Goal: Task Accomplishment & Management: Use online tool/utility

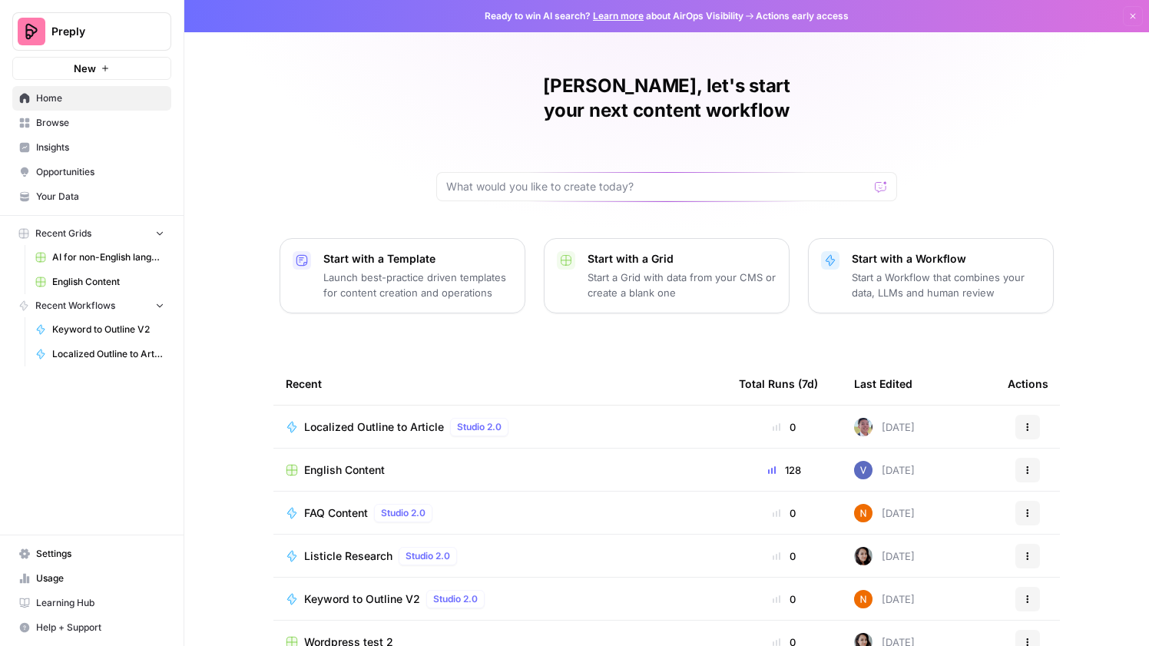
click at [119, 30] on span "Preply" at bounding box center [97, 31] width 93 height 15
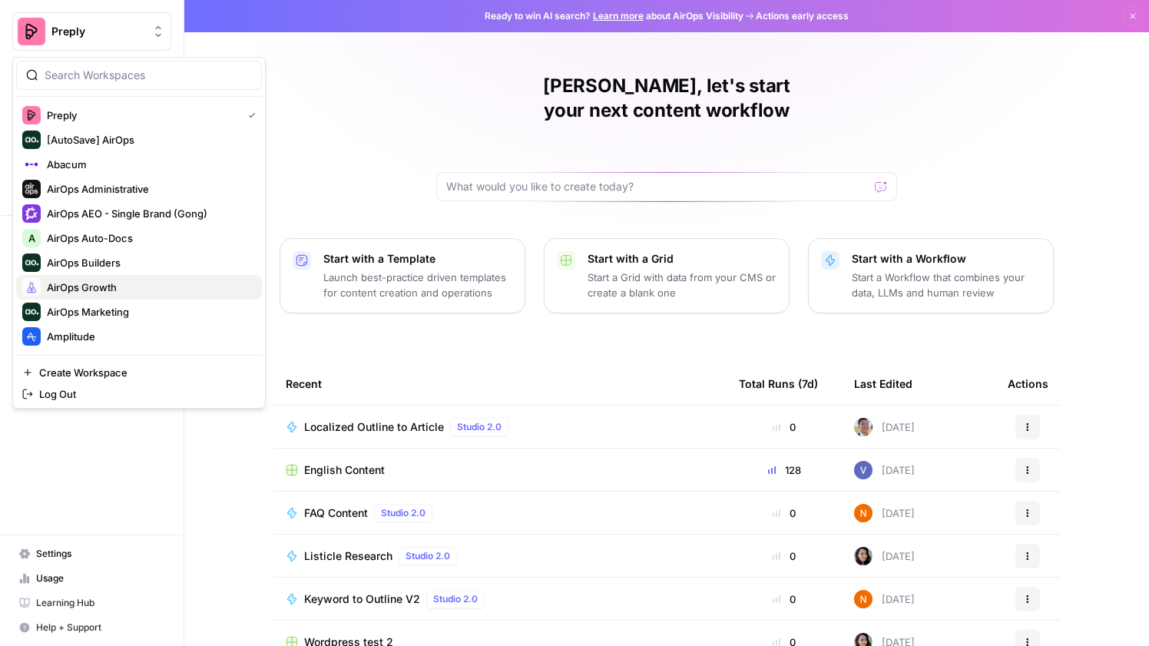
click at [124, 294] on span "AirOps Growth" at bounding box center [148, 287] width 203 height 15
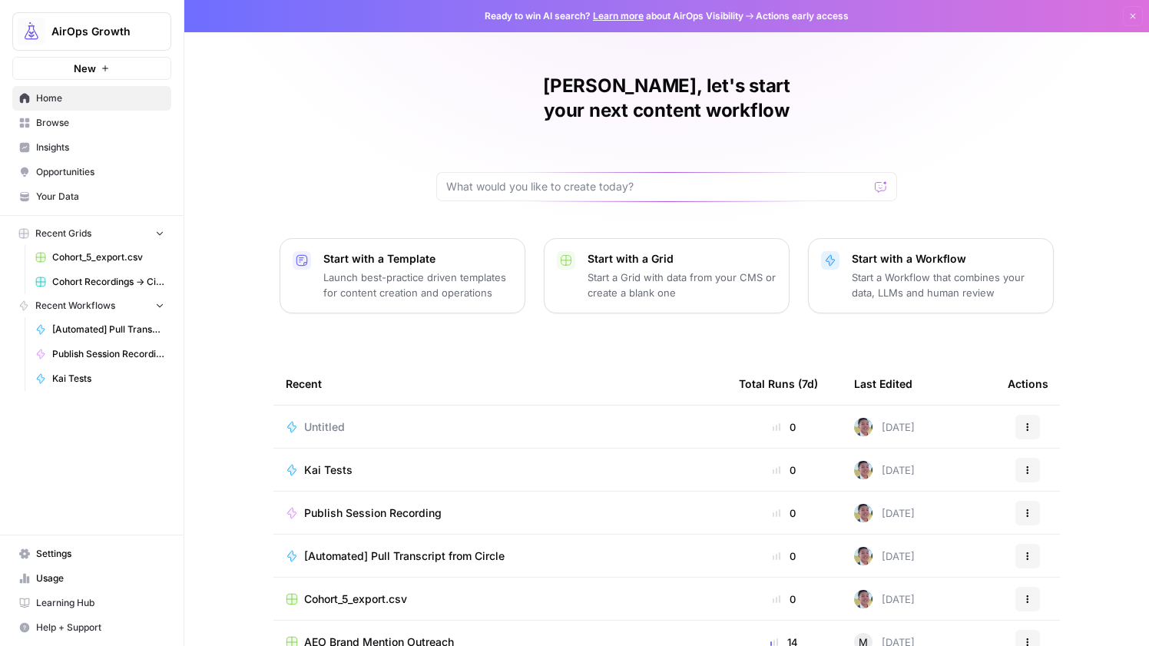
click at [327, 463] on span "Kai Tests" at bounding box center [328, 470] width 48 height 15
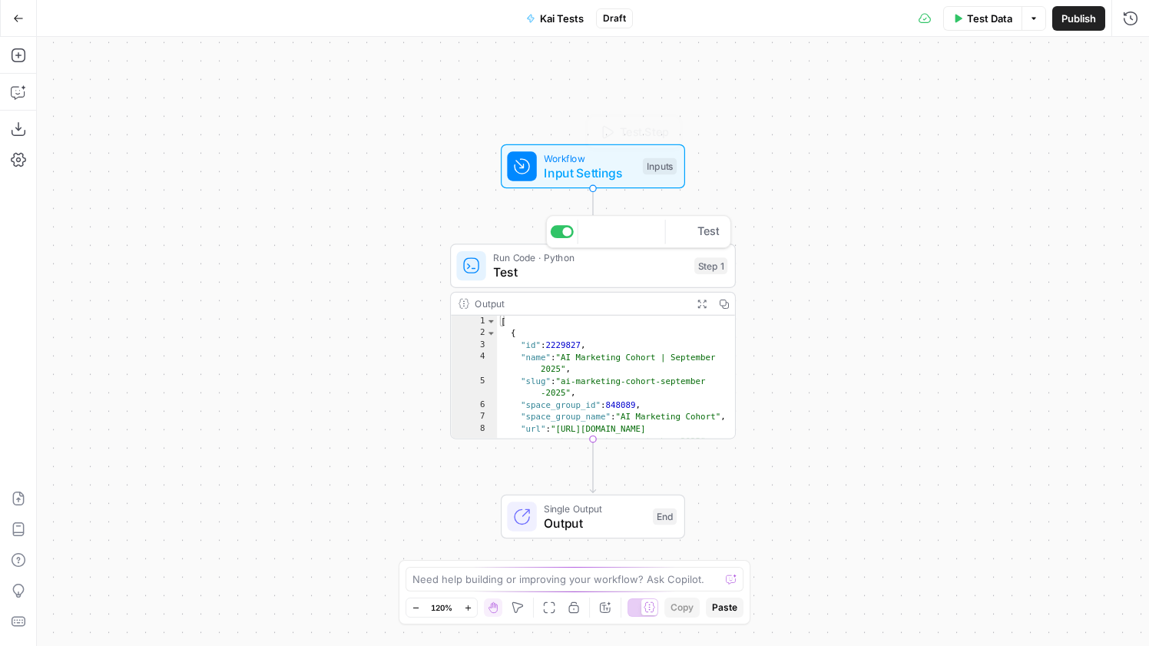
click at [600, 272] on span "Test" at bounding box center [590, 273] width 194 height 18
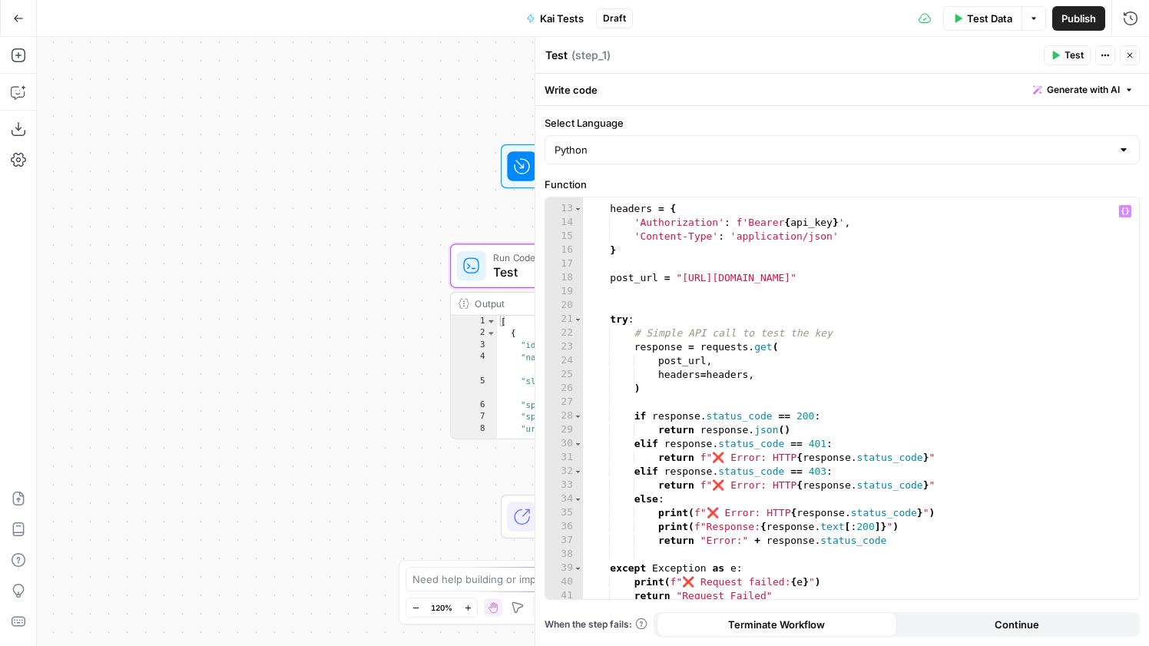
scroll to position [248, 0]
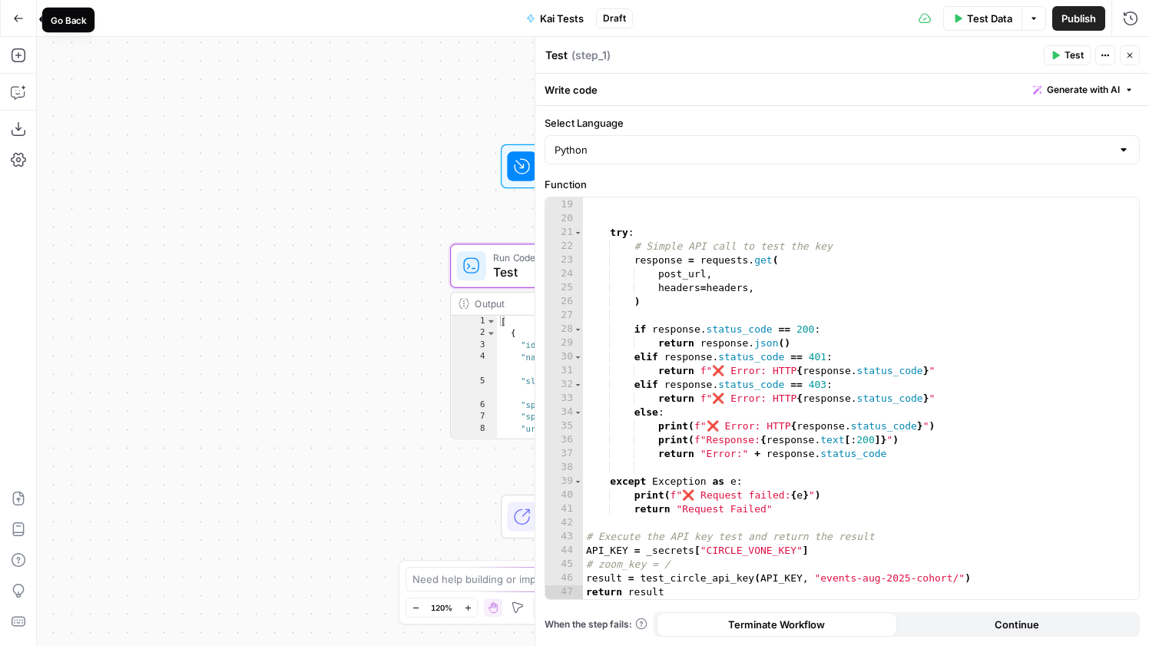
click at [18, 25] on button "Go Back" at bounding box center [19, 19] width 28 height 28
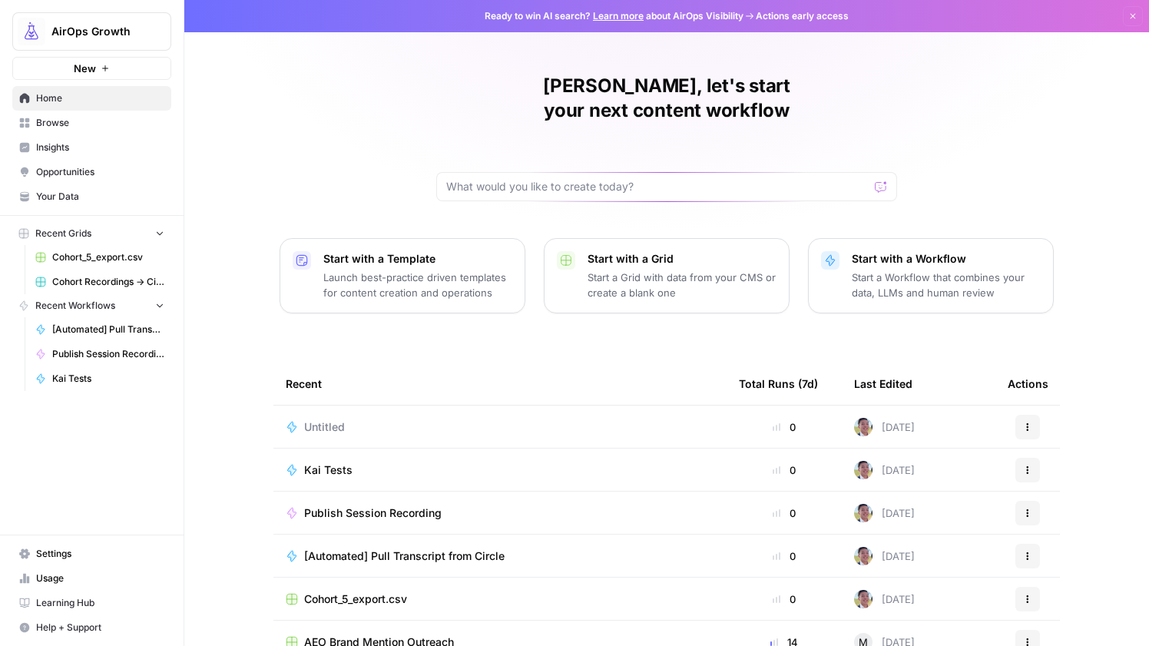
click at [328, 420] on span "Untitled" at bounding box center [324, 427] width 41 height 15
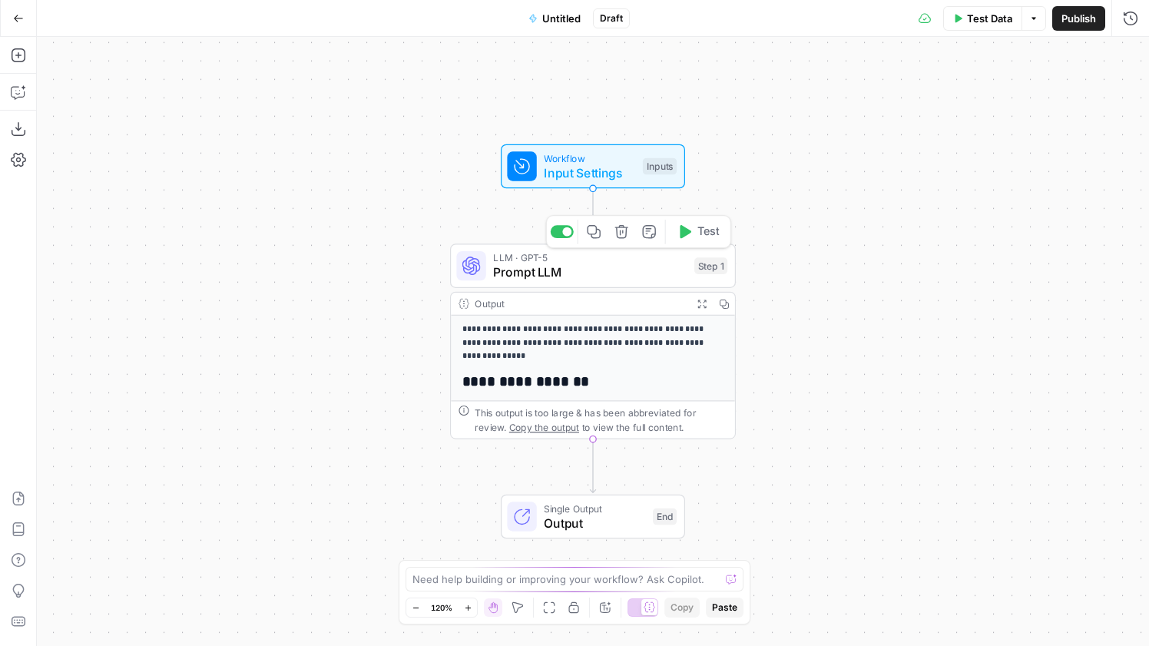
click at [592, 264] on span "Prompt LLM" at bounding box center [590, 273] width 194 height 18
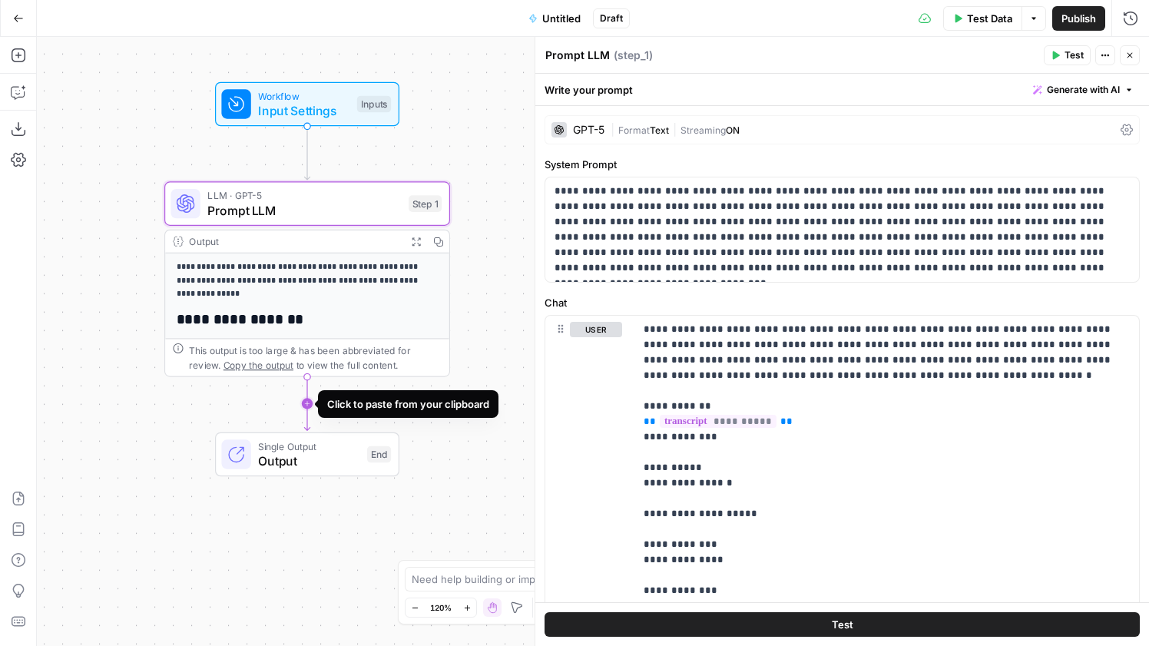
click at [304, 406] on icon "Edge from step_1 to end" at bounding box center [306, 404] width 5 height 54
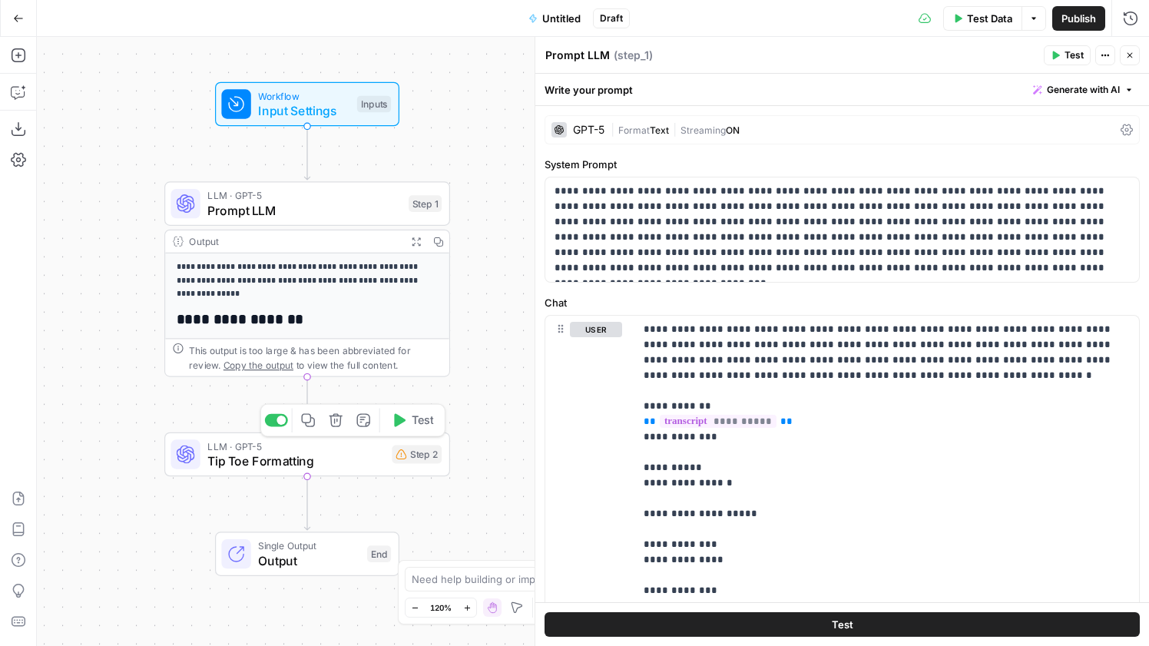
click at [318, 450] on span "LLM · GPT-5" at bounding box center [295, 446] width 177 height 15
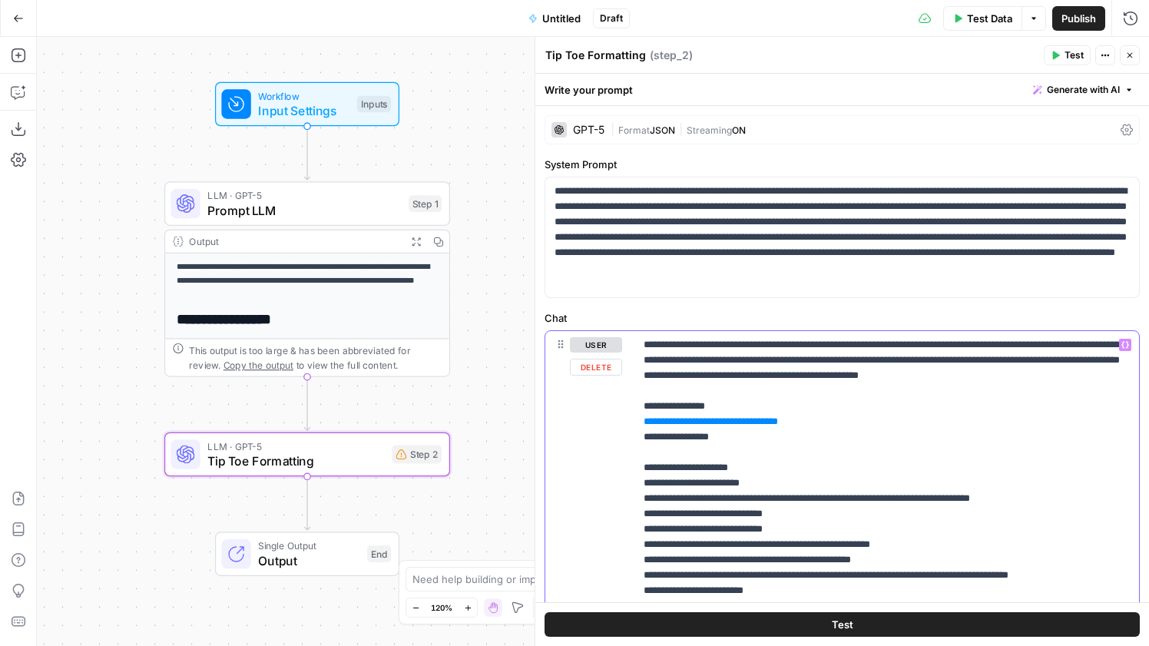
click at [686, 426] on span "**********" at bounding box center [711, 421] width 119 height 10
click at [861, 428] on span "**********" at bounding box center [756, 421] width 208 height 13
click at [422, 423] on span "Test" at bounding box center [423, 420] width 22 height 17
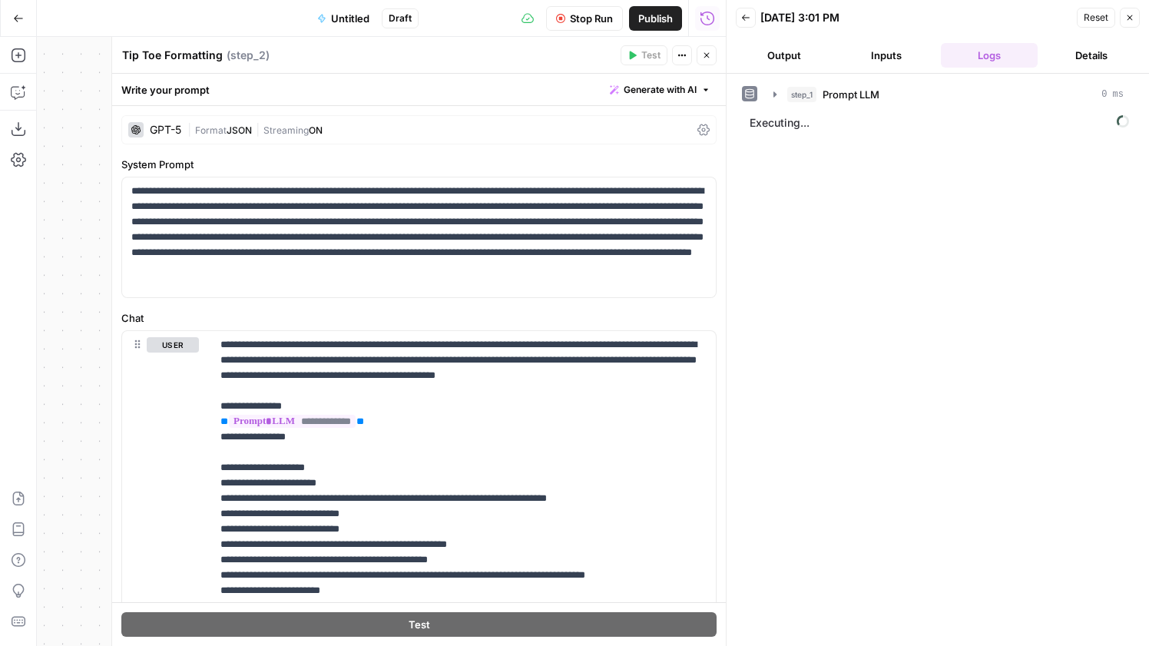
click at [709, 59] on icon "button" at bounding box center [706, 55] width 9 height 9
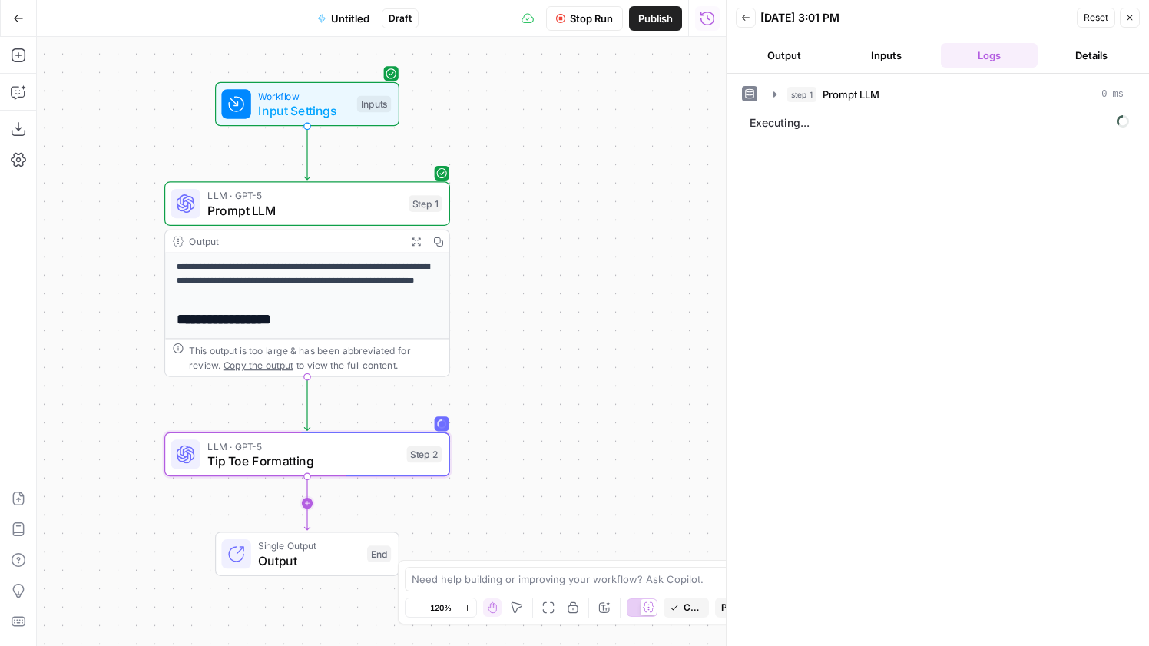
click at [304, 506] on icon "Edge from step_2 to end" at bounding box center [306, 503] width 5 height 54
click at [324, 552] on span "Push Post to Draft" at bounding box center [295, 561] width 177 height 18
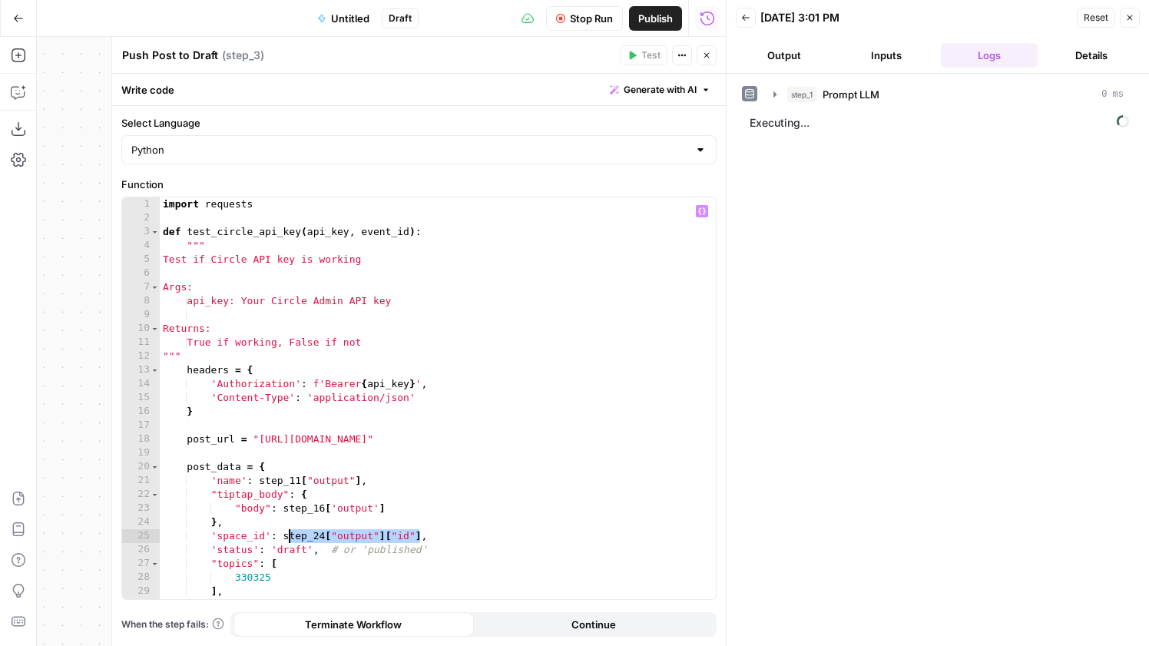
drag, startPoint x: 420, startPoint y: 537, endPoint x: 285, endPoint y: 536, distance: 134.5
click at [285, 536] on div "import requests def test_circle_api_key ( api_key , event_id ) : """ Test if Ci…" at bounding box center [438, 411] width 556 height 429
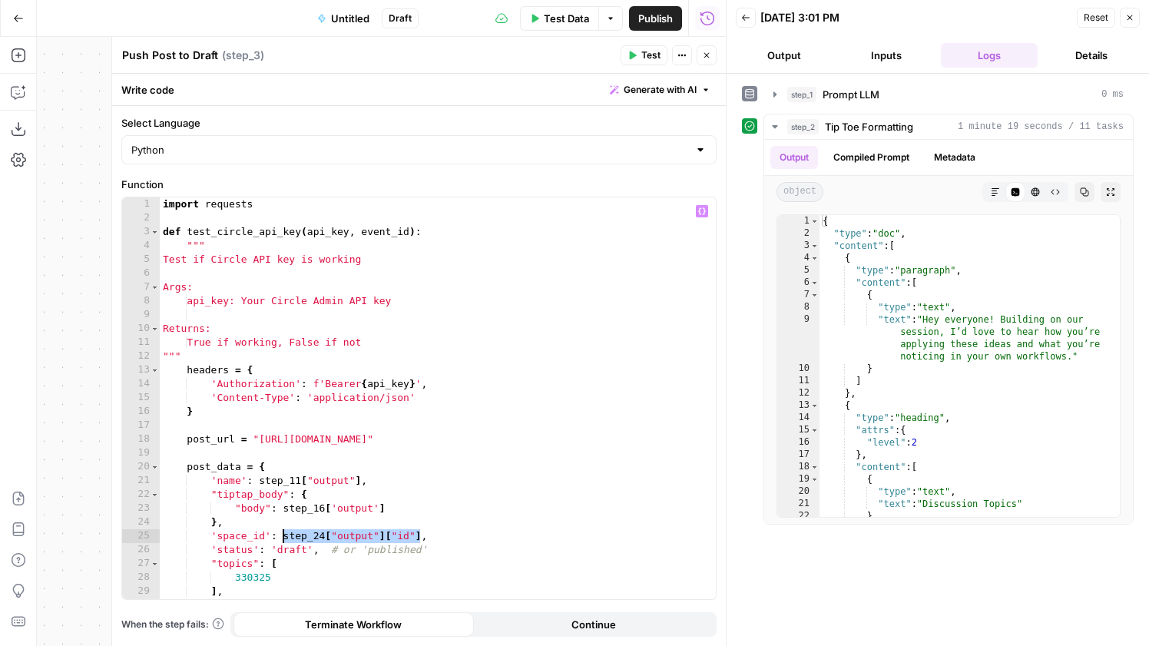
paste textarea
click at [329, 504] on div "import requests def test_circle_api_key ( api_key , event_id ) : """ Test if Ci…" at bounding box center [438, 411] width 556 height 429
type textarea "**********"
click at [702, 56] on icon "button" at bounding box center [706, 55] width 9 height 9
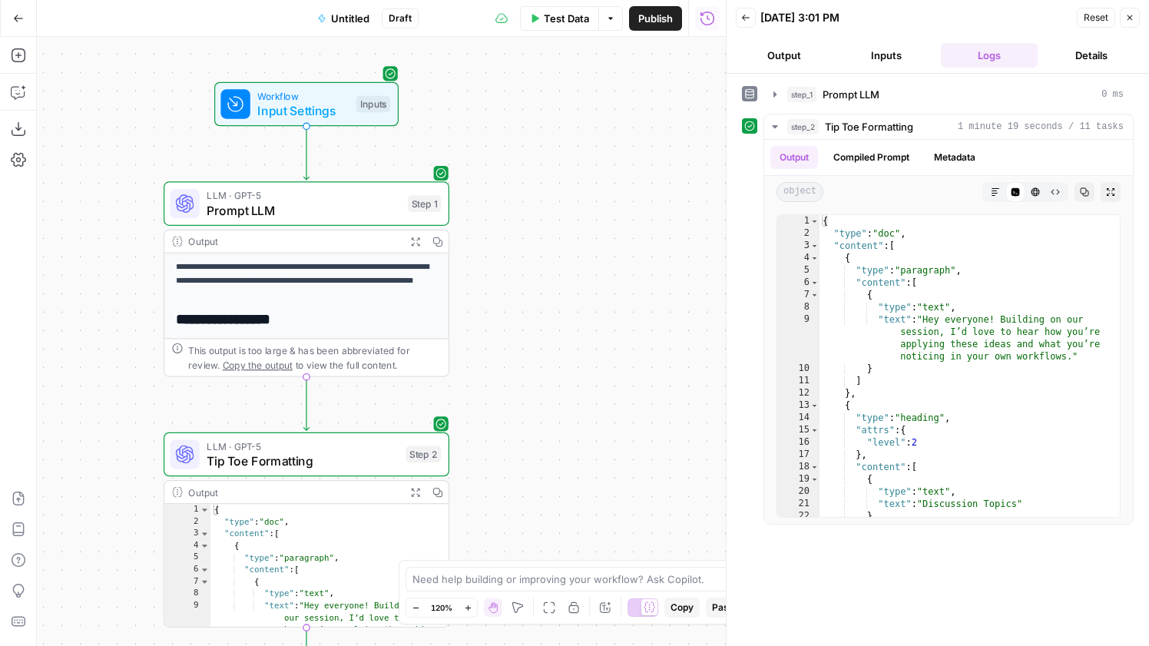
drag, startPoint x: 562, startPoint y: 350, endPoint x: 658, endPoint y: 350, distance: 95.3
click at [658, 350] on div "**********" at bounding box center [381, 341] width 689 height 609
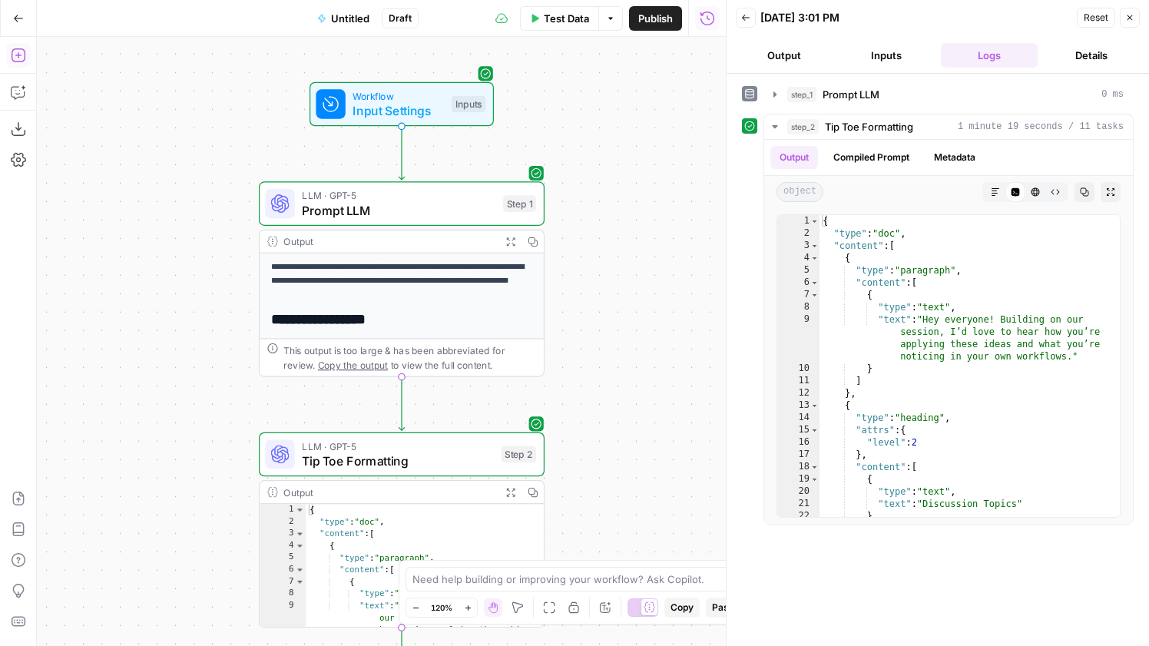
click at [23, 58] on icon "button" at bounding box center [18, 55] width 14 height 14
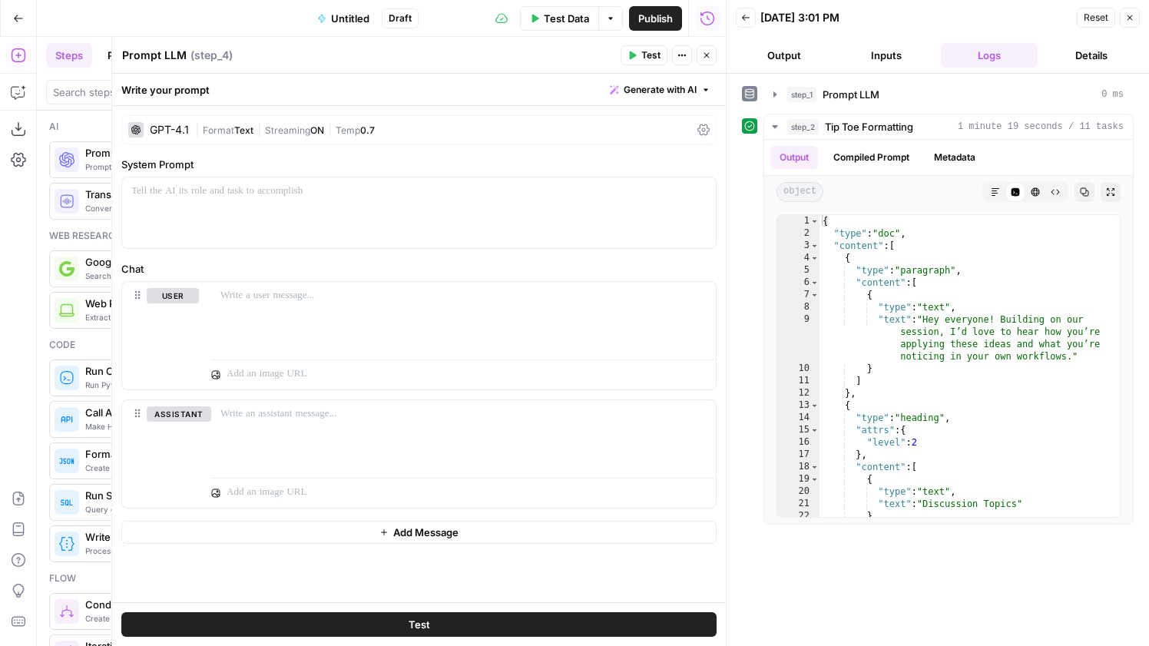
click at [147, 133] on div "GPT-4.1" at bounding box center [158, 129] width 61 height 15
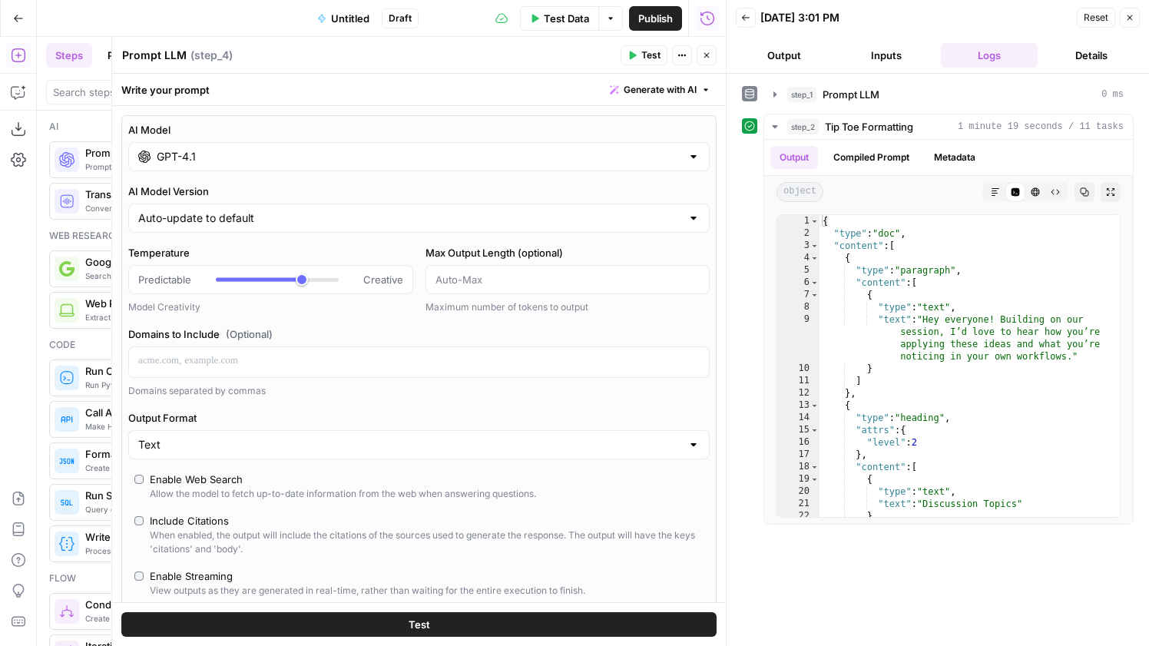
click at [189, 156] on input "GPT-4.1" at bounding box center [419, 156] width 525 height 15
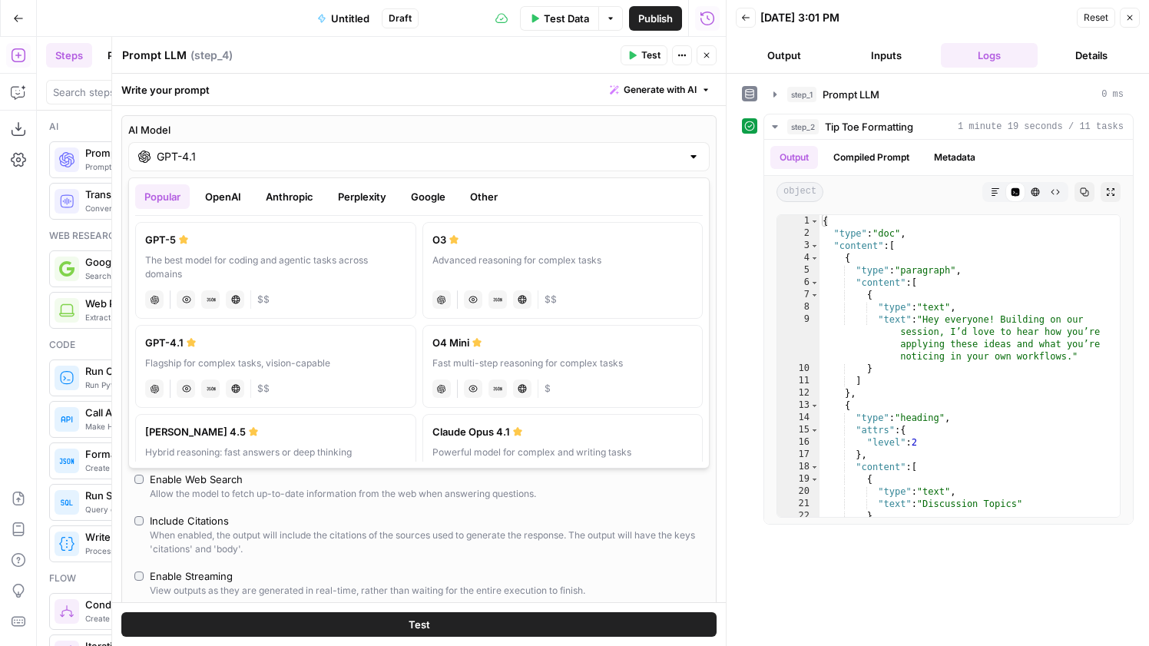
click at [274, 246] on div "GPT-5" at bounding box center [275, 239] width 261 height 15
type input "GPT-5"
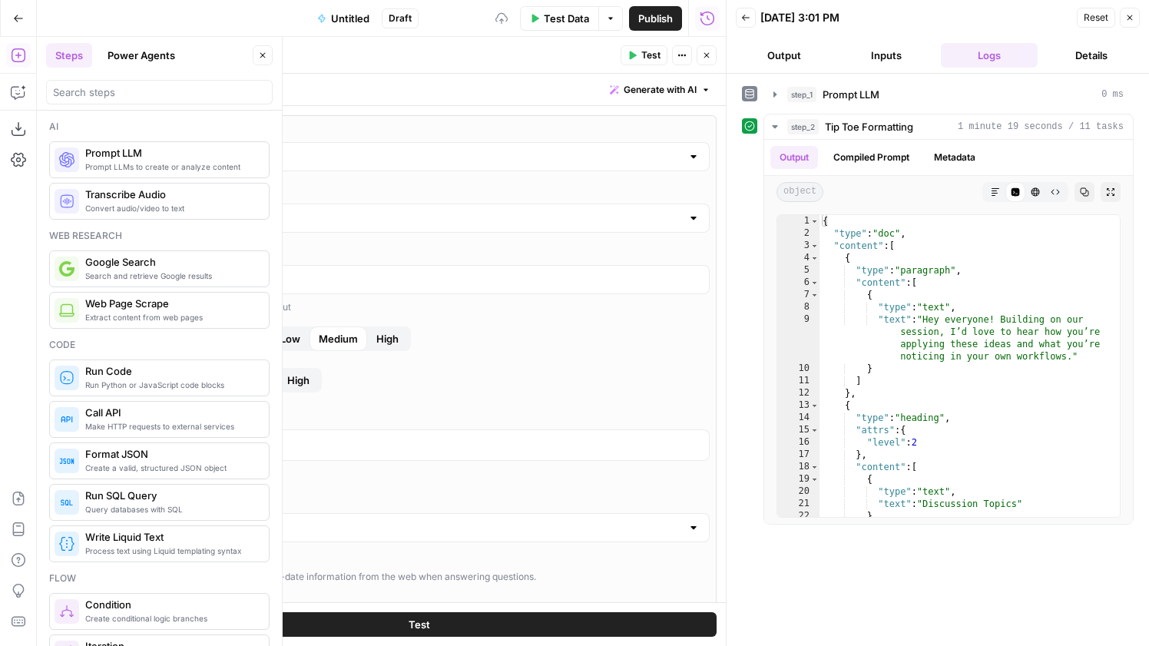
click at [9, 89] on button "Copilot" at bounding box center [18, 92] width 25 height 25
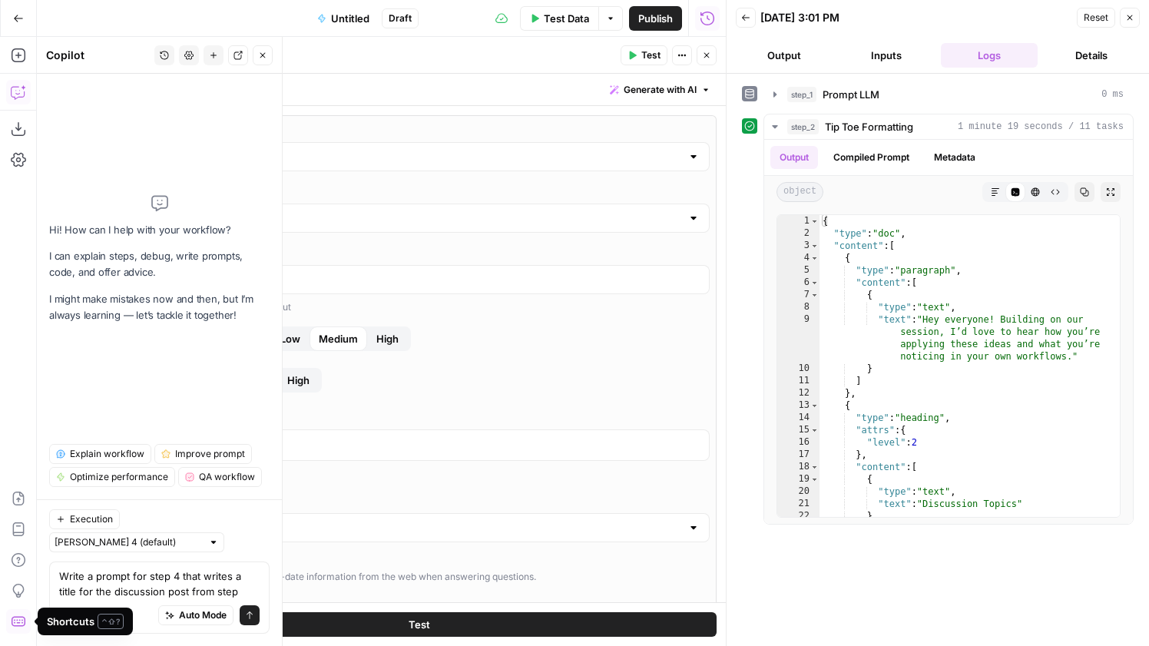
type textarea "Write a prompt for step 4 that writes a title for the discussion post from step…"
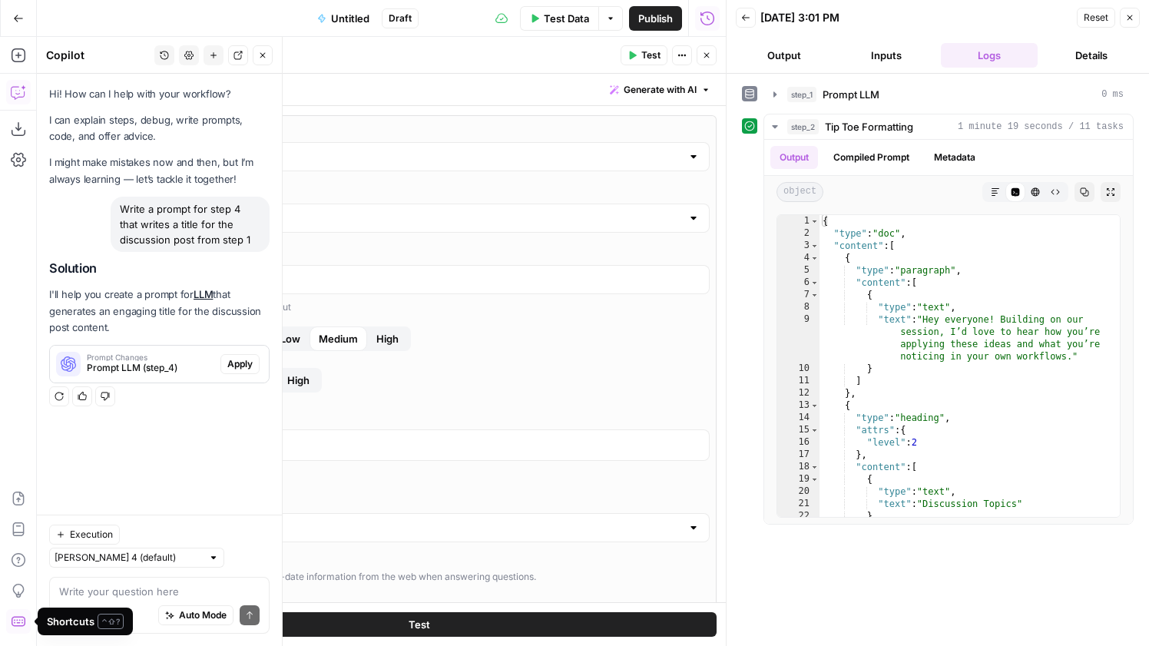
click at [235, 367] on span "Apply" at bounding box center [239, 364] width 25 height 14
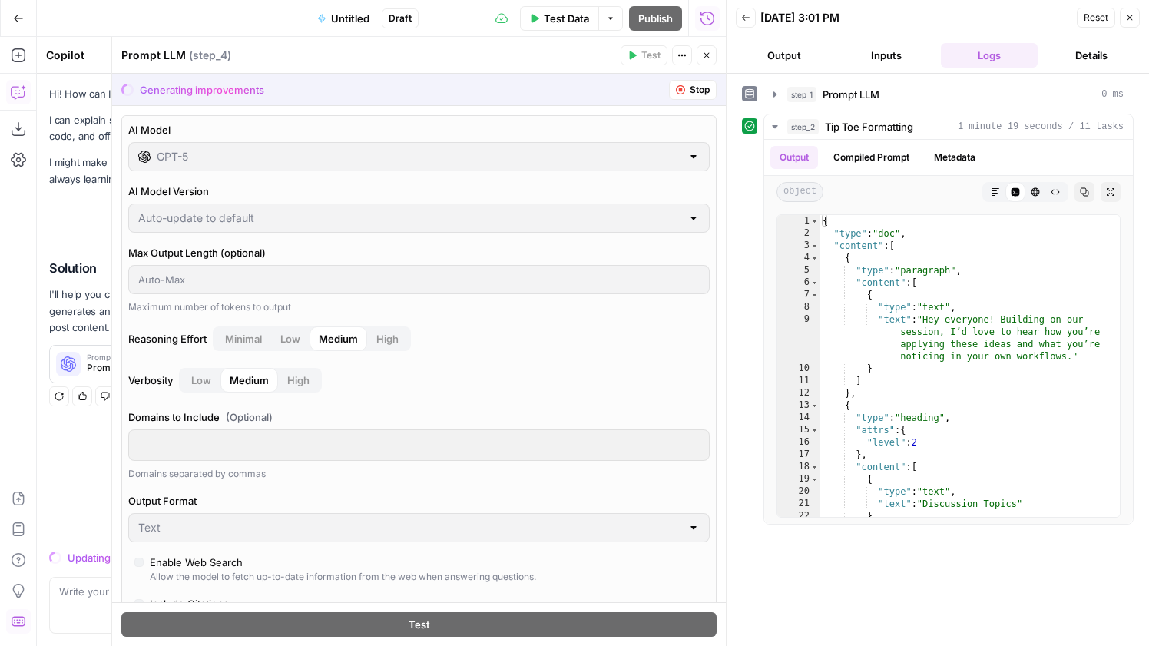
click at [453, 51] on div "Prompt LLM ( step_4 )" at bounding box center [368, 55] width 495 height 15
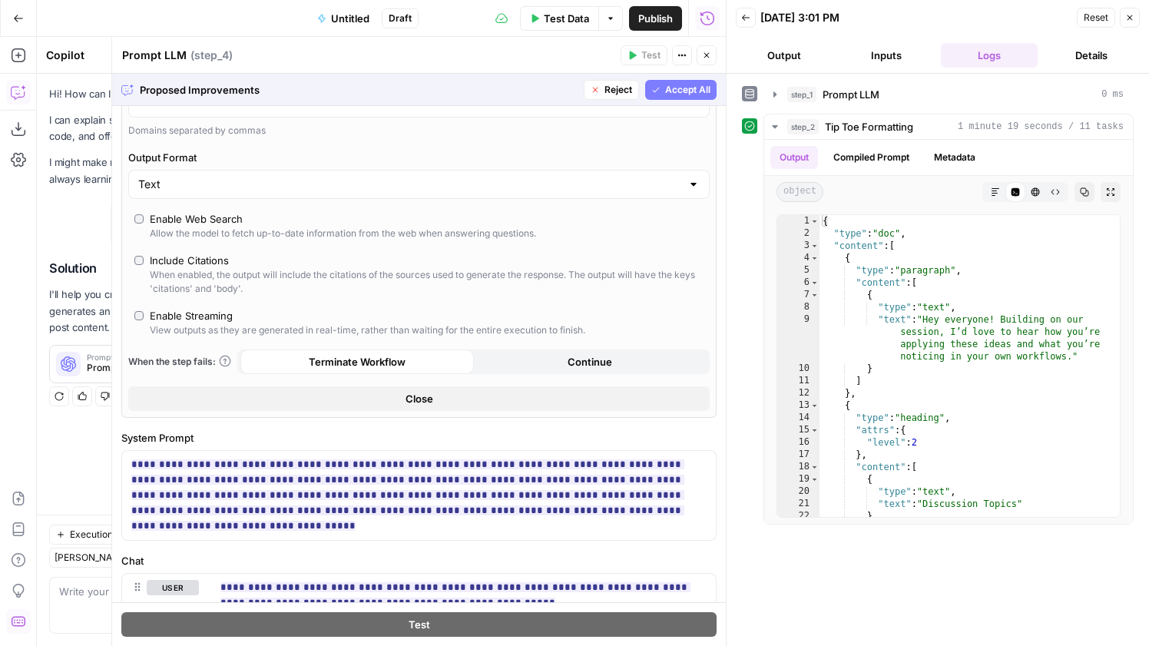
scroll to position [711, 0]
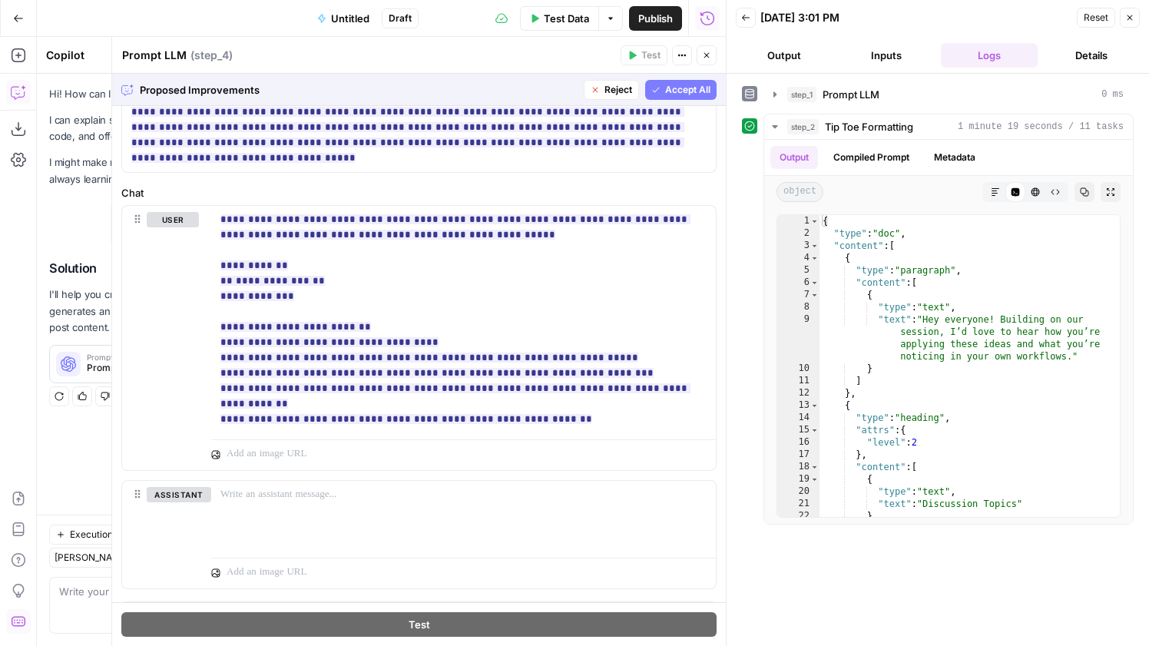
click at [687, 88] on span "Accept All" at bounding box center [687, 90] width 45 height 14
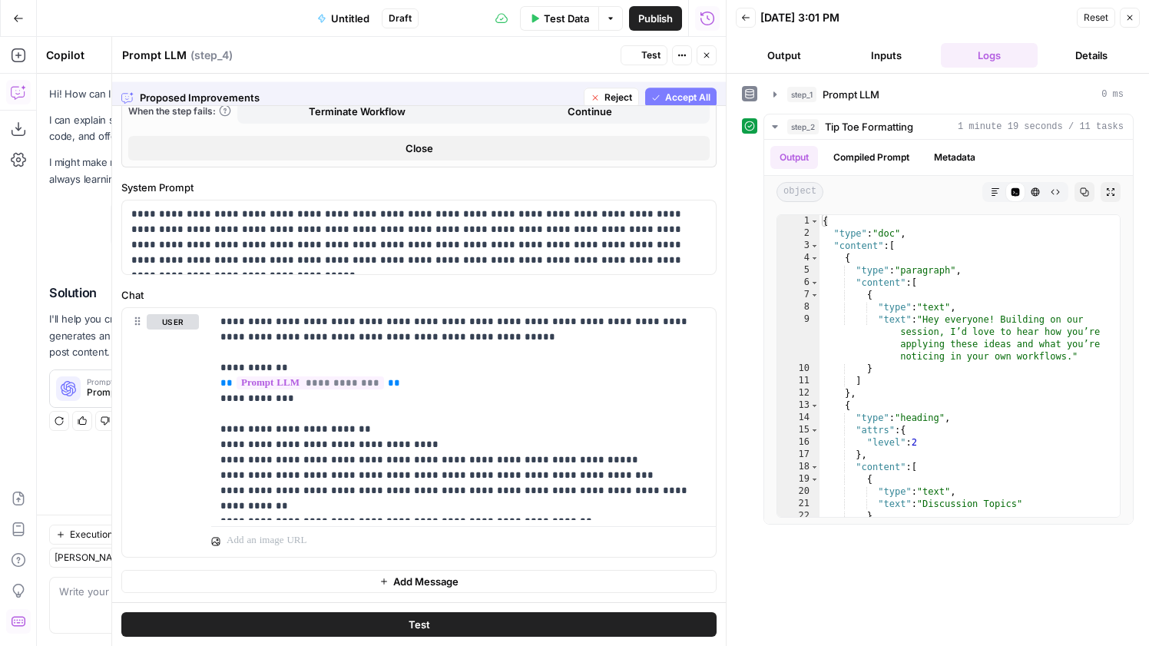
scroll to position [593, 0]
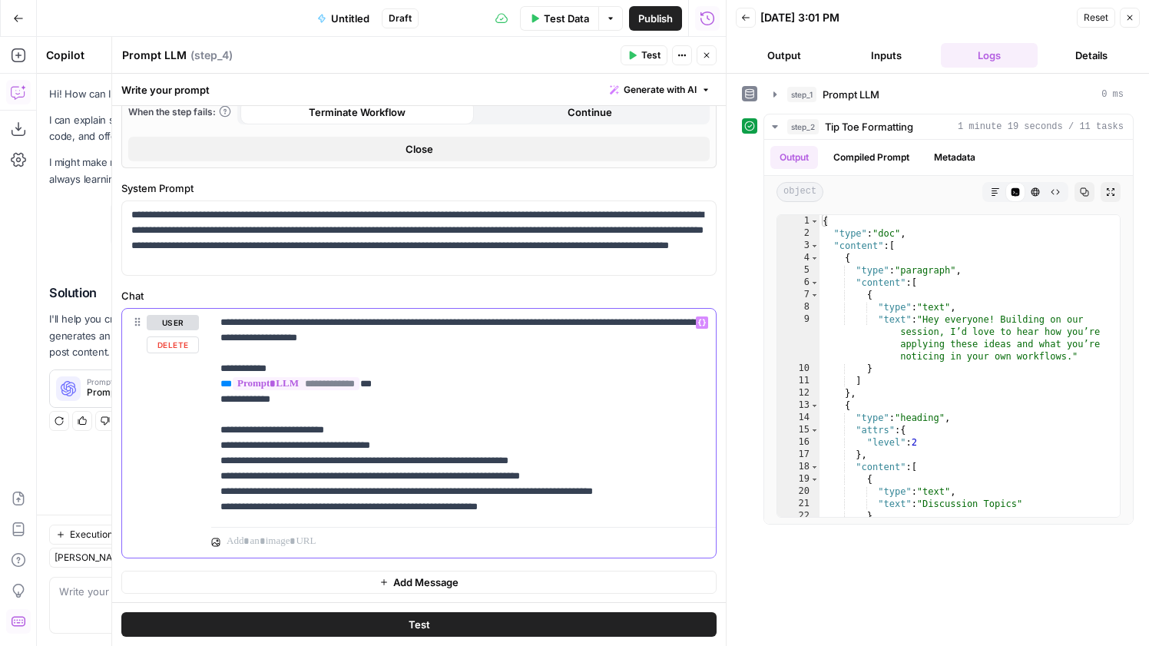
click at [376, 407] on p "**********" at bounding box center [464, 415] width 486 height 200
click at [560, 507] on p "**********" at bounding box center [464, 415] width 486 height 200
click at [333, 544] on p "**********" at bounding box center [464, 445] width 486 height 261
click at [313, 556] on p "**********" at bounding box center [464, 445] width 486 height 261
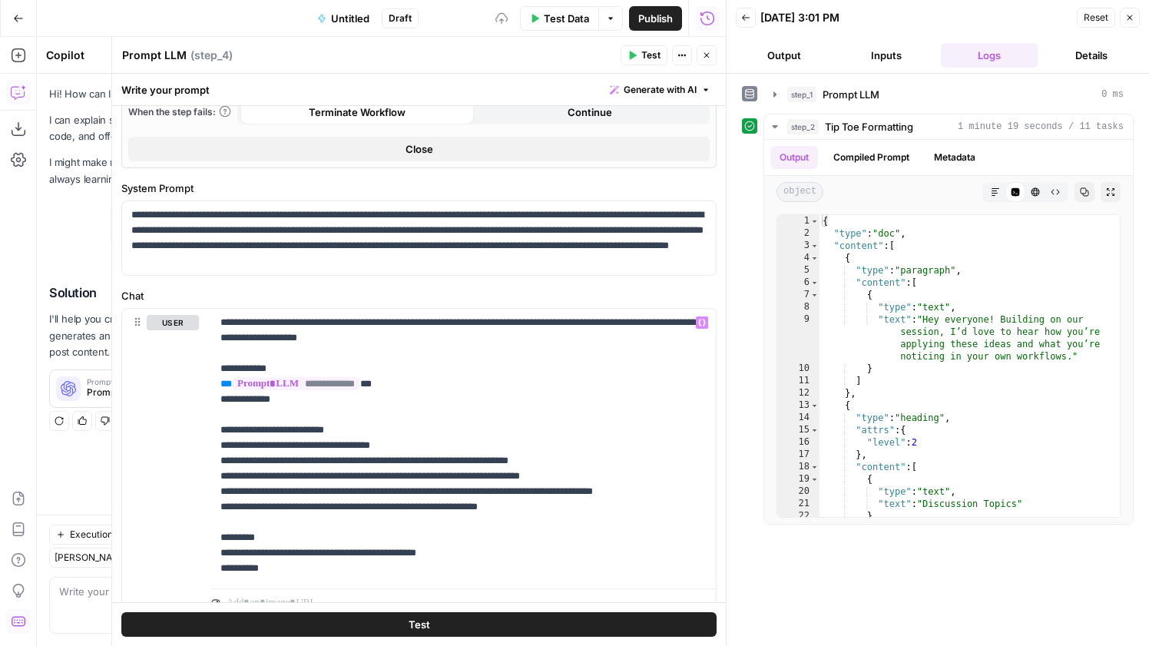
click at [453, 633] on button "Test" at bounding box center [418, 624] width 595 height 25
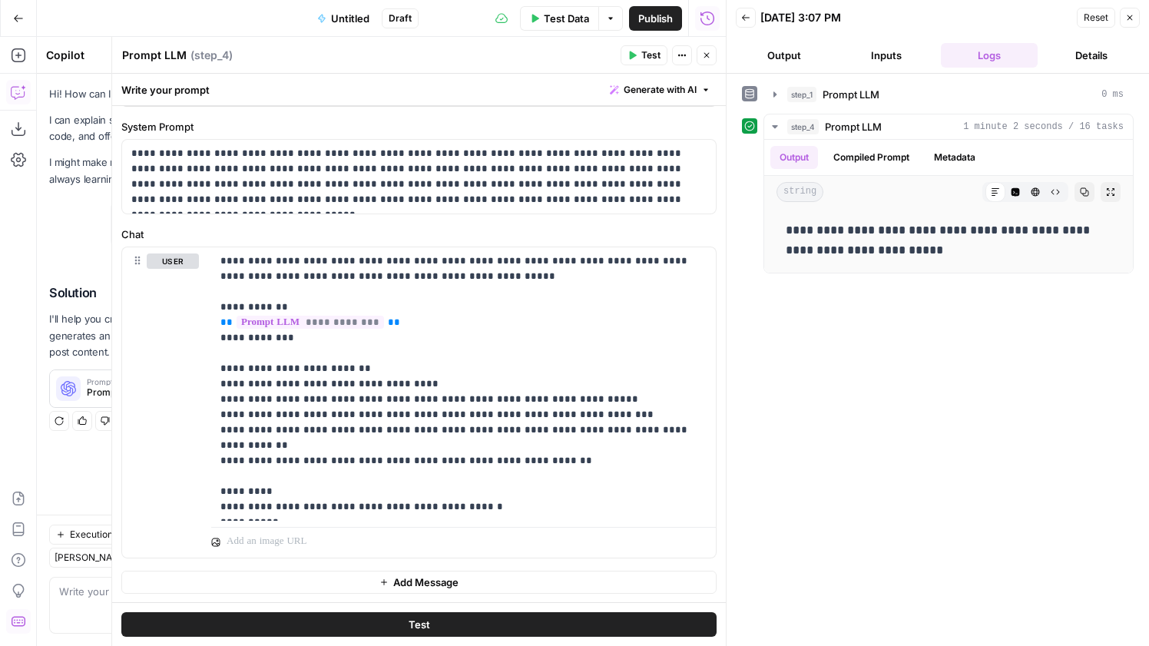
scroll to position [575, 0]
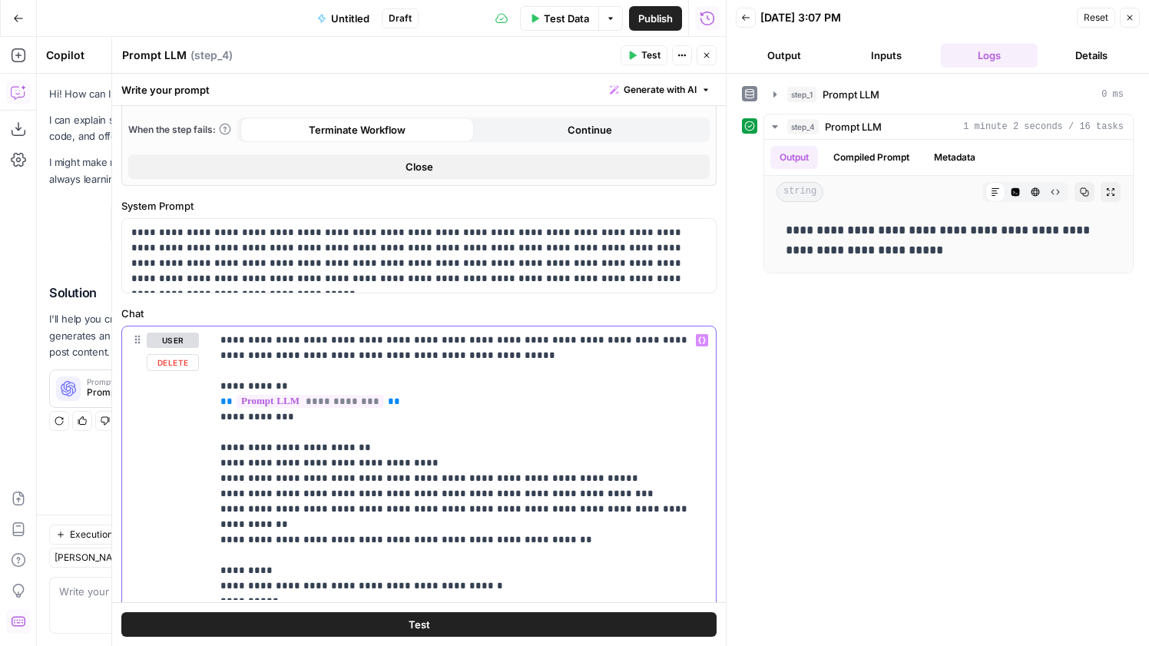
click at [552, 515] on p "**********" at bounding box center [464, 463] width 486 height 261
click at [550, 524] on p "**********" at bounding box center [464, 463] width 486 height 261
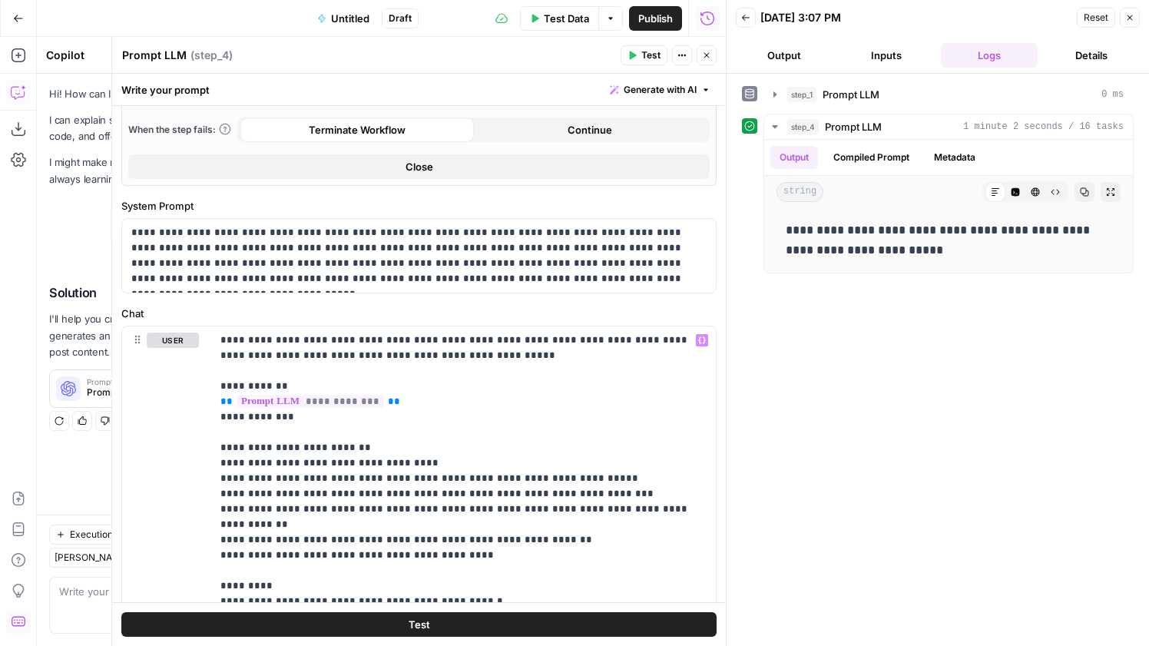
click at [529, 618] on button "Test" at bounding box center [418, 624] width 595 height 25
click at [702, 62] on button "Close" at bounding box center [707, 55] width 20 height 20
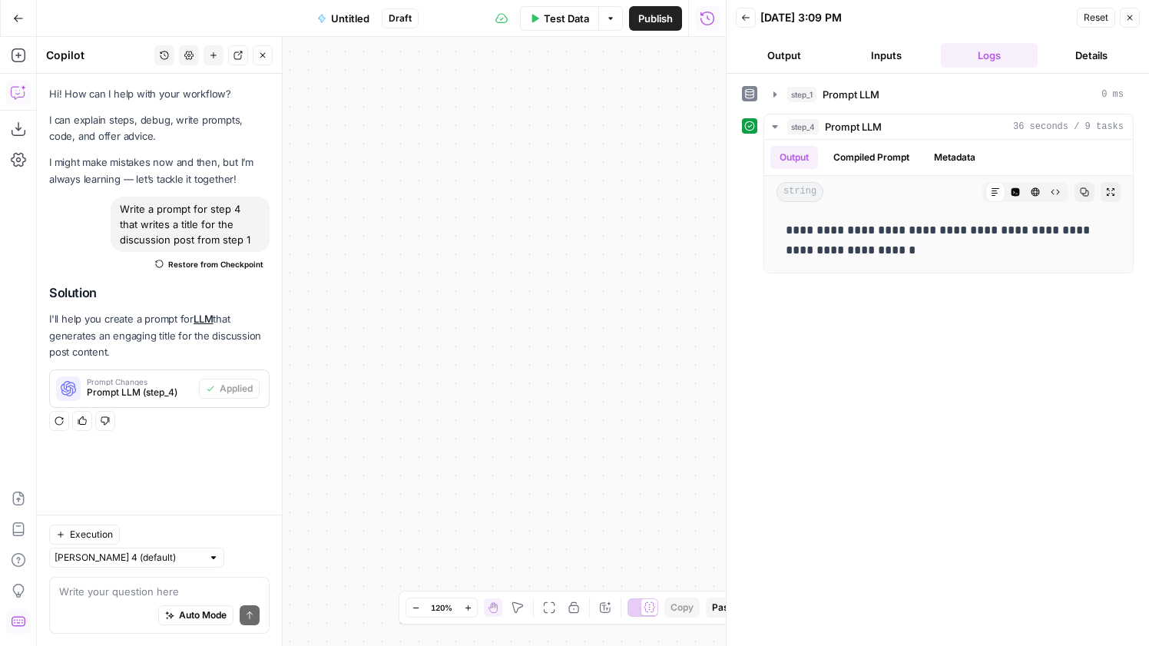
click at [556, 609] on icon "button" at bounding box center [549, 608] width 12 height 12
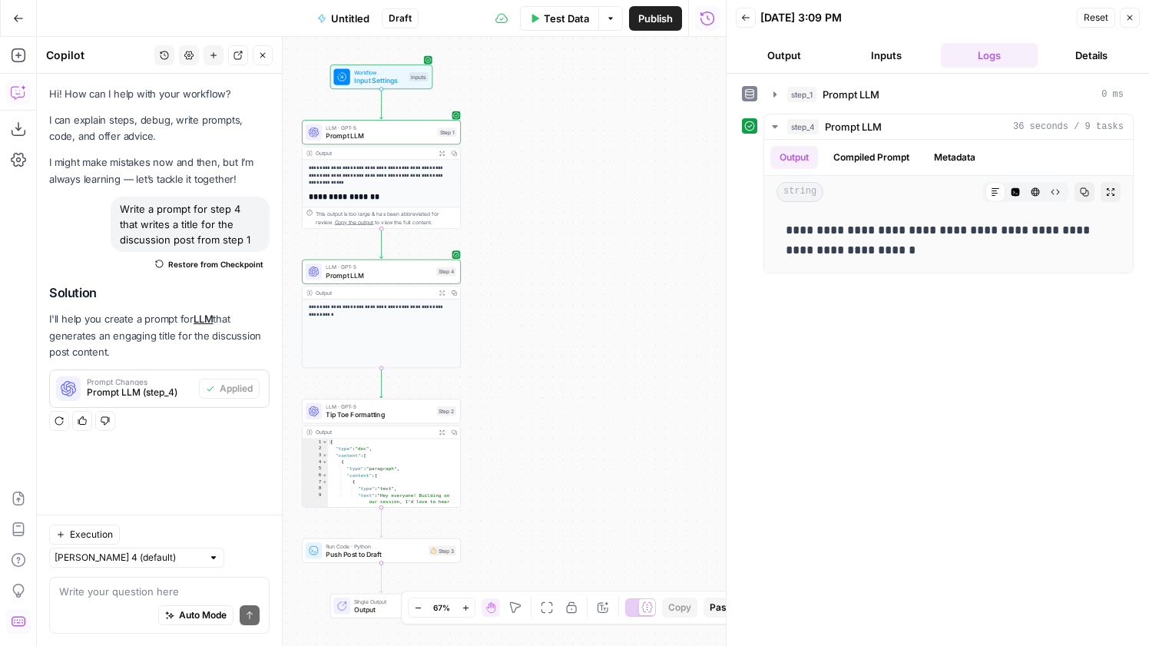
click at [423, 554] on span "Push Post to Draft" at bounding box center [375, 554] width 98 height 10
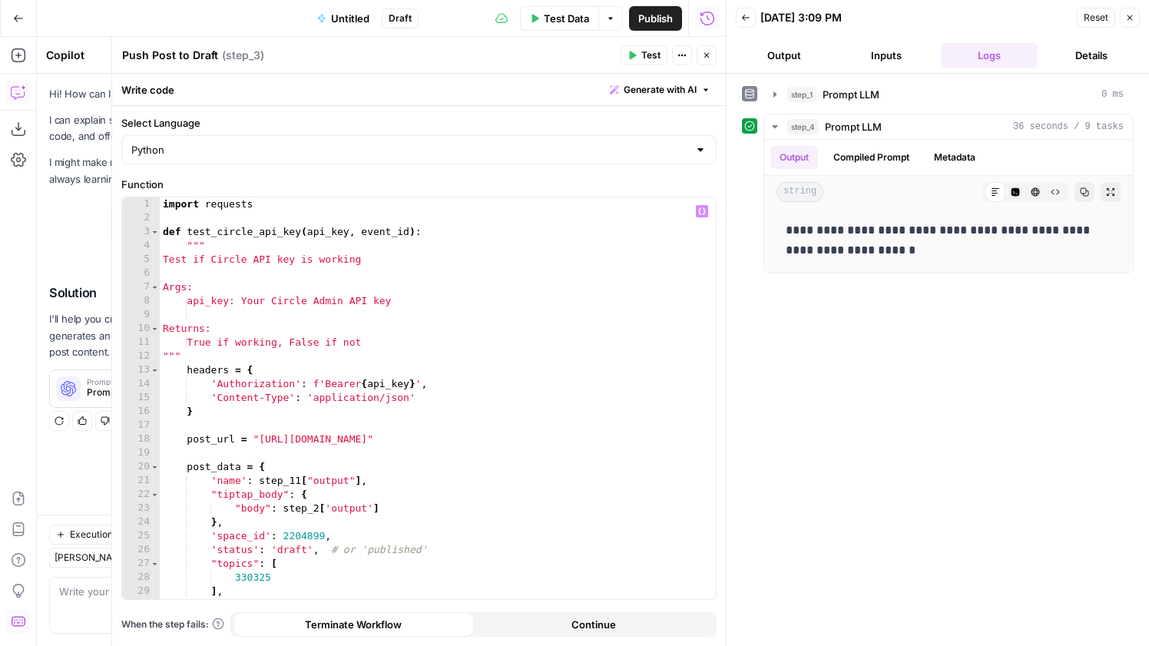
click at [358, 482] on div "import requests def test_circle_api_key ( api_key , event_id ) : """ Test if Ci…" at bounding box center [438, 411] width 556 height 429
click at [303, 481] on div "import requests def test_circle_api_key ( api_key , event_id ) : """ Test if Ci…" at bounding box center [438, 411] width 556 height 429
click at [439, 463] on div "import requests def test_circle_api_key ( api_key , event_id ) : """ Test if Ci…" at bounding box center [438, 411] width 556 height 429
click at [453, 486] on div "import requests def test_circle_api_key ( api_key , event_id ) : """ Test if Ci…" at bounding box center [438, 411] width 556 height 429
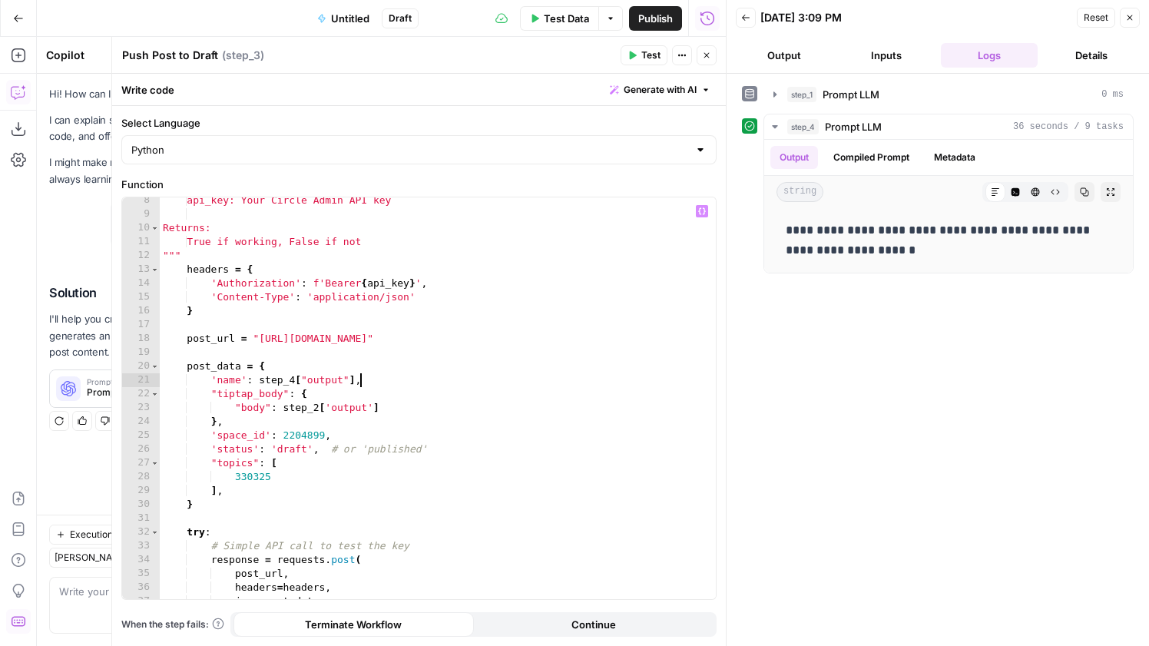
scroll to position [414, 0]
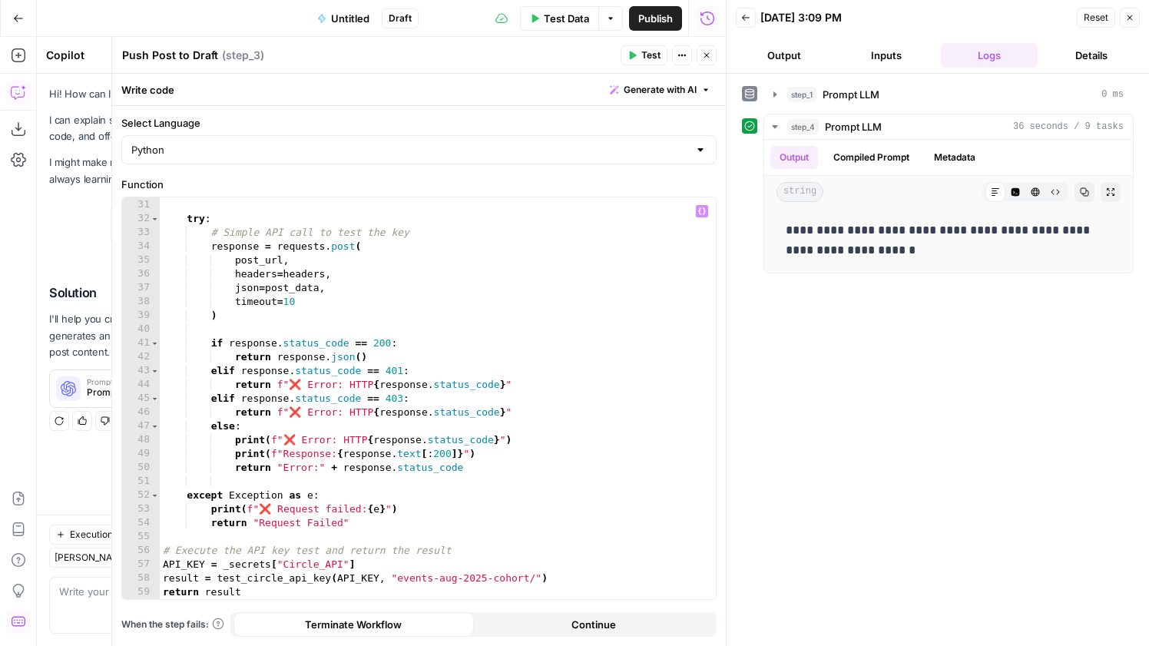
type textarea "**********"
click at [714, 59] on button "Close" at bounding box center [707, 55] width 20 height 20
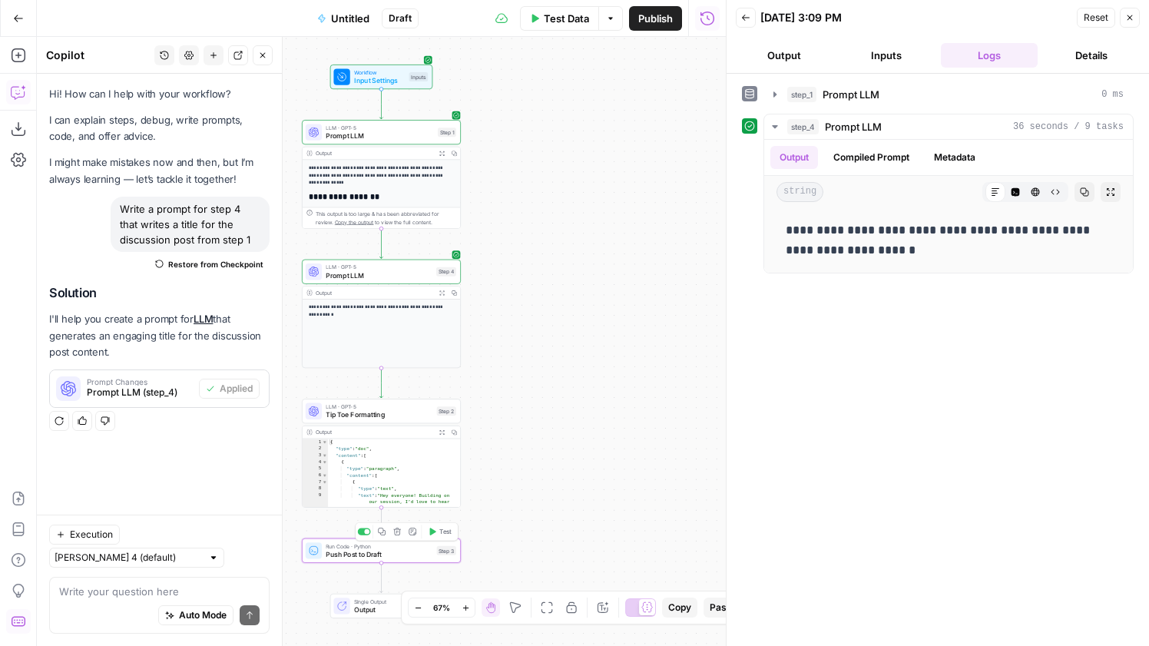
click at [446, 535] on span "Test" at bounding box center [445, 531] width 12 height 9
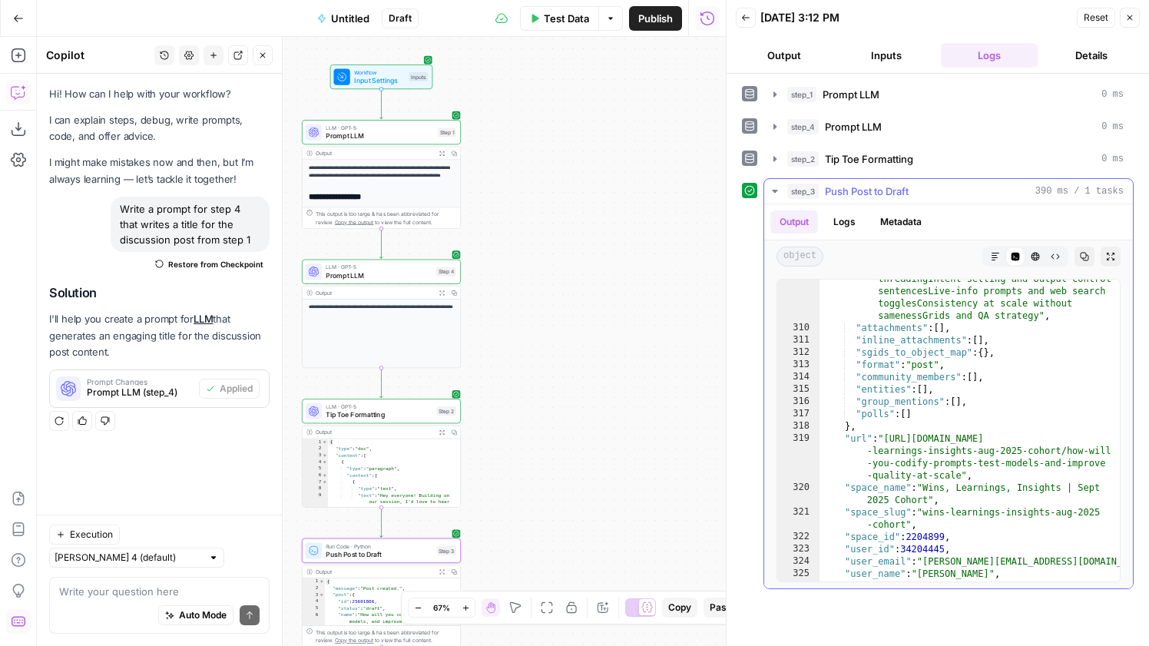
scroll to position [5524, 0]
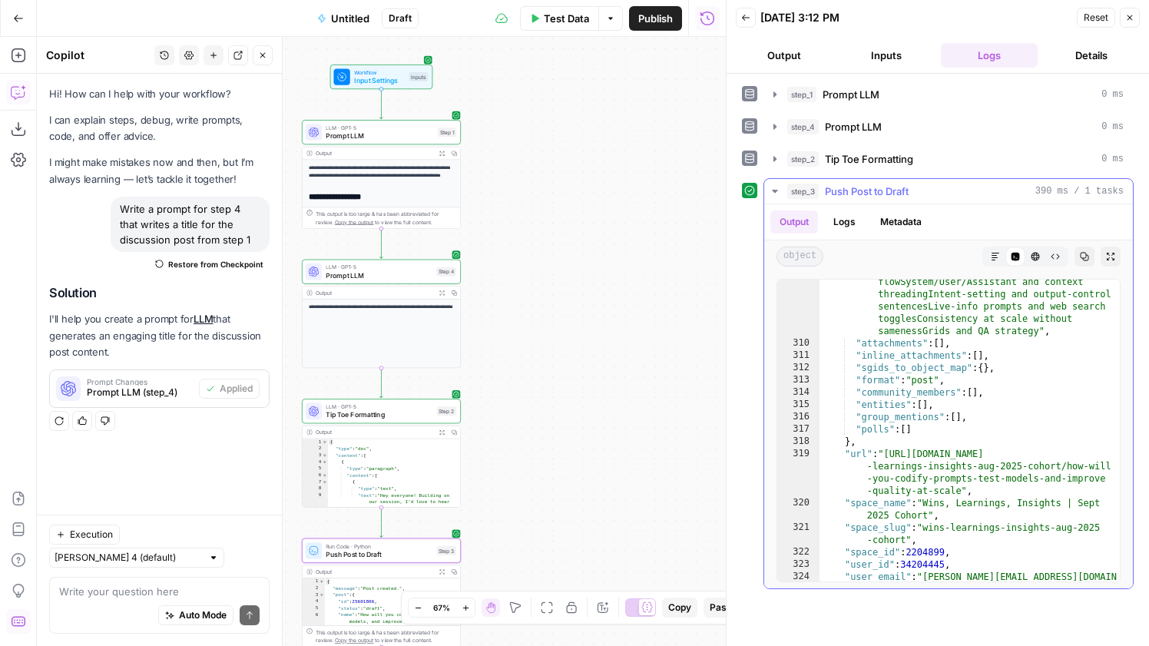
type textarea "**********"
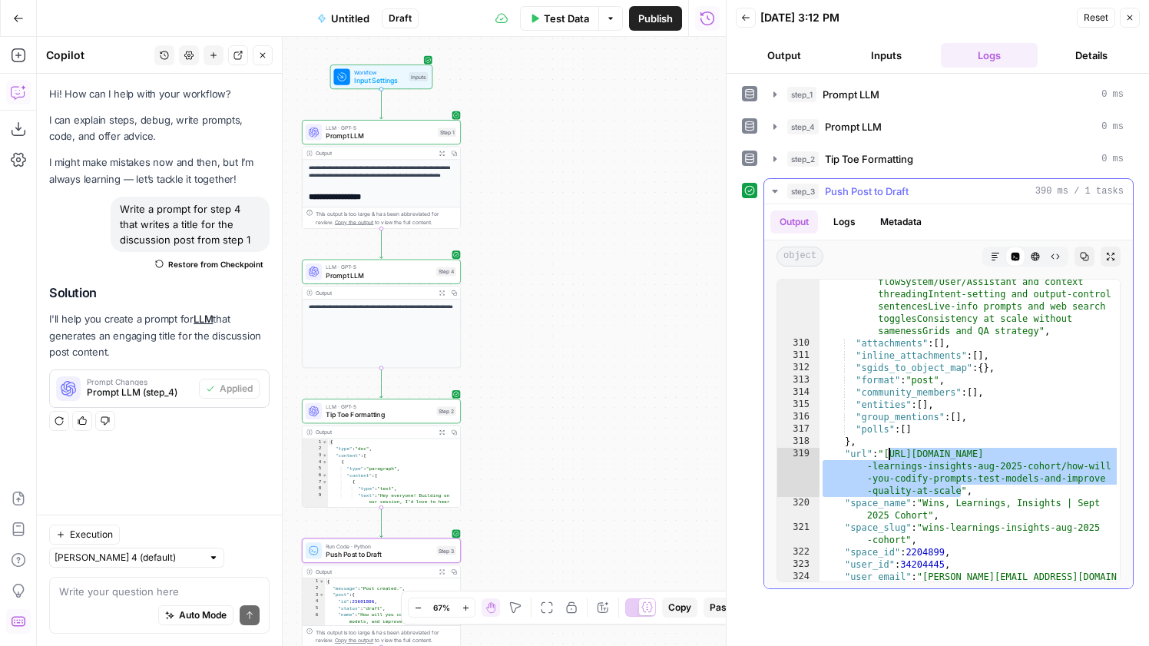
drag, startPoint x: 963, startPoint y: 492, endPoint x: 890, endPoint y: 455, distance: 82.5
click at [890, 455] on div ""circle_ios_fallback_text" : "Hey everyone! Building on our session, I’d love t…" at bounding box center [970, 421] width 300 height 462
drag, startPoint x: 569, startPoint y: 303, endPoint x: 682, endPoint y: 283, distance: 115.6
click at [682, 283] on div "**********" at bounding box center [381, 341] width 689 height 609
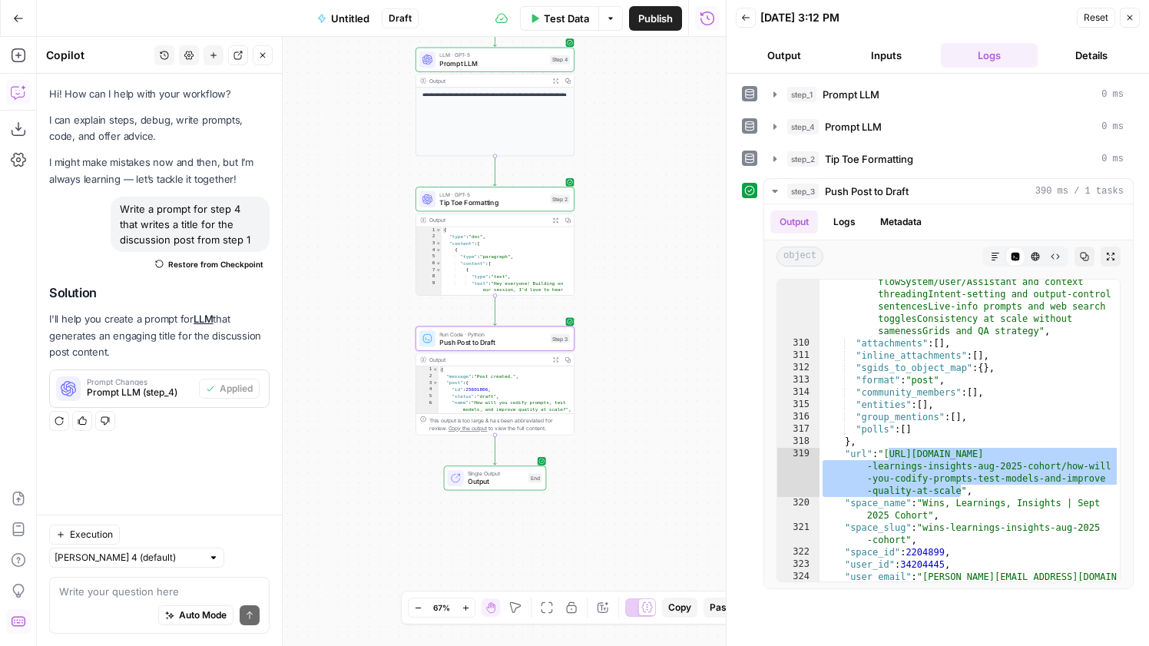
drag, startPoint x: 666, startPoint y: 423, endPoint x: 666, endPoint y: 232, distance: 191.3
click at [666, 232] on div "**********" at bounding box center [381, 341] width 689 height 609
click at [18, 60] on icon "button" at bounding box center [18, 55] width 15 height 15
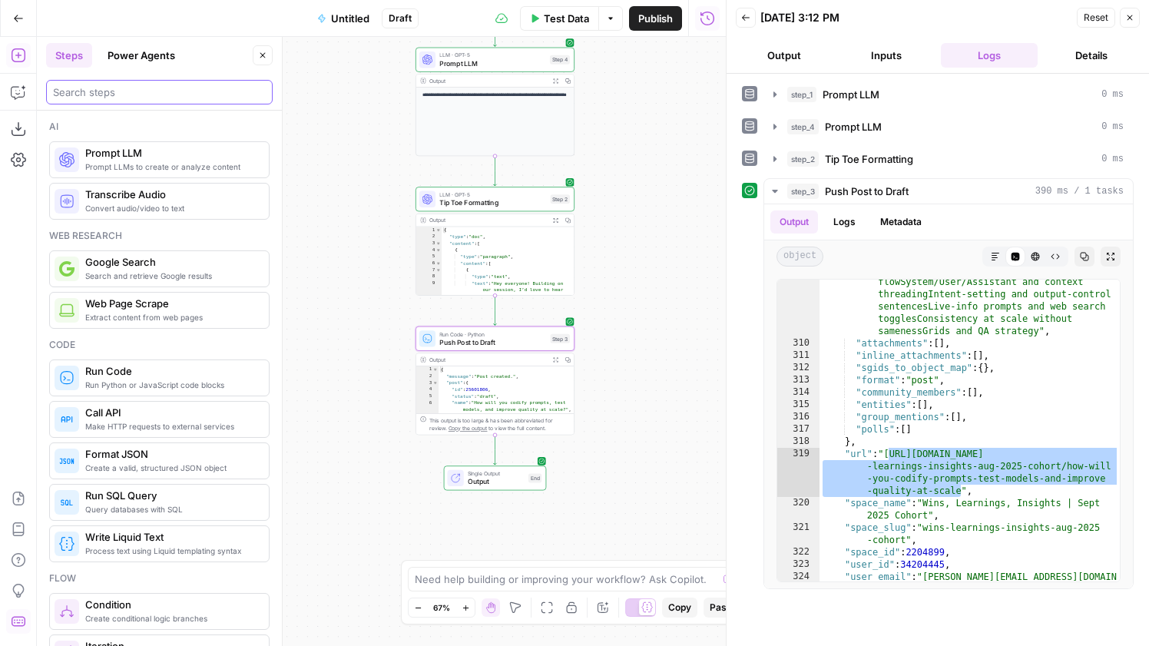
click at [122, 88] on input "search" at bounding box center [159, 92] width 213 height 15
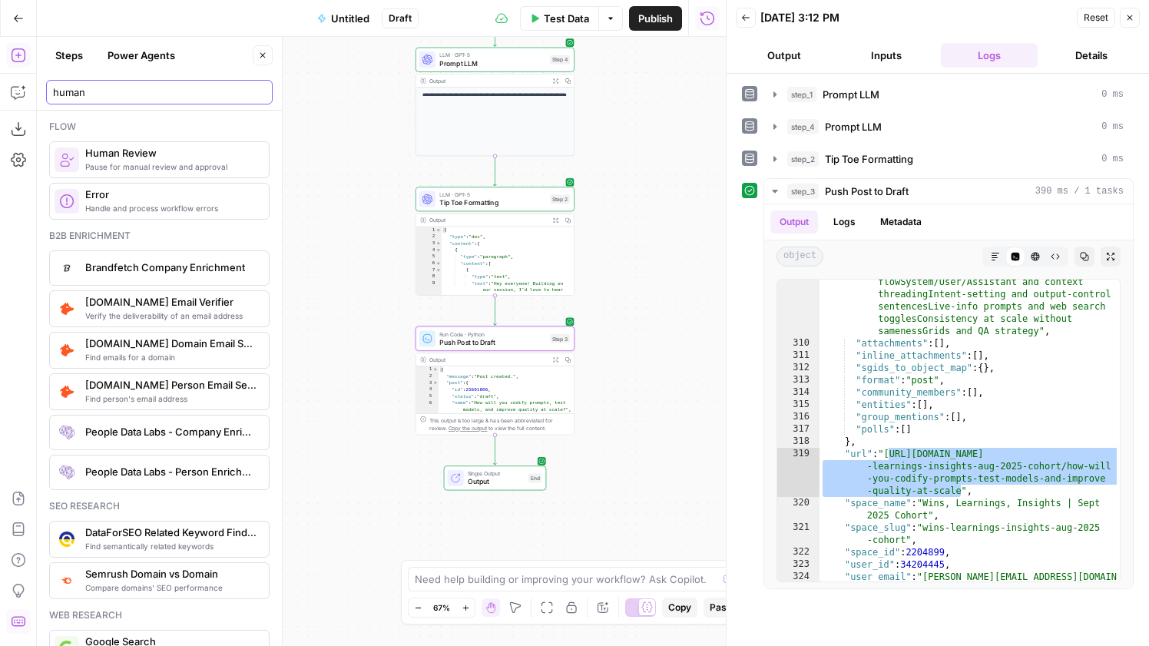
type input "human"
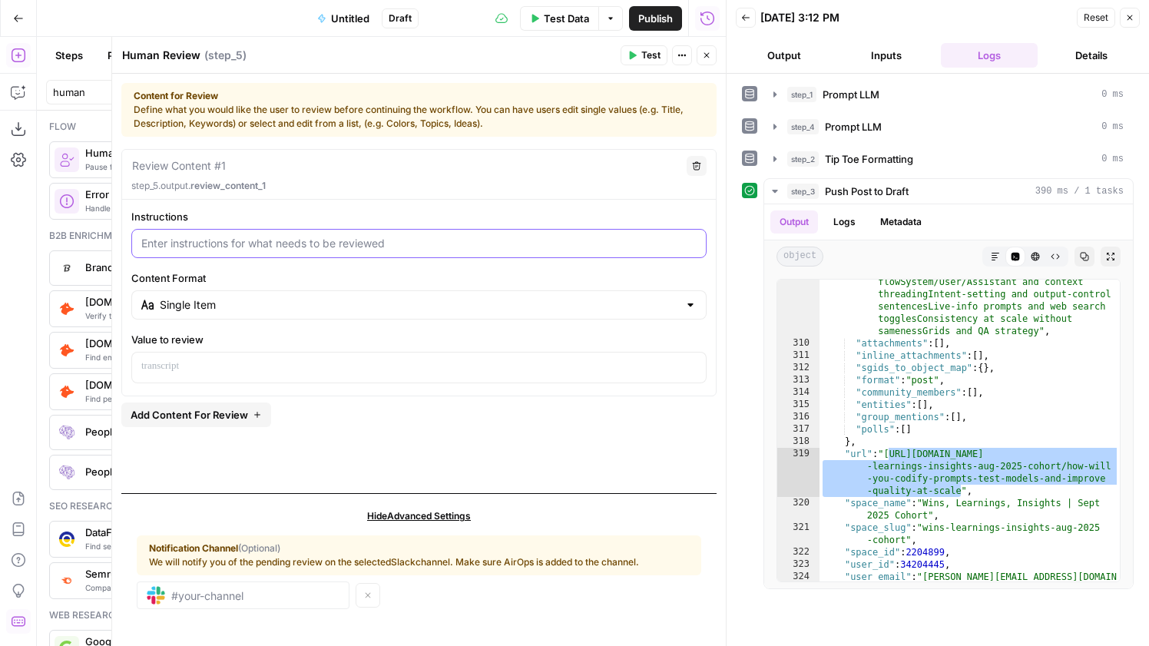
click at [254, 245] on input "Instructions" at bounding box center [419, 243] width 556 height 15
click at [233, 362] on p at bounding box center [419, 366] width 556 height 15
click at [691, 363] on icon "button" at bounding box center [692, 367] width 8 height 8
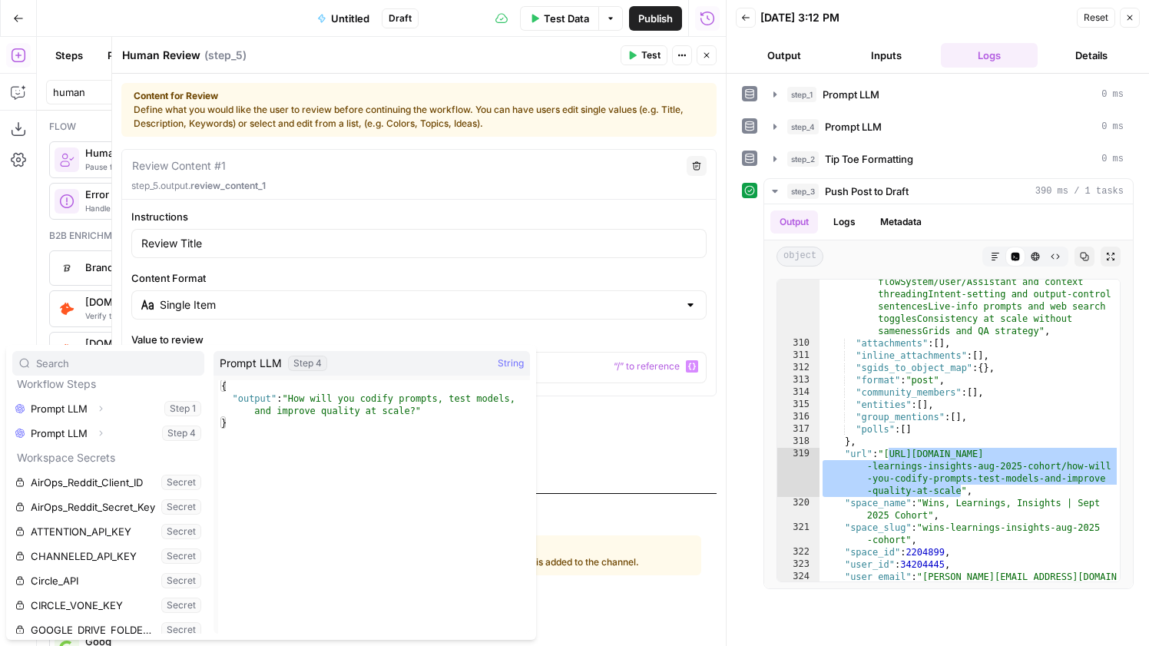
scroll to position [63, 0]
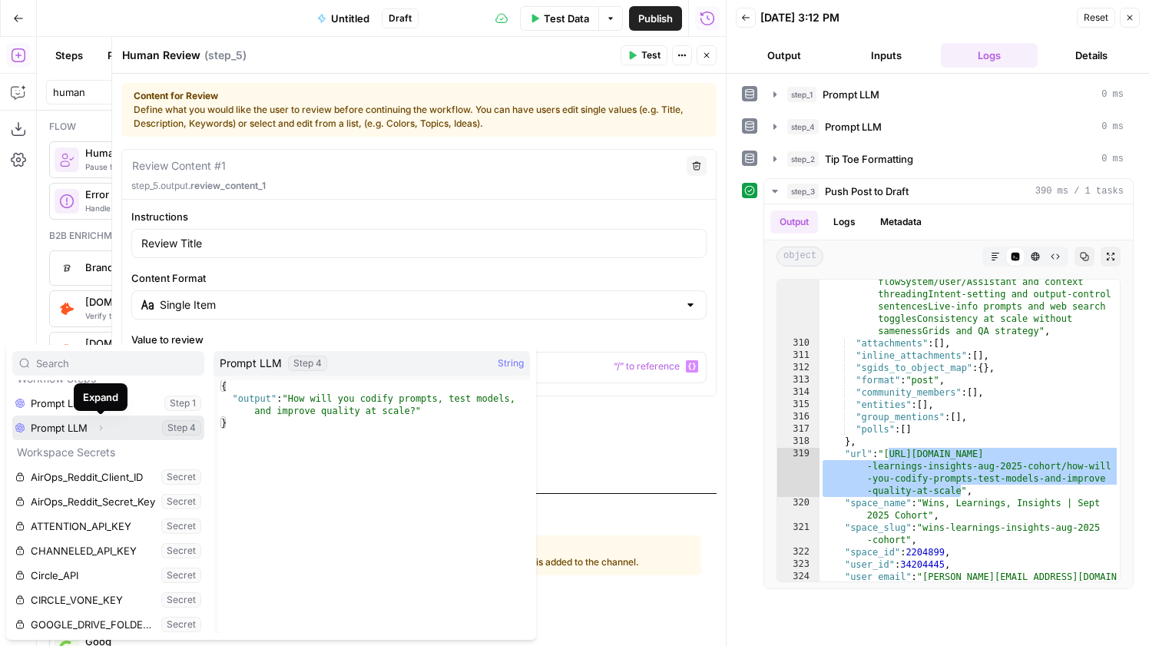
click at [102, 420] on button "Expand" at bounding box center [101, 428] width 20 height 20
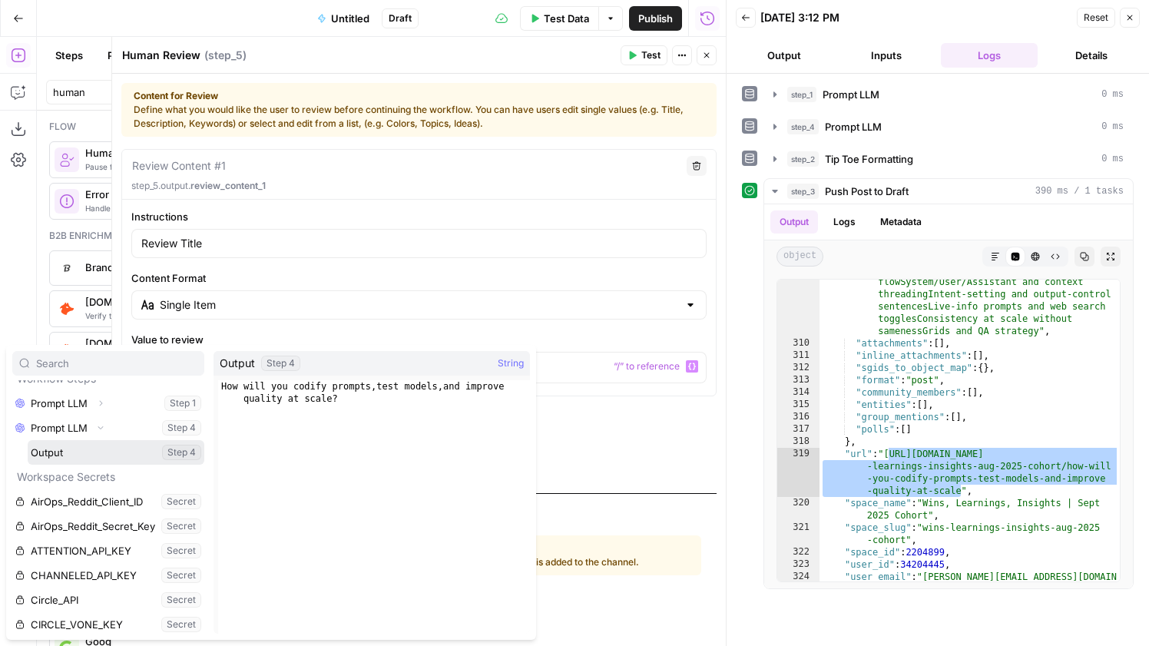
click at [88, 462] on button "Select variable Output" at bounding box center [116, 452] width 177 height 25
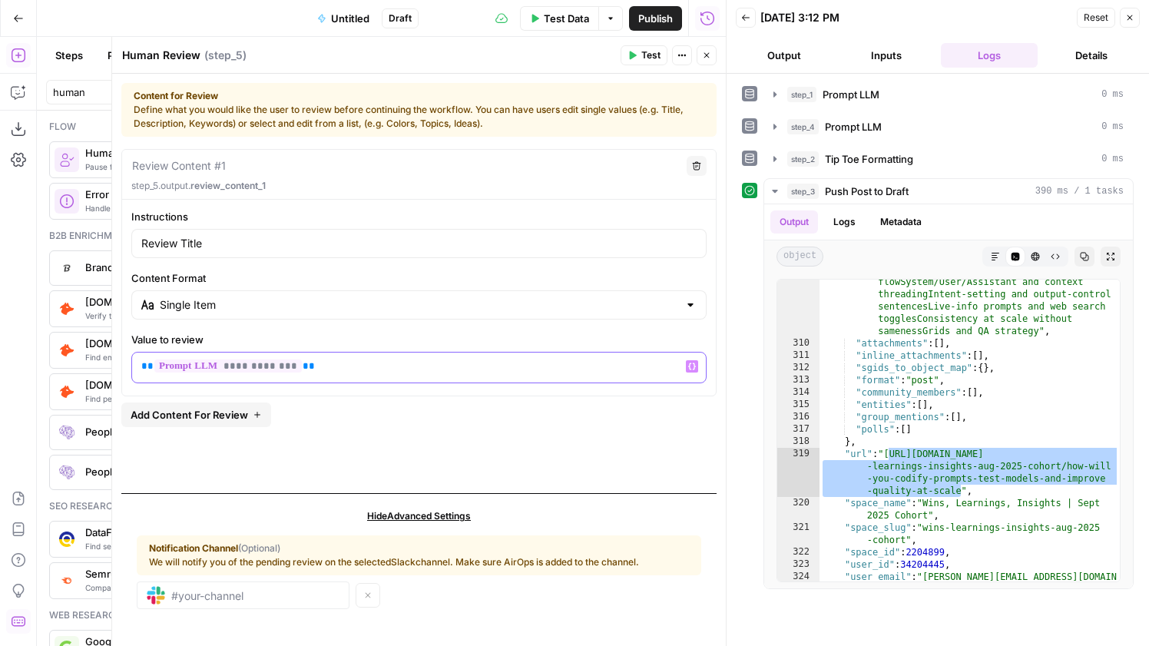
drag, startPoint x: 302, startPoint y: 368, endPoint x: 352, endPoint y: 376, distance: 50.5
click at [352, 376] on div "**********" at bounding box center [419, 368] width 574 height 30
drag, startPoint x: 245, startPoint y: 249, endPoint x: 181, endPoint y: 245, distance: 63.9
click at [181, 245] on input "Review Title" at bounding box center [419, 243] width 556 height 15
type input "Review Wins Content"
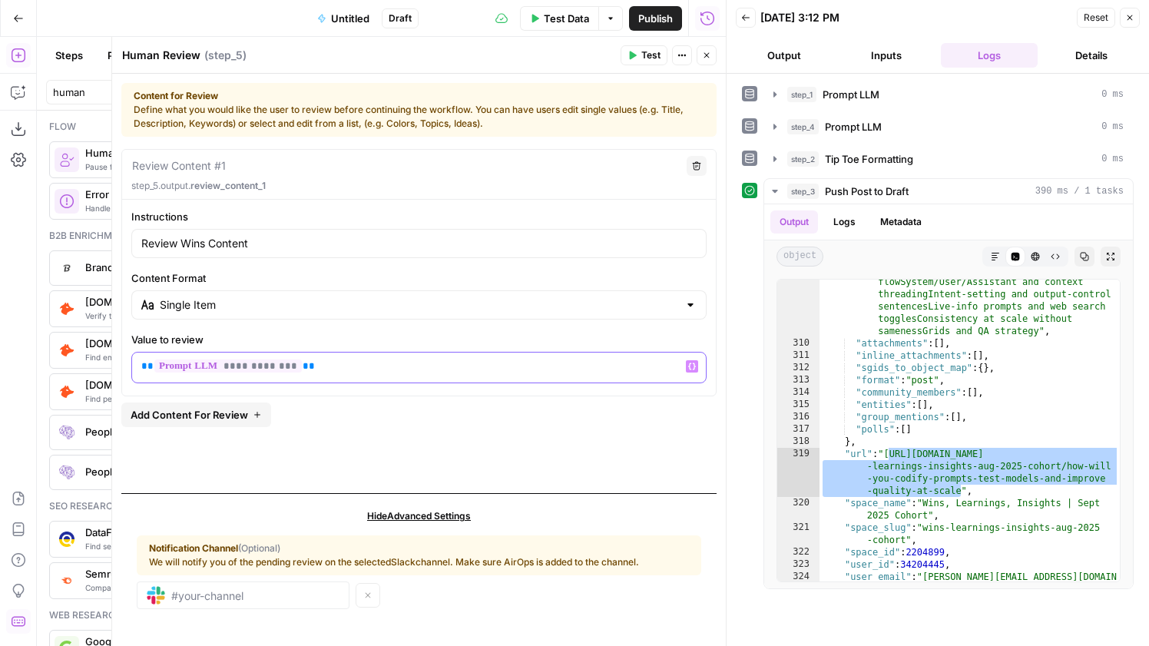
drag, startPoint x: 337, startPoint y: 370, endPoint x: 132, endPoint y: 367, distance: 205.2
click at [132, 367] on div "**********" at bounding box center [419, 368] width 574 height 30
click at [696, 375] on div at bounding box center [419, 368] width 574 height 30
click at [696, 372] on button "Variables Menu" at bounding box center [692, 366] width 12 height 12
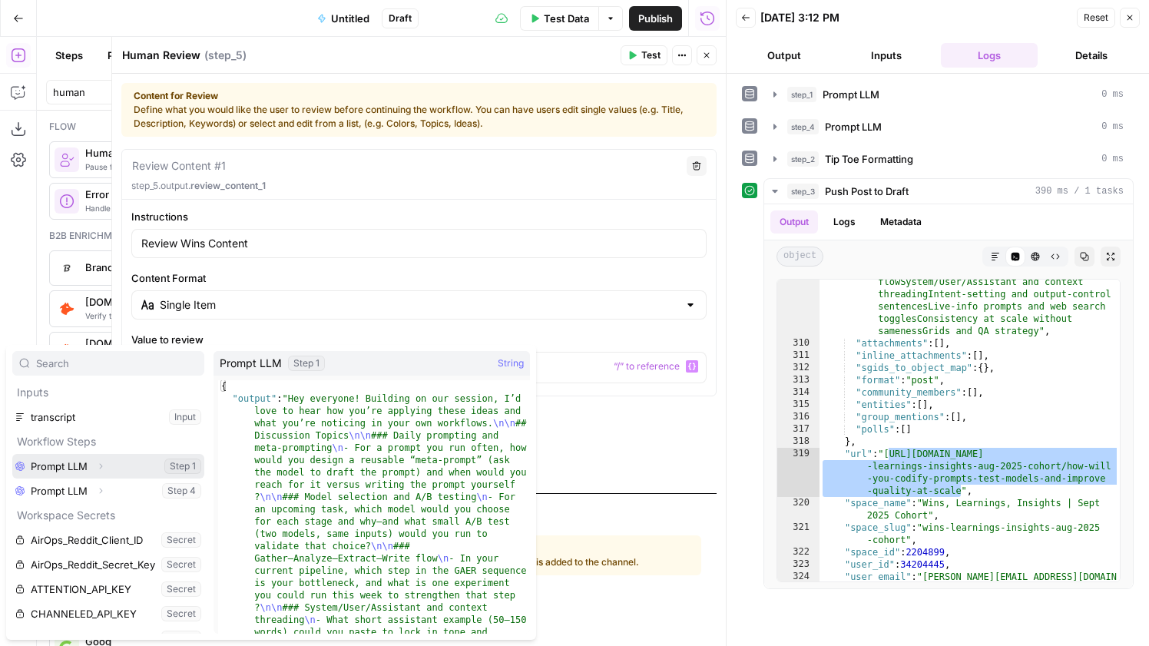
click at [100, 463] on icon "button" at bounding box center [100, 466] width 9 height 9
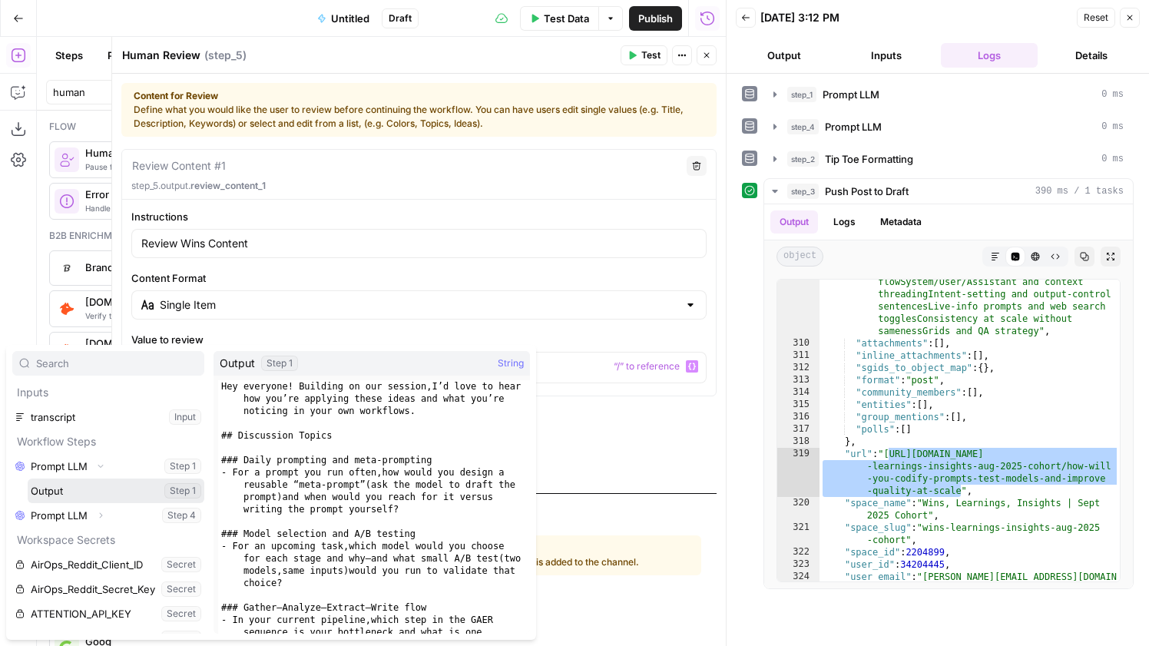
click at [103, 484] on button "Select variable Output" at bounding box center [116, 491] width 177 height 25
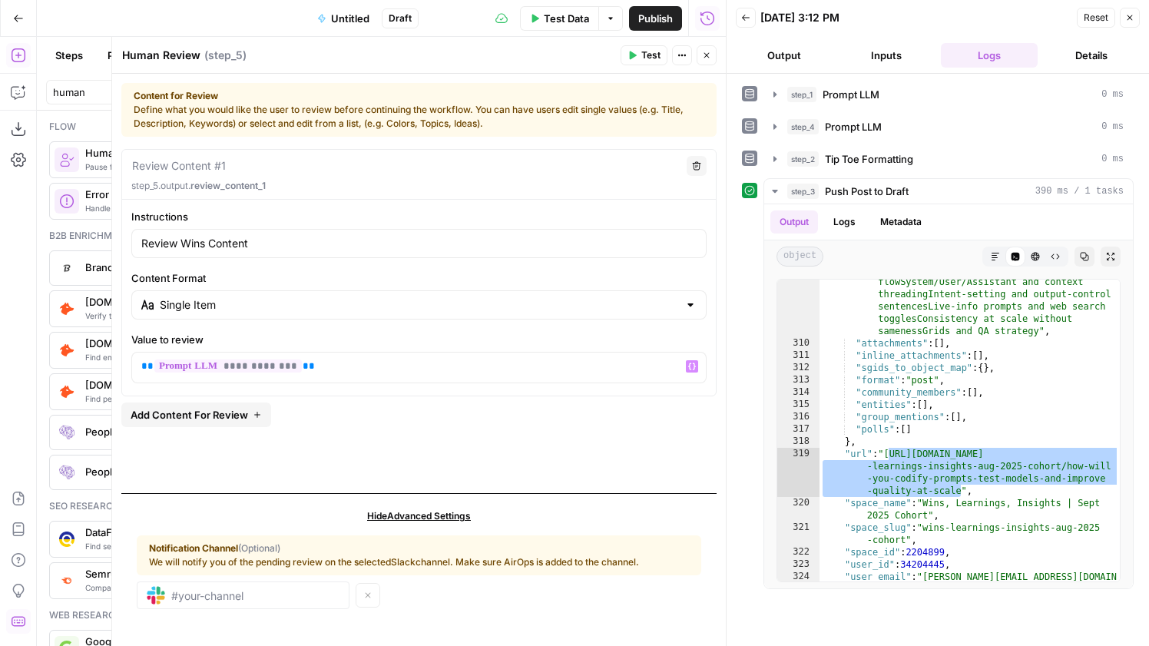
click at [703, 55] on icon "button" at bounding box center [706, 55] width 9 height 9
click at [322, 252] on div at bounding box center [418, 243] width 575 height 29
type input "Review Title for Content"
click at [371, 389] on div "Review Content #1 Delete step_6.output. review_content_1 Instructions Review Ti…" at bounding box center [418, 272] width 595 height 247
click at [409, 359] on p at bounding box center [419, 366] width 556 height 15
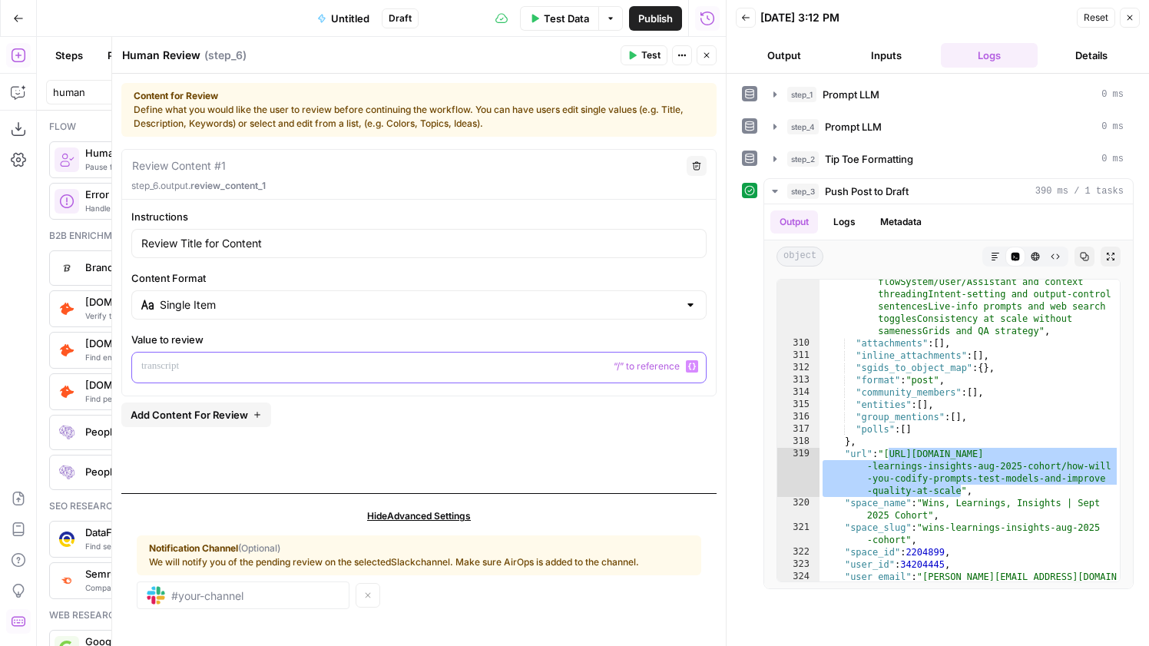
click at [698, 359] on div at bounding box center [419, 368] width 574 height 30
click at [695, 365] on icon "button" at bounding box center [692, 367] width 8 height 8
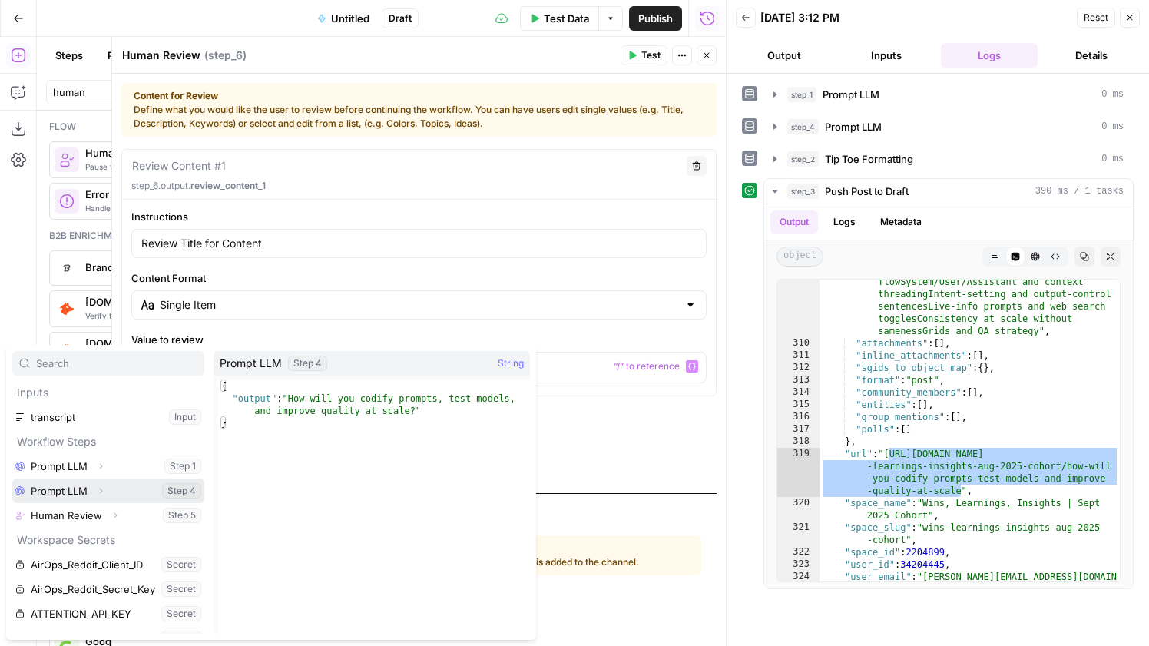
click at [105, 491] on span "Expand" at bounding box center [104, 491] width 1 height 1
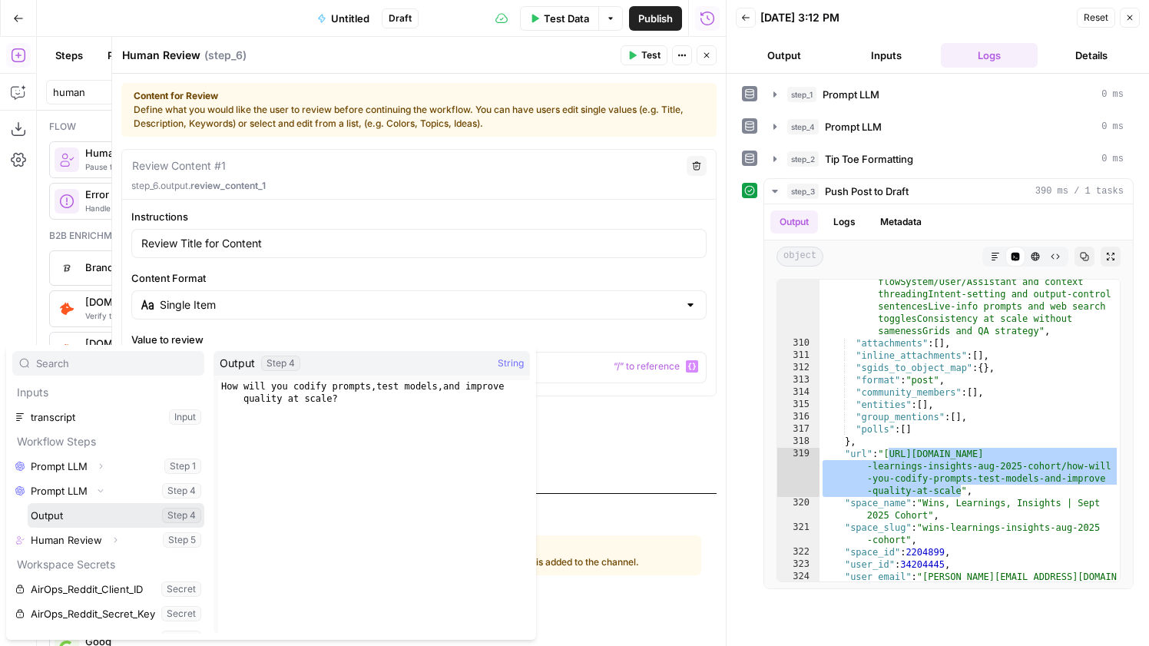
click at [104, 516] on button "Select variable Output" at bounding box center [116, 515] width 177 height 25
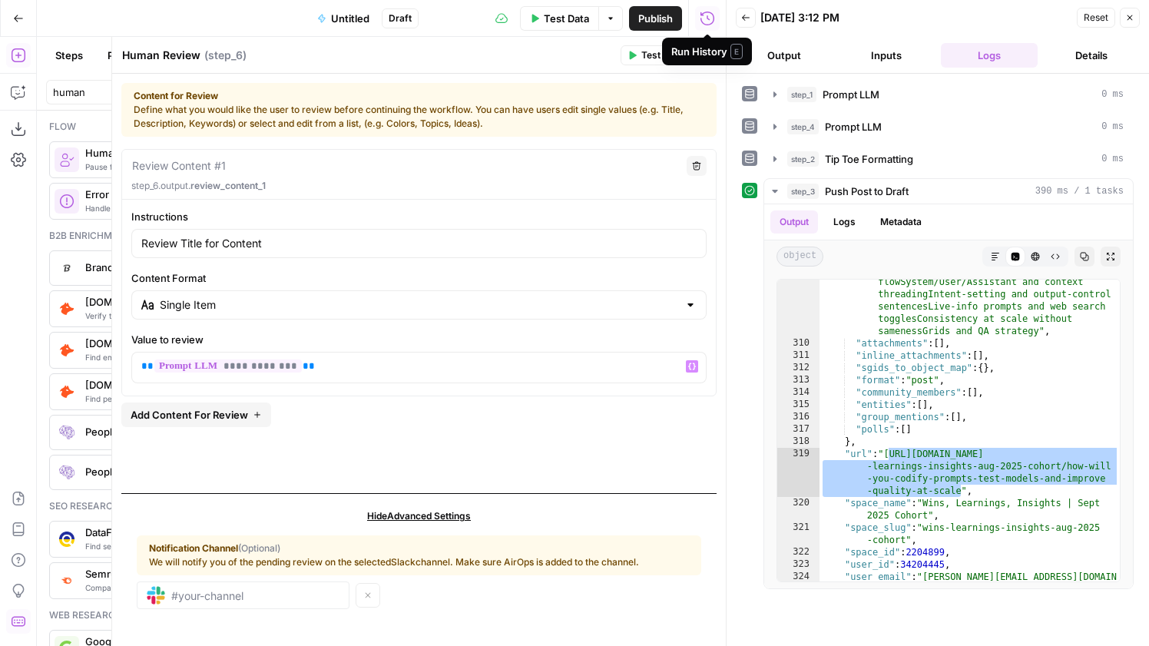
click at [706, 56] on div "Run History E" at bounding box center [707, 51] width 71 height 15
click at [705, 56] on icon "button" at bounding box center [707, 55] width 5 height 5
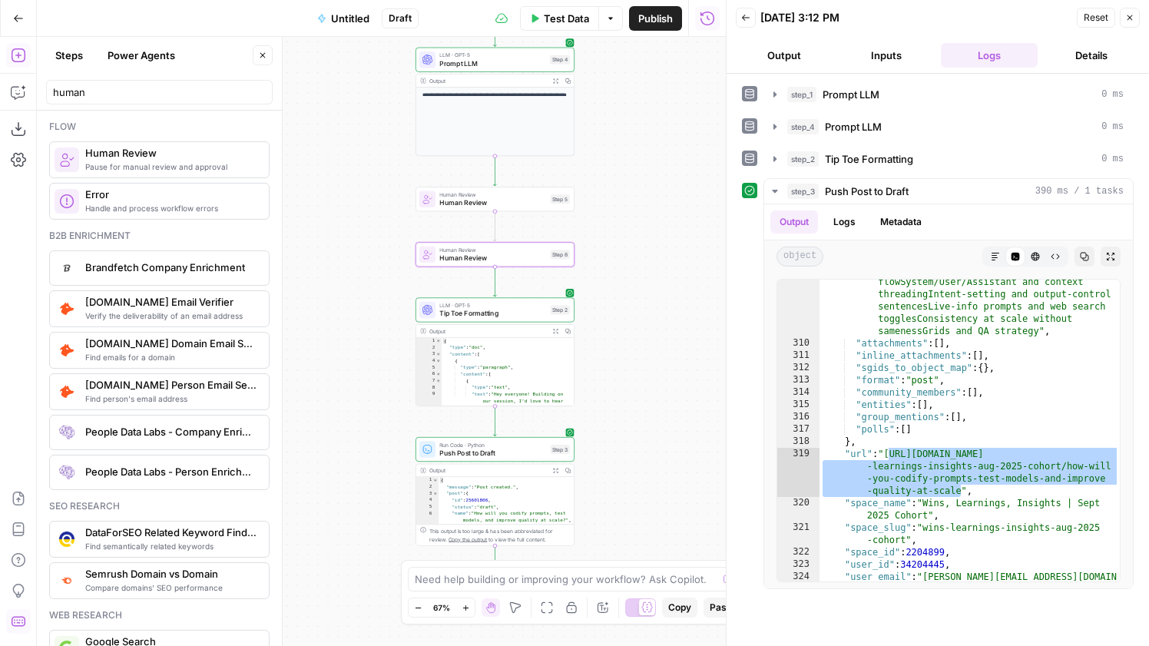
click at [605, 610] on icon "button" at bounding box center [603, 608] width 12 height 12
click at [503, 314] on span "Tip Toe Formatting" at bounding box center [492, 313] width 107 height 10
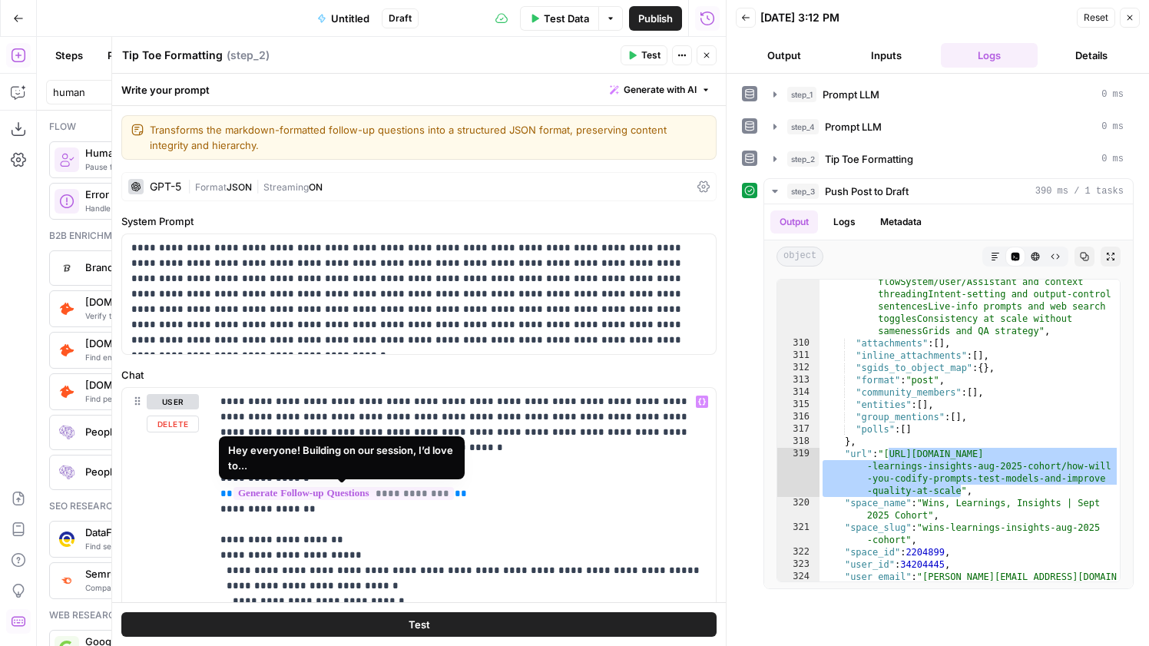
click at [344, 494] on span "**********" at bounding box center [344, 493] width 221 height 13
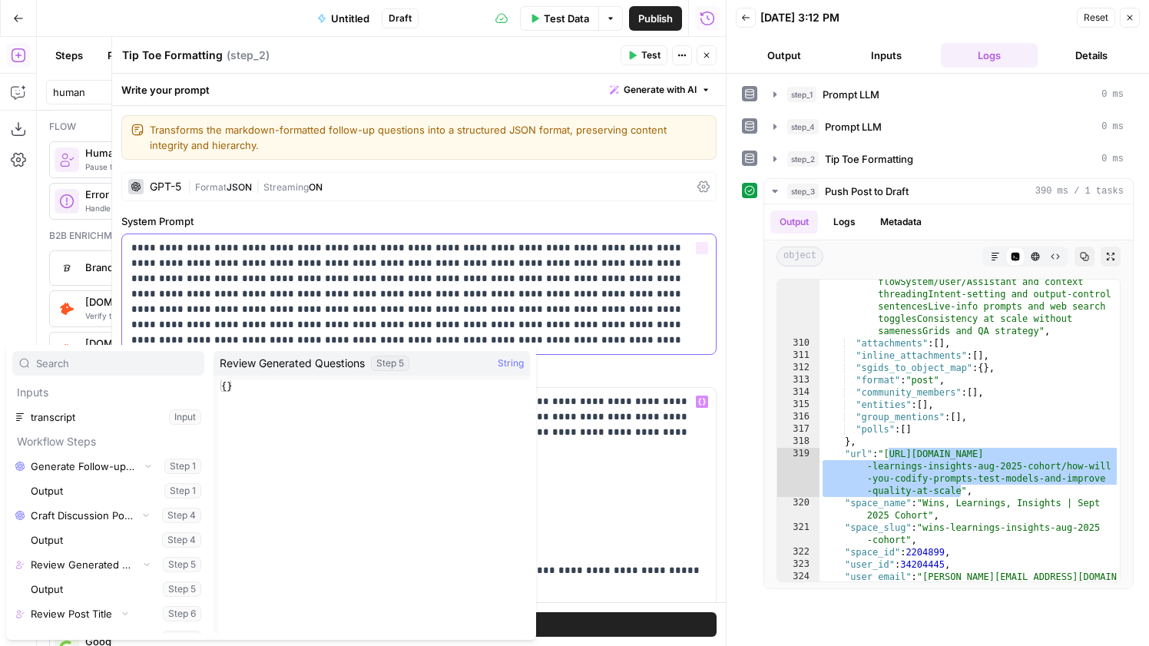
click at [581, 286] on p "**********" at bounding box center [418, 294] width 575 height 108
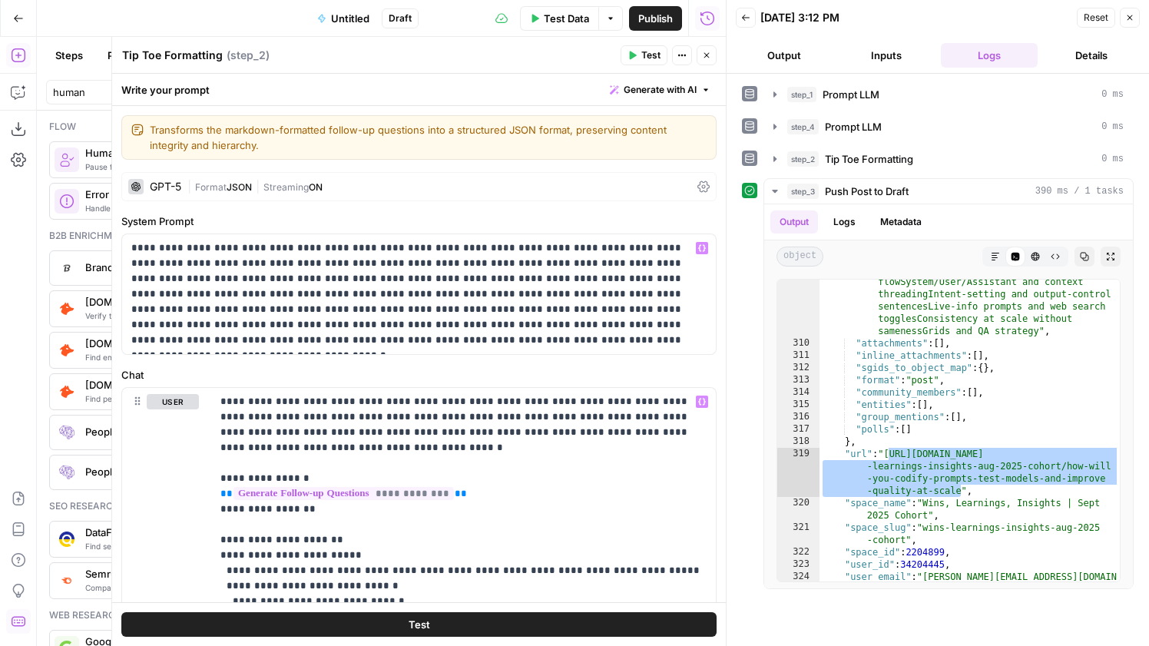
click at [711, 65] on button "Close" at bounding box center [707, 55] width 20 height 20
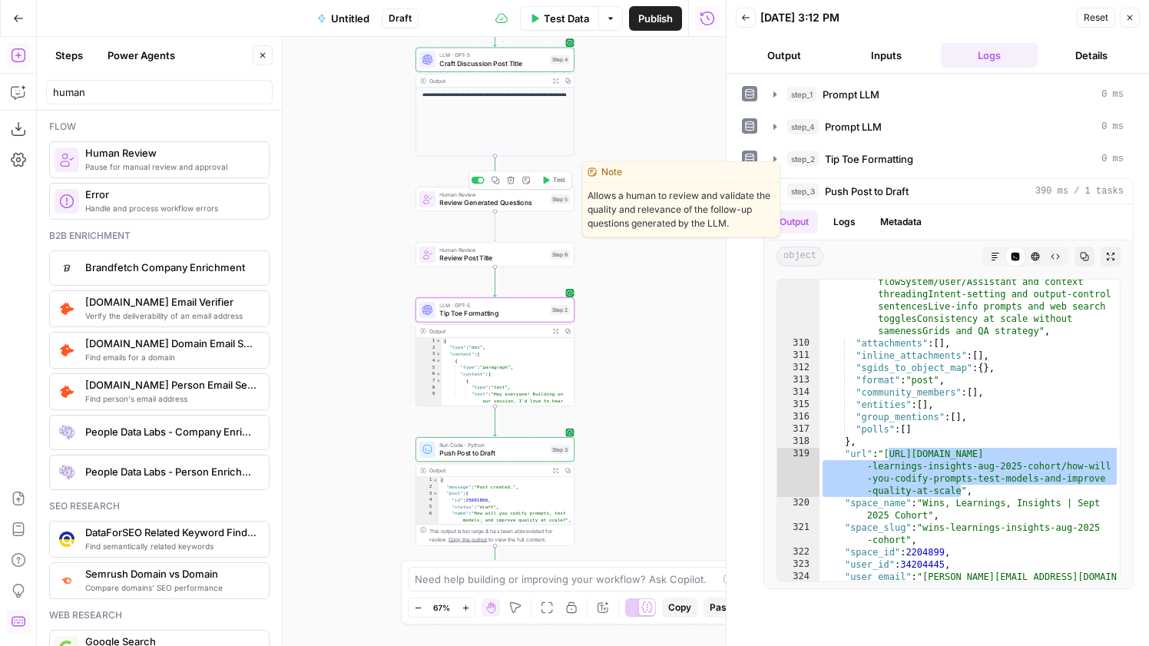
click at [561, 182] on span "Test" at bounding box center [559, 180] width 12 height 9
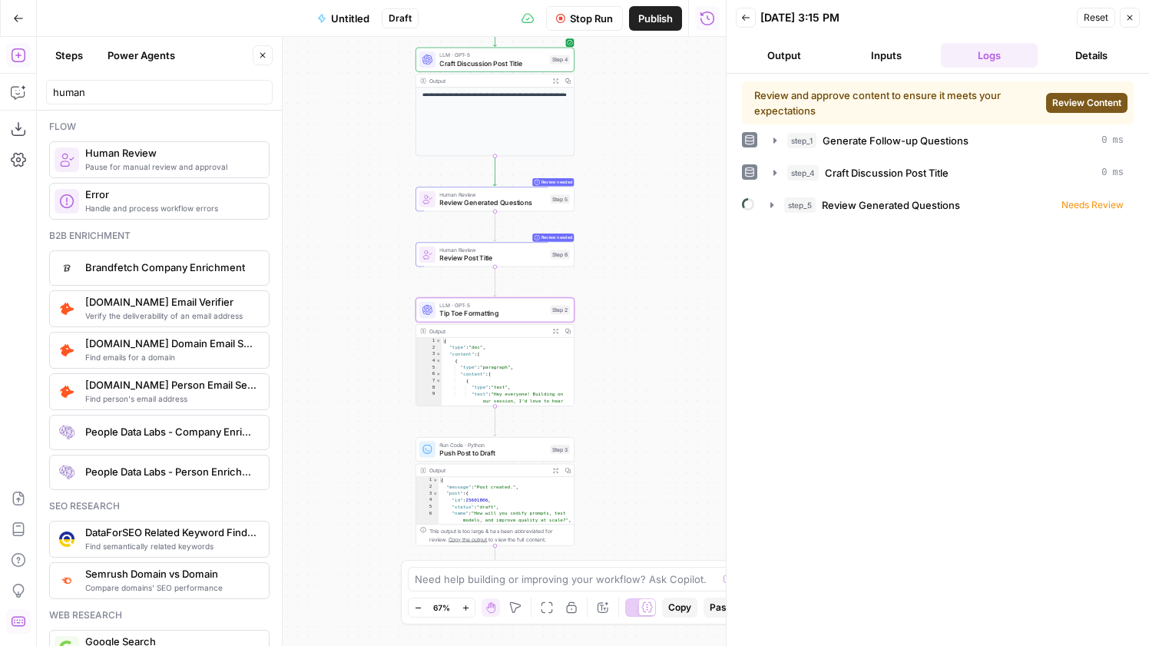
click at [1095, 95] on button "Review Content" at bounding box center [1086, 103] width 81 height 20
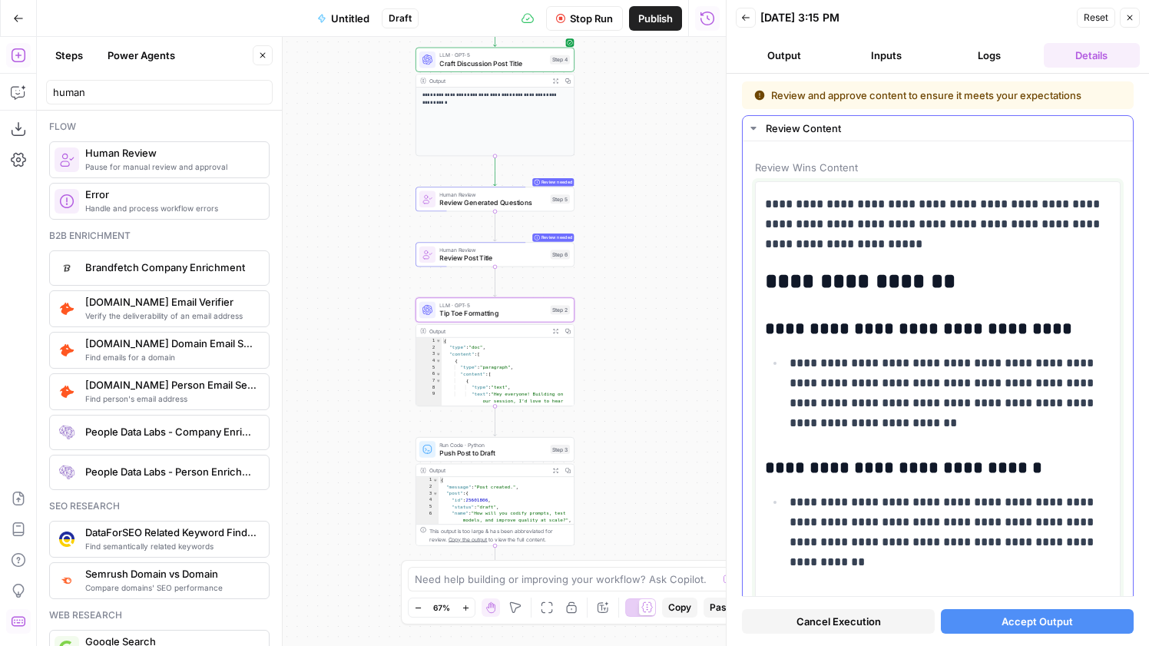
click at [907, 402] on p "**********" at bounding box center [950, 393] width 321 height 80
click at [1040, 628] on span "Accept Output" at bounding box center [1037, 621] width 71 height 15
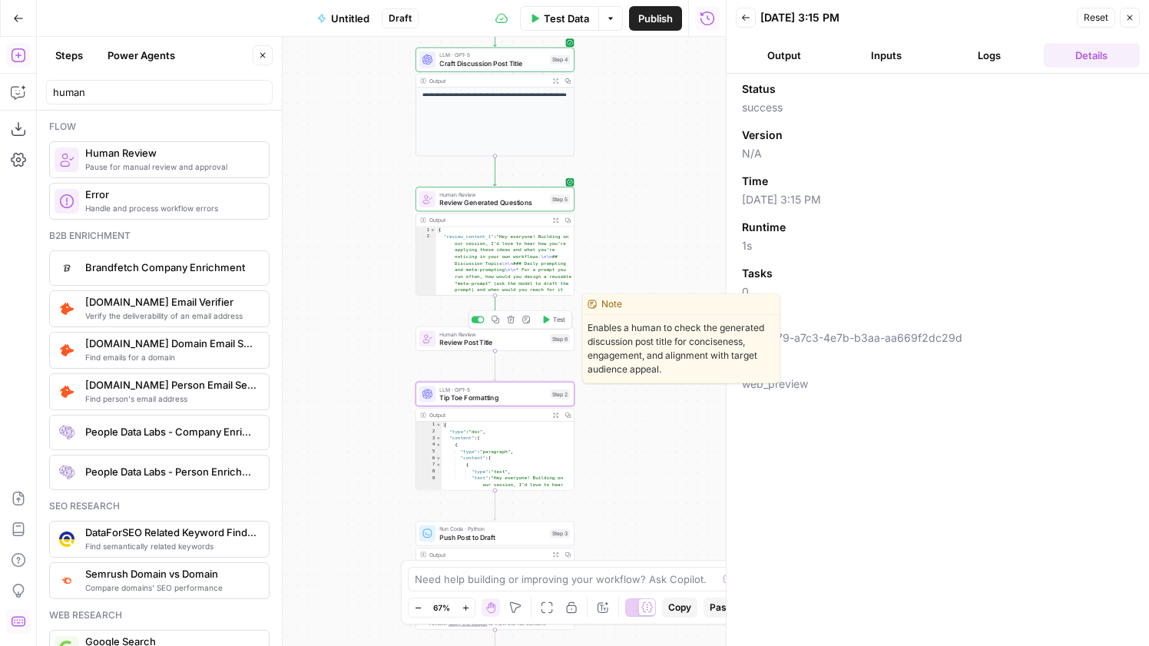
click at [558, 313] on button "Test" at bounding box center [554, 319] width 32 height 13
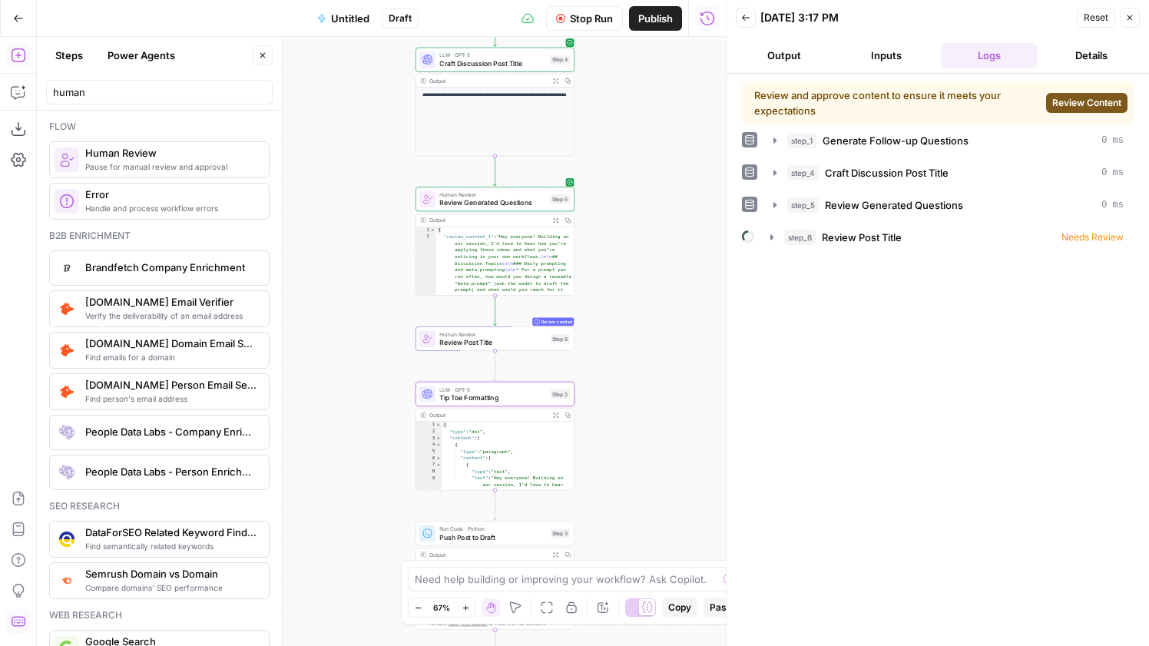
click at [1073, 108] on span "Review Content" at bounding box center [1087, 103] width 69 height 14
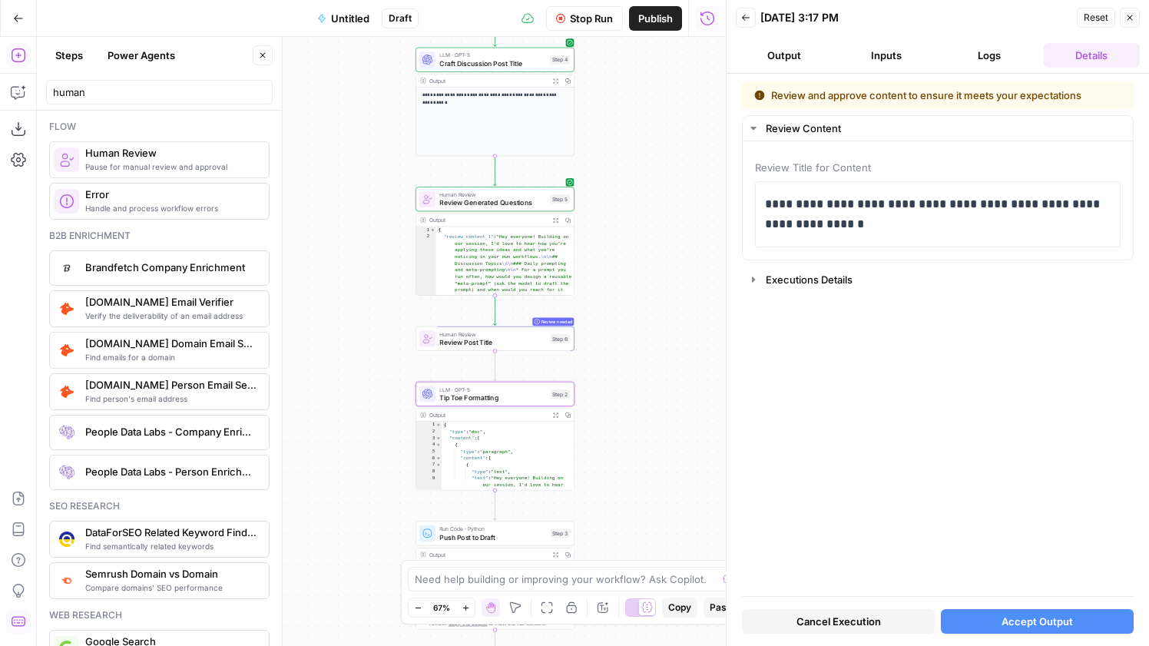
click at [1024, 615] on span "Accept Output" at bounding box center [1037, 621] width 71 height 15
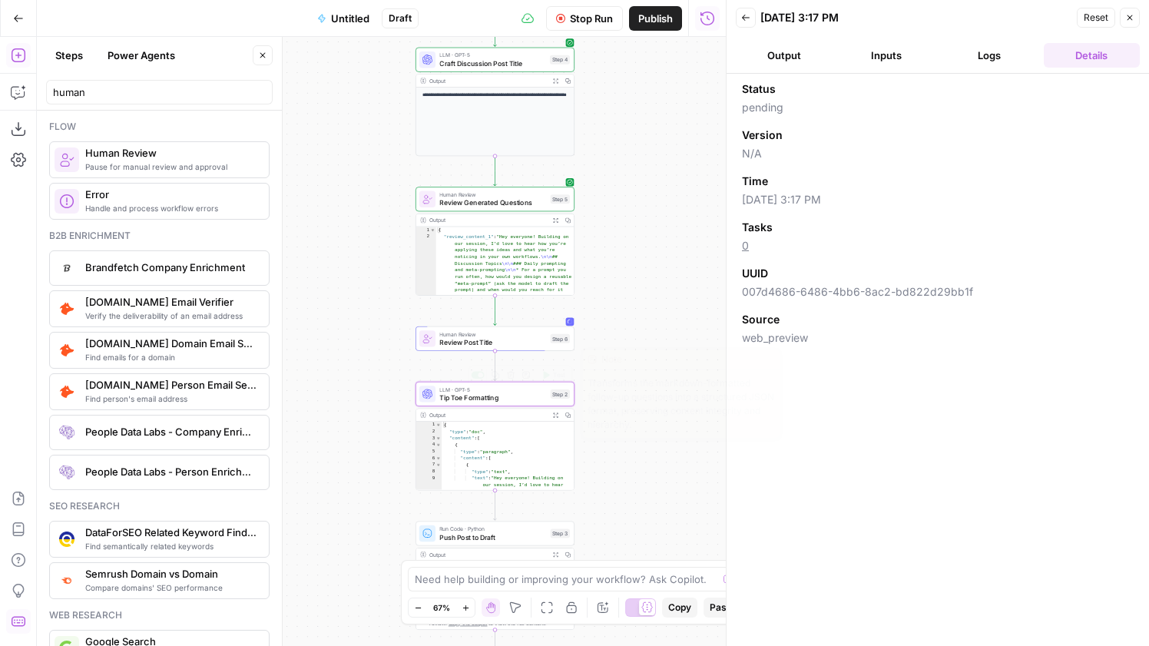
click at [518, 395] on span "Tip Toe Formatting" at bounding box center [492, 398] width 107 height 10
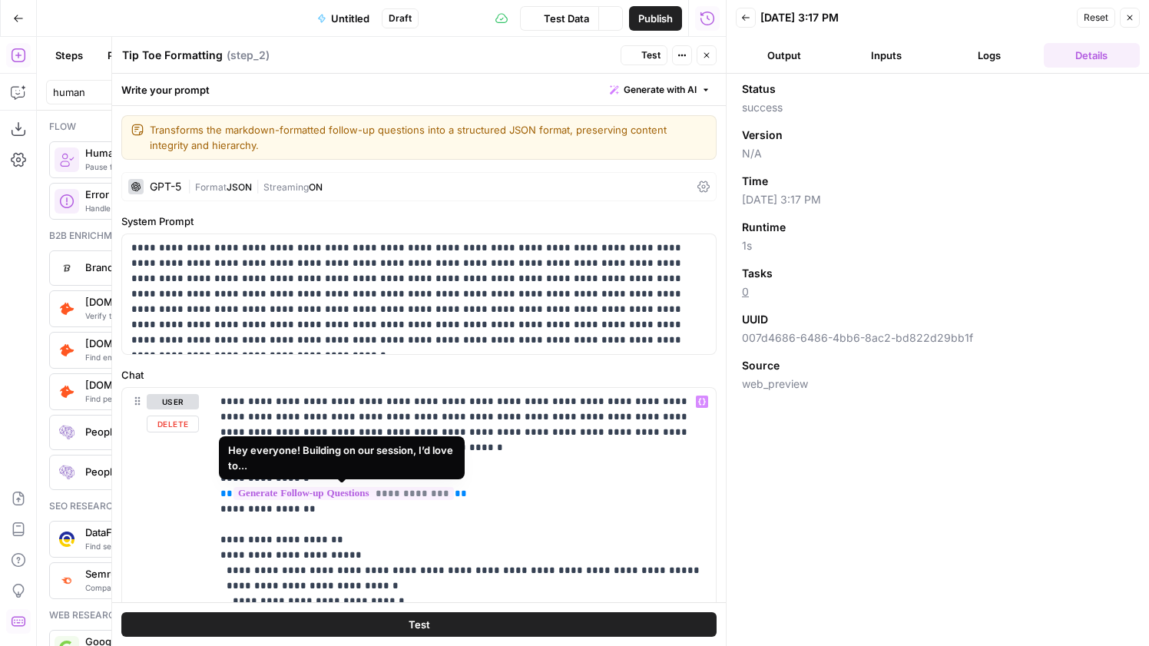
click at [357, 487] on span "**********" at bounding box center [344, 493] width 221 height 13
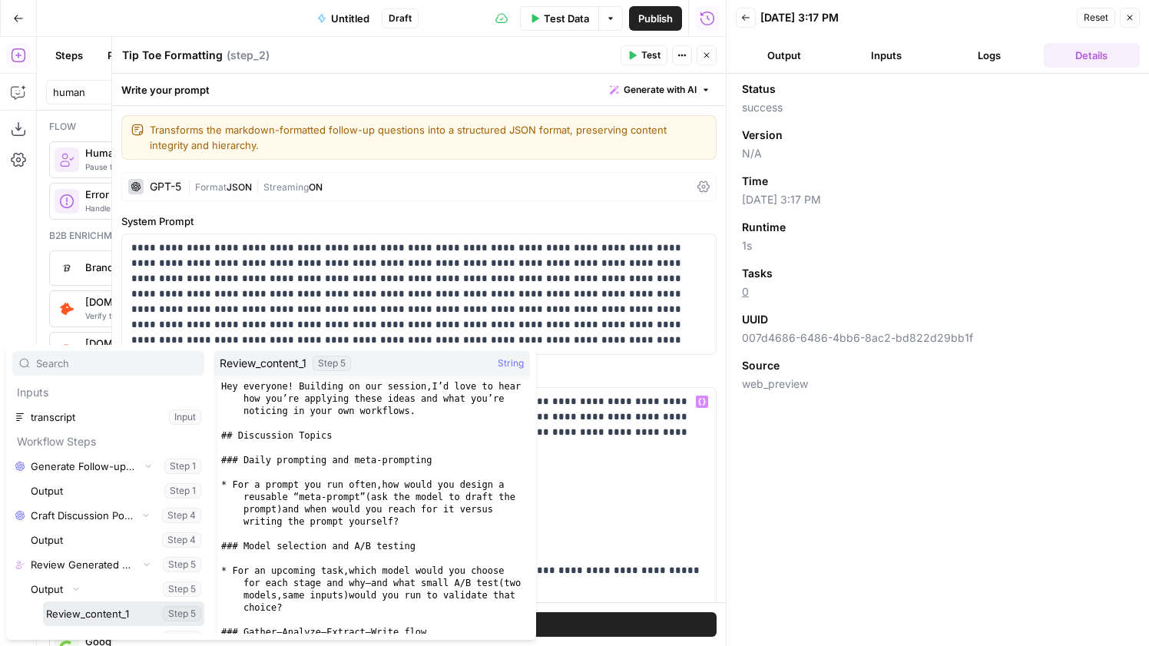
click at [102, 612] on button "Select variable Review_content_1" at bounding box center [123, 614] width 161 height 25
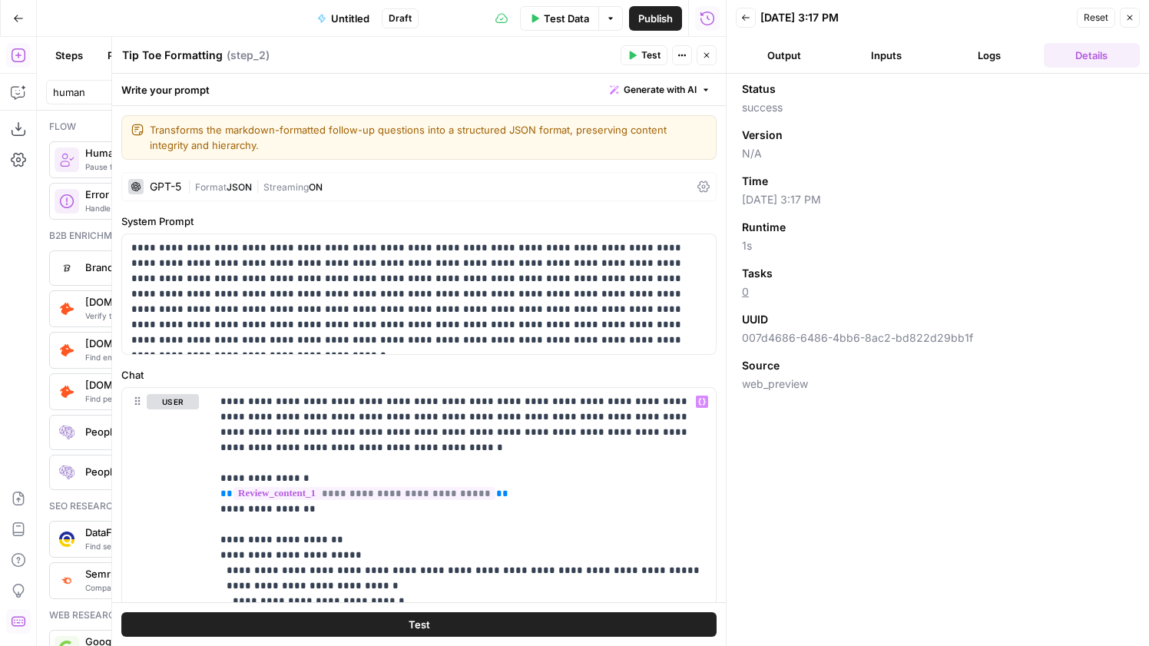
click at [711, 61] on button "Close" at bounding box center [707, 55] width 20 height 20
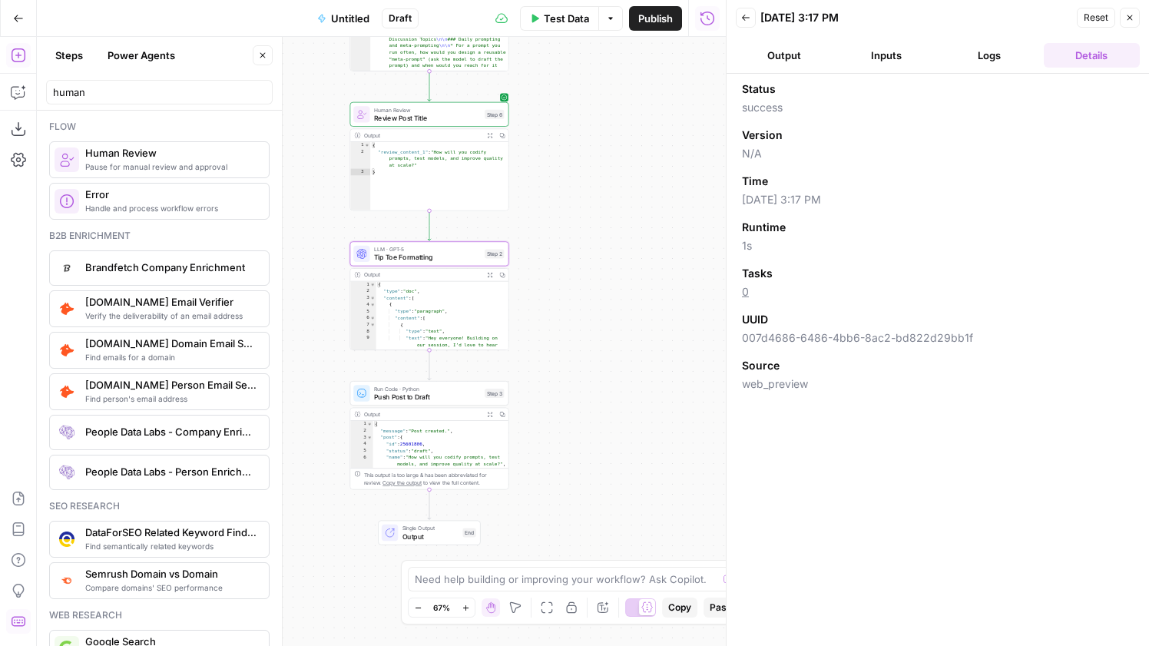
click at [463, 401] on span "Push Post to Draft" at bounding box center [427, 397] width 107 height 10
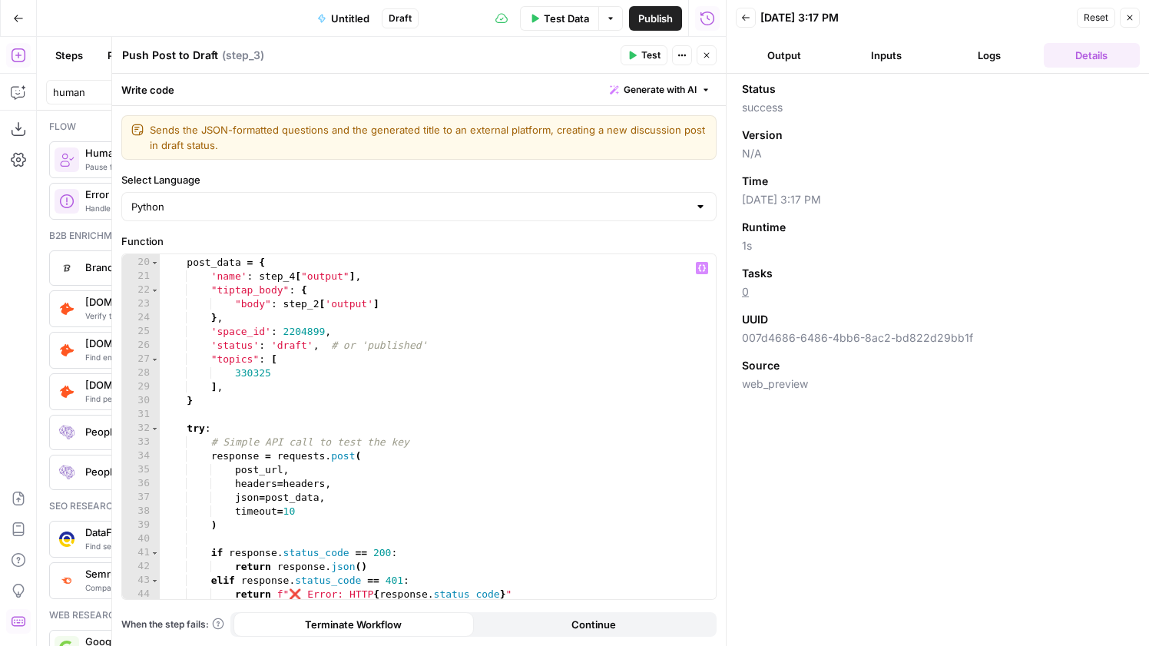
scroll to position [221, 0]
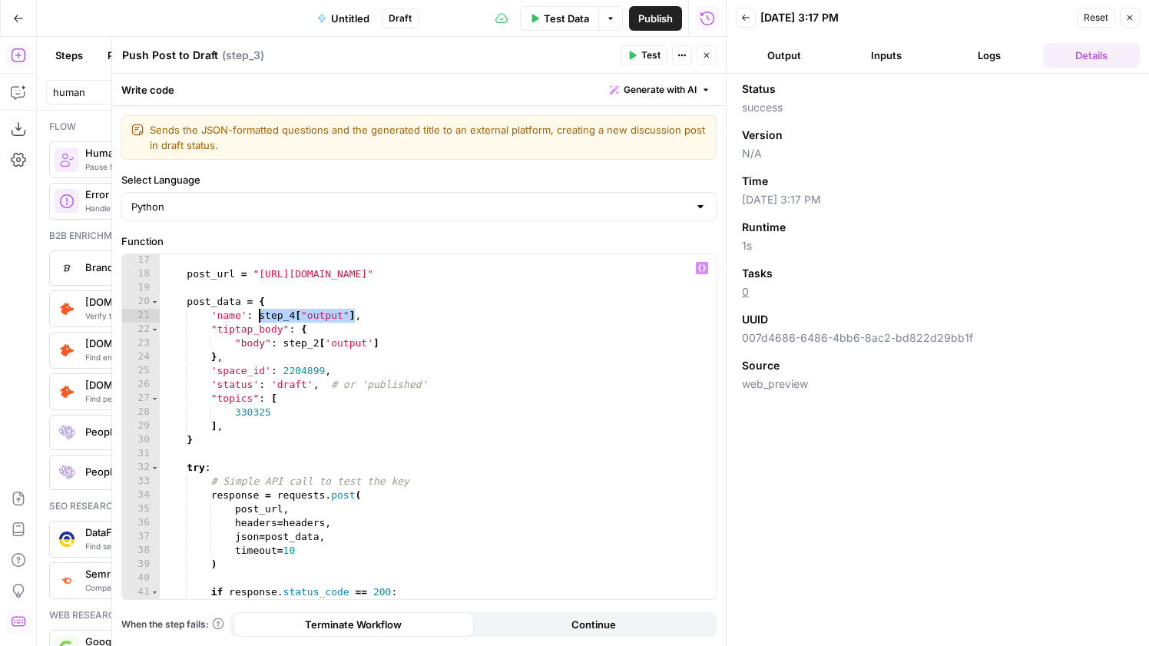
drag, startPoint x: 357, startPoint y: 317, endPoint x: 259, endPoint y: 314, distance: 98.4
click at [259, 314] on div "post_url = "https://learning.airops.com/api/admin/v2/posts" post_data = { 'name…" at bounding box center [438, 440] width 556 height 373
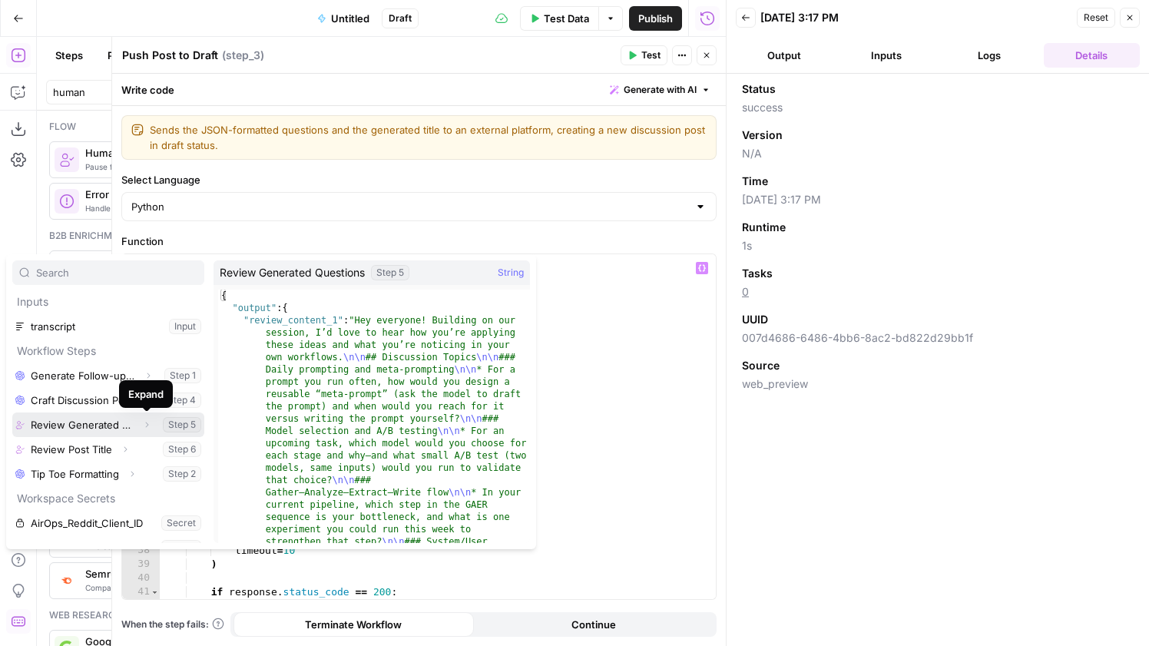
click at [144, 423] on icon "button" at bounding box center [146, 424] width 9 height 9
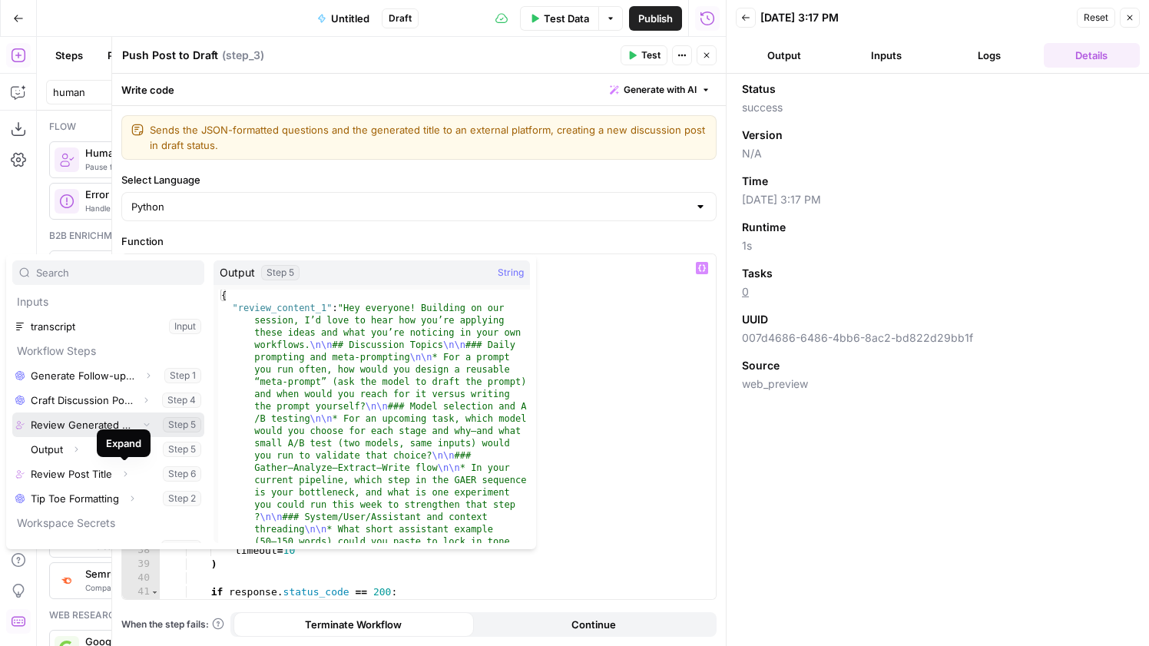
click at [150, 423] on icon "button" at bounding box center [146, 424] width 9 height 9
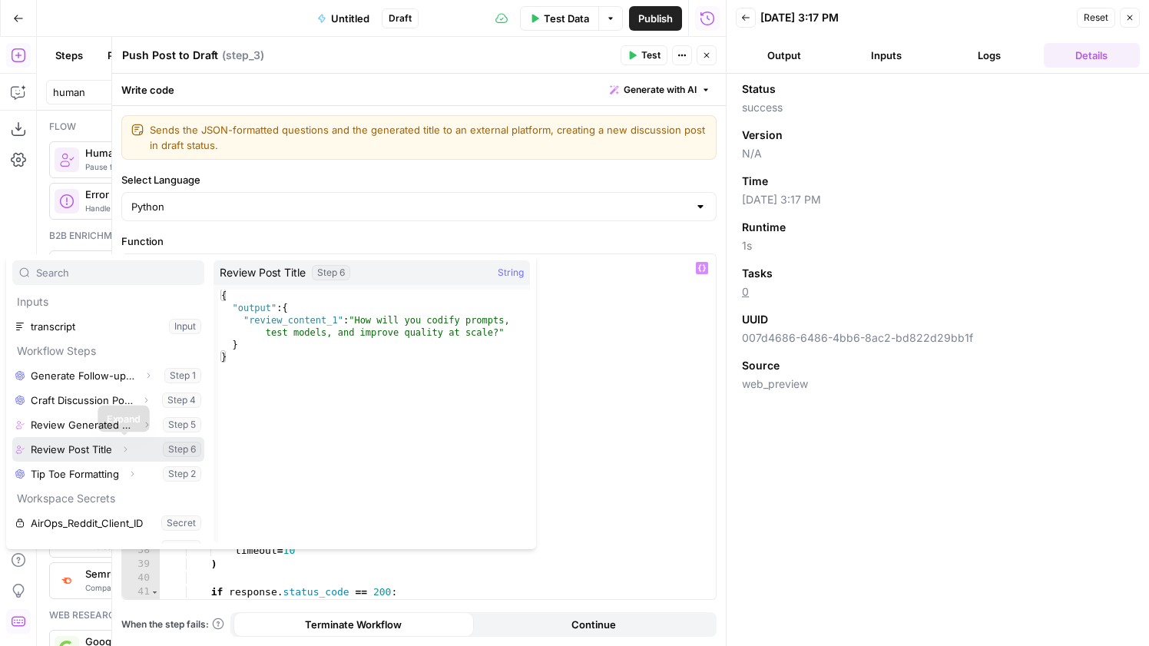
click at [124, 449] on icon "button" at bounding box center [125, 449] width 9 height 9
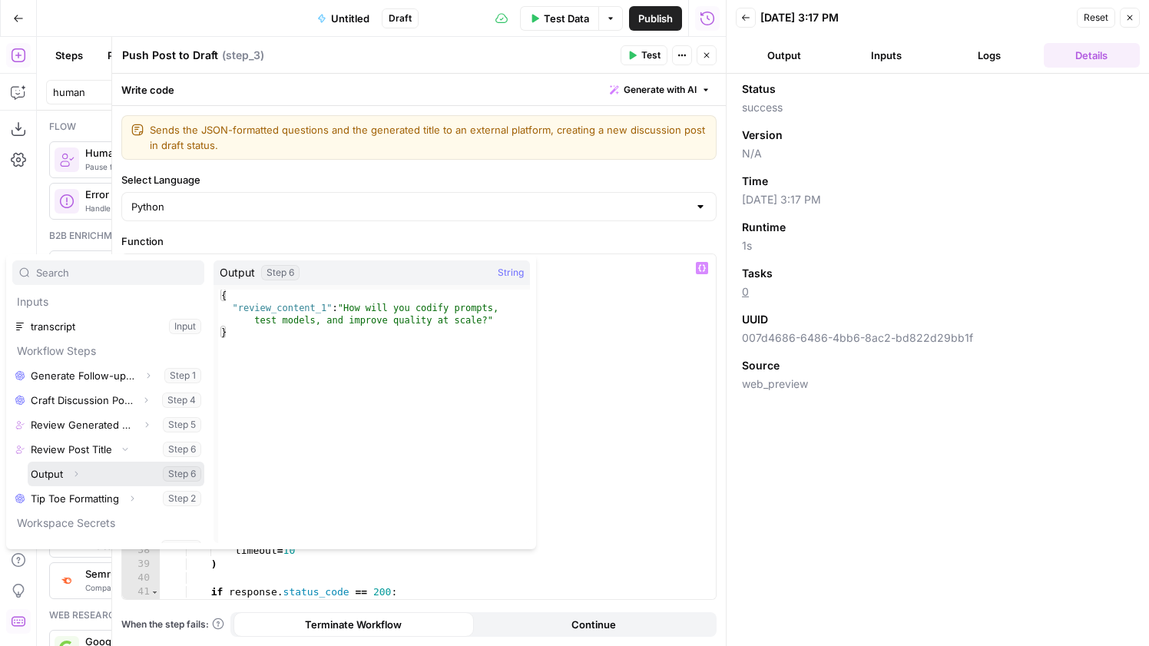
click at [77, 473] on icon "button" at bounding box center [76, 474] width 3 height 5
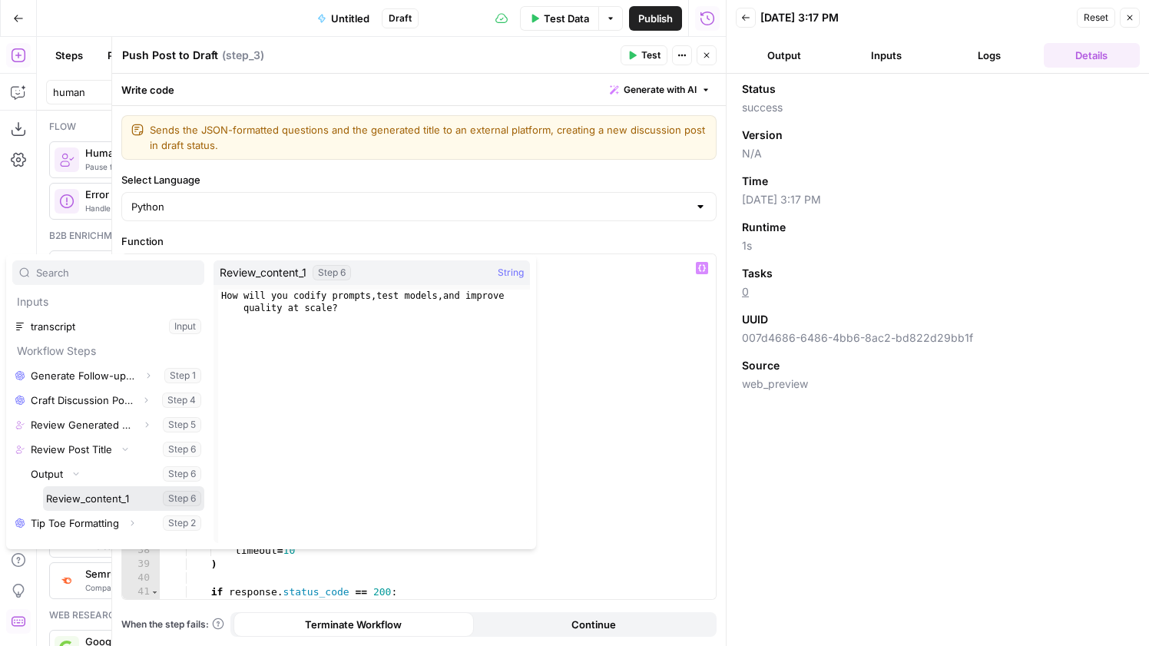
click at [78, 491] on button "Select variable Review_content_1" at bounding box center [123, 498] width 161 height 25
type textarea "**********"
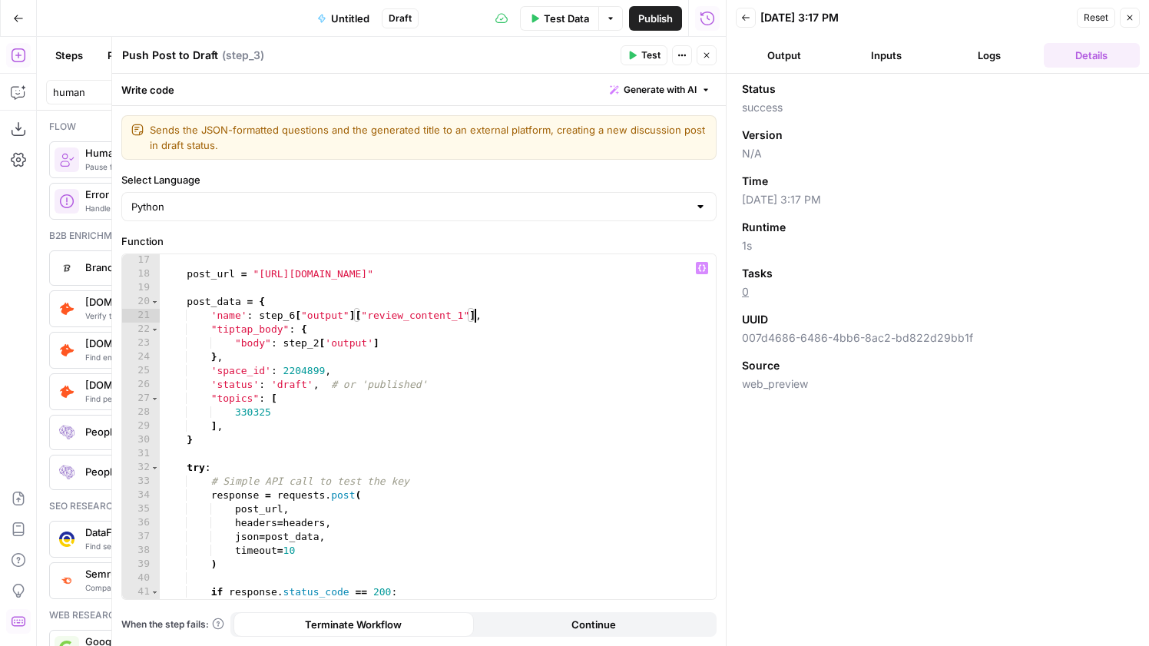
click at [710, 63] on button "Close" at bounding box center [707, 55] width 20 height 20
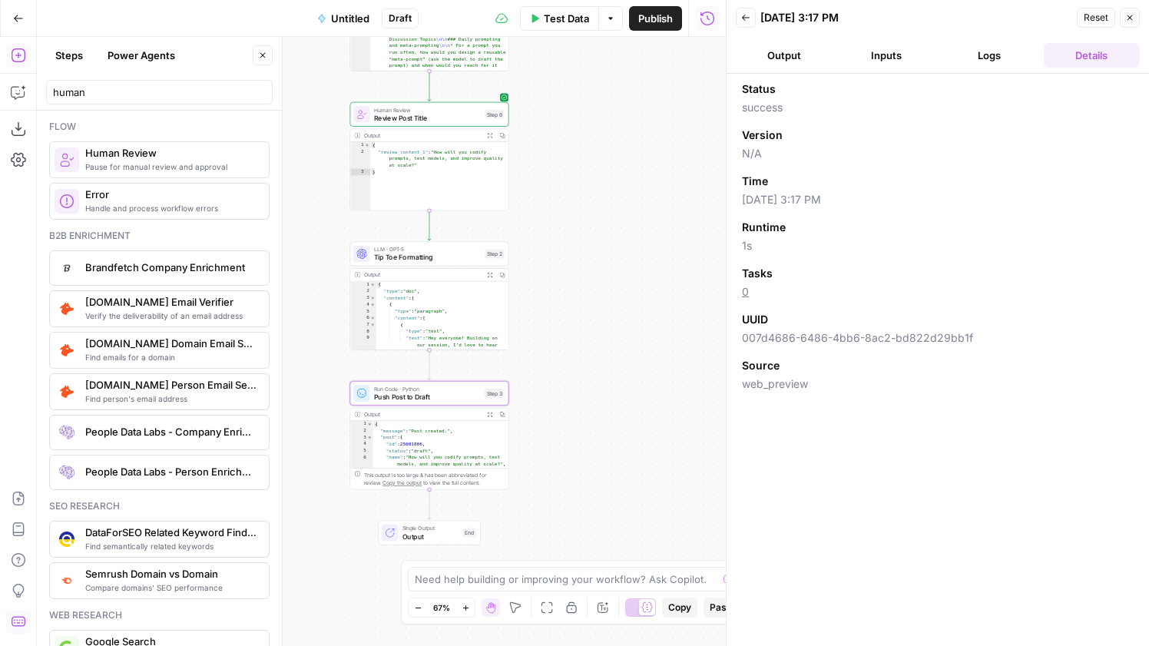
click at [647, 19] on span "Publish" at bounding box center [655, 18] width 35 height 15
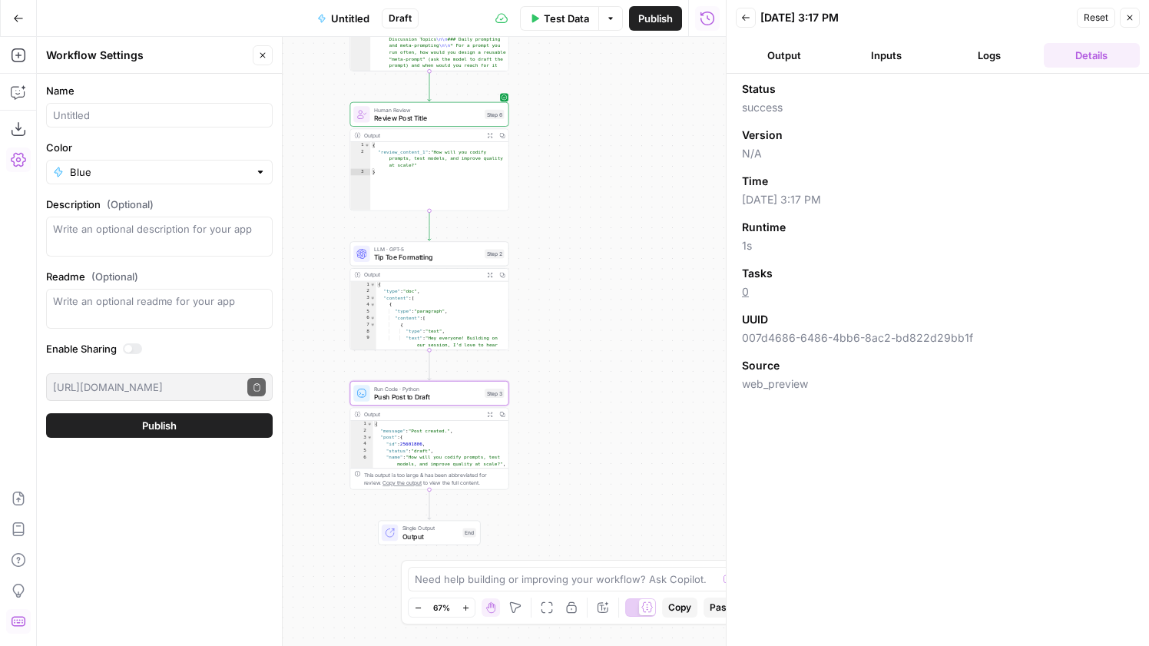
click at [174, 127] on div at bounding box center [159, 115] width 227 height 25
type input "Make Wins/Insights Post"
click at [46, 413] on button "Publish" at bounding box center [159, 425] width 227 height 25
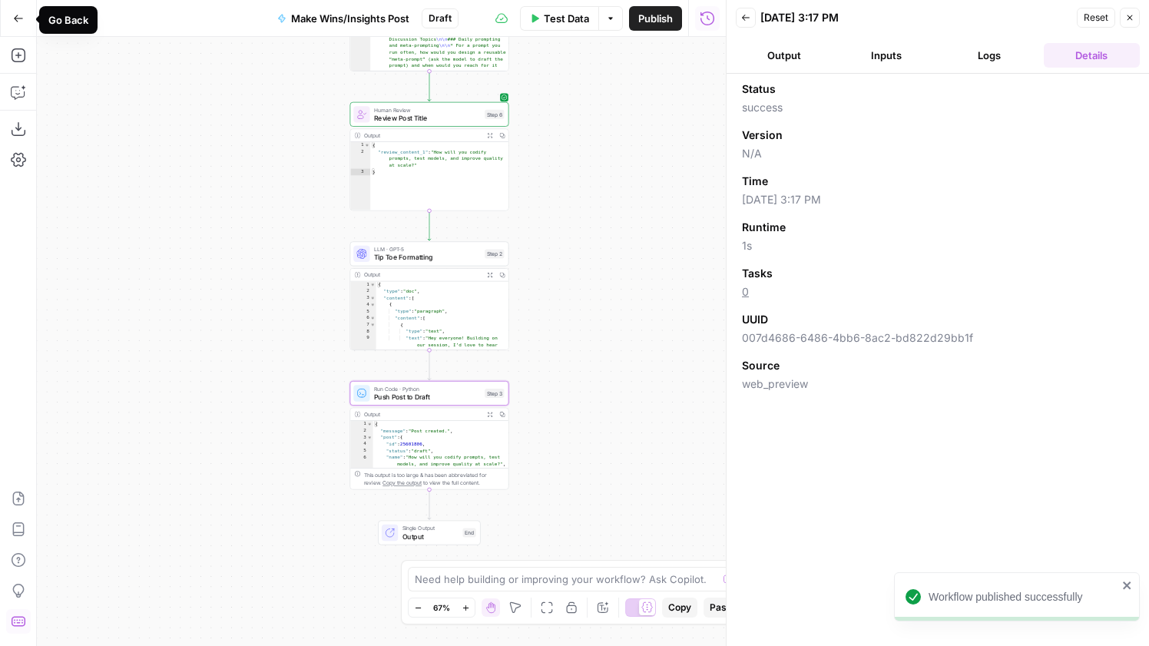
click at [21, 21] on icon "button" at bounding box center [18, 18] width 11 height 11
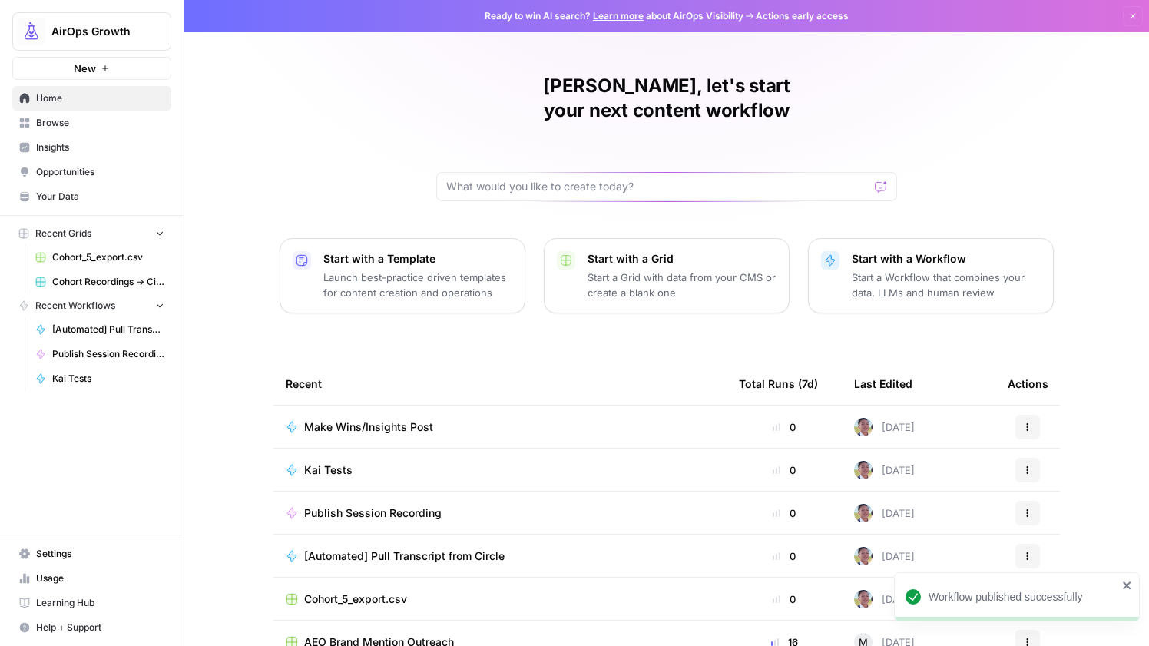
click at [108, 120] on span "Browse" at bounding box center [100, 123] width 128 height 14
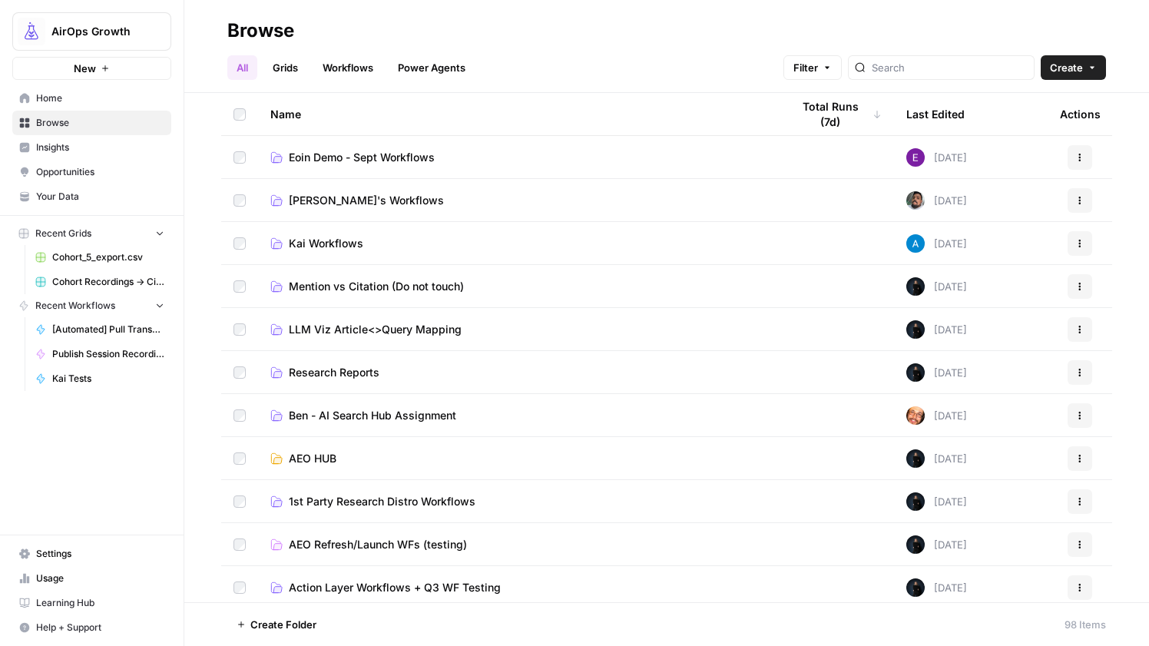
click at [341, 257] on td "Kai Workflows" at bounding box center [518, 243] width 521 height 42
click at [342, 248] on span "Kai Workflows" at bounding box center [326, 243] width 75 height 15
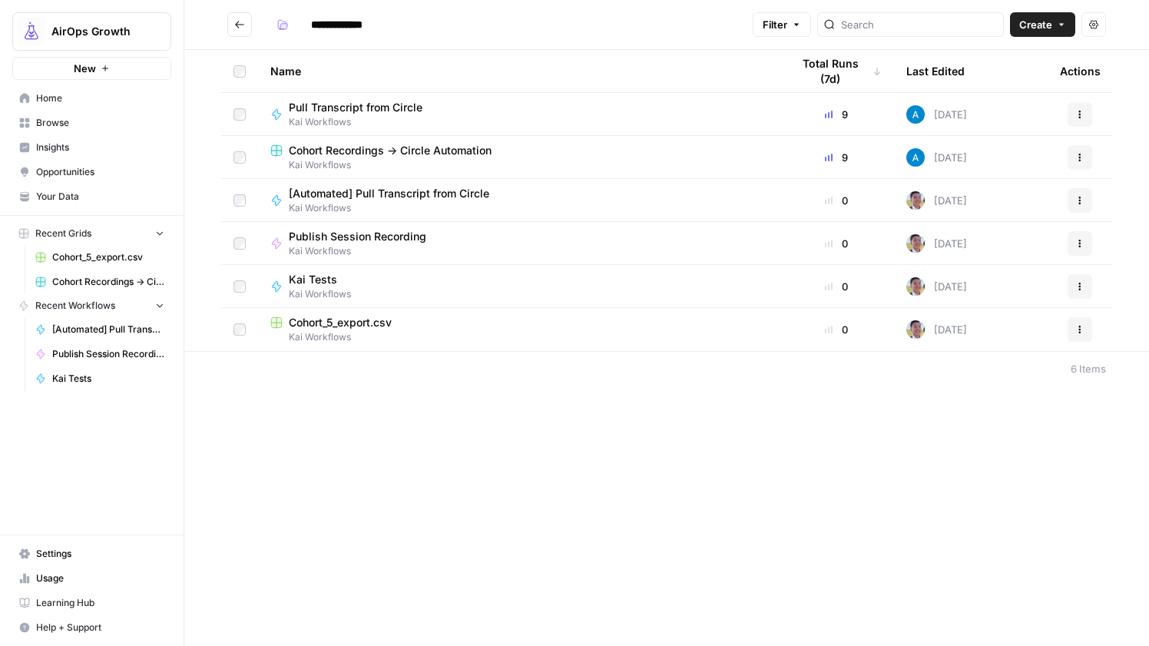
click at [406, 151] on span "Cohort Recordings -> Circle Automation" at bounding box center [390, 150] width 203 height 15
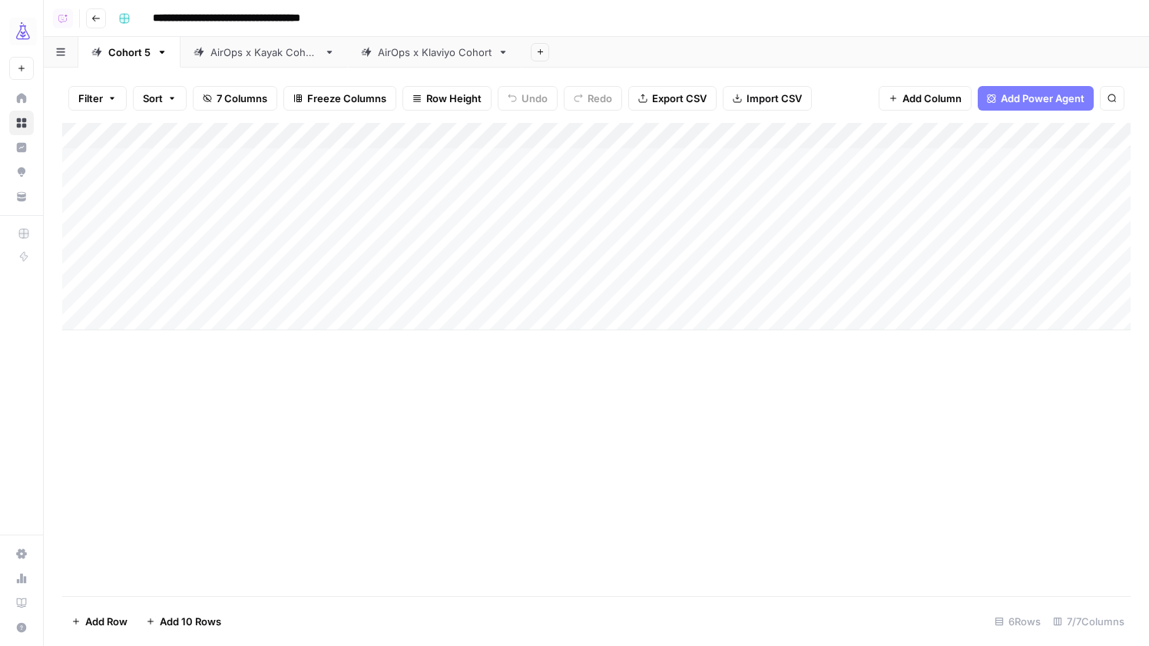
click at [280, 55] on div "AirOps x Kayak Cohort" at bounding box center [265, 52] width 108 height 15
click at [399, 58] on div "AirOps x Klaviyo Cohort" at bounding box center [435, 52] width 114 height 15
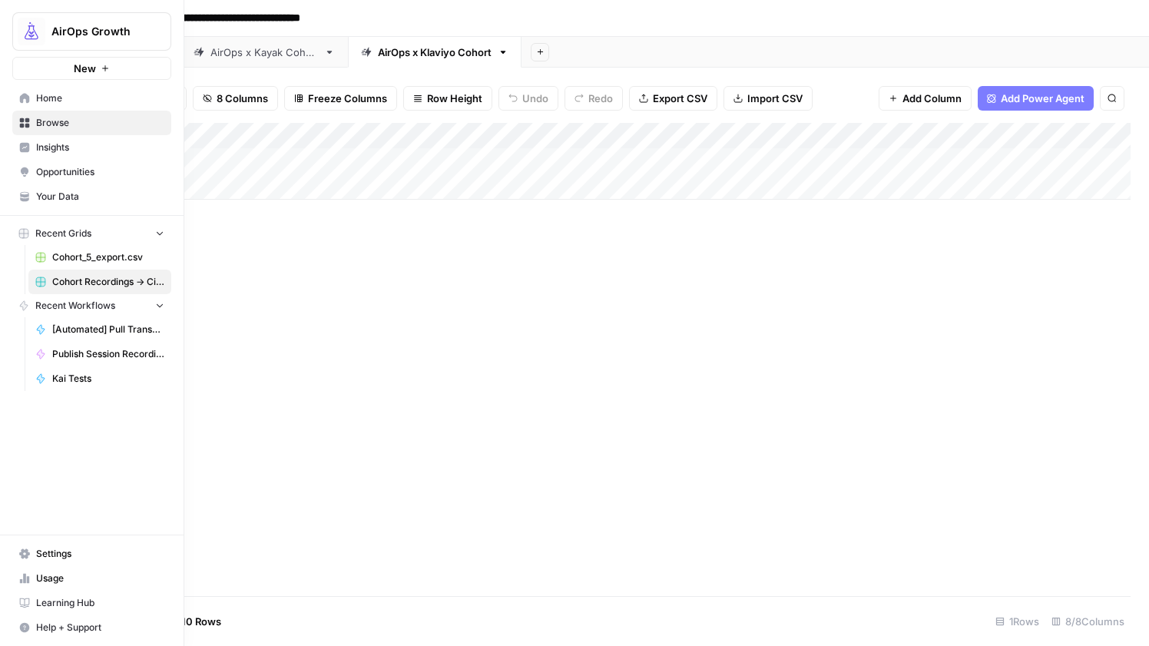
click at [38, 103] on span "Home" at bounding box center [100, 98] width 128 height 14
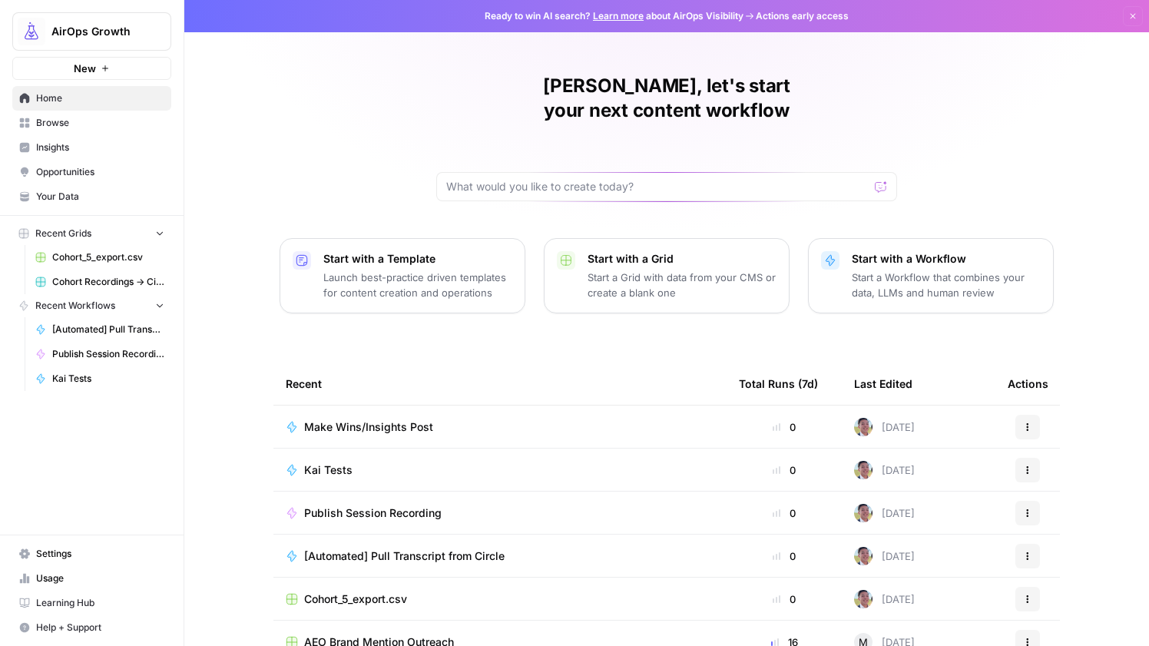
click at [383, 420] on span "Make Wins/Insights Post" at bounding box center [368, 427] width 129 height 15
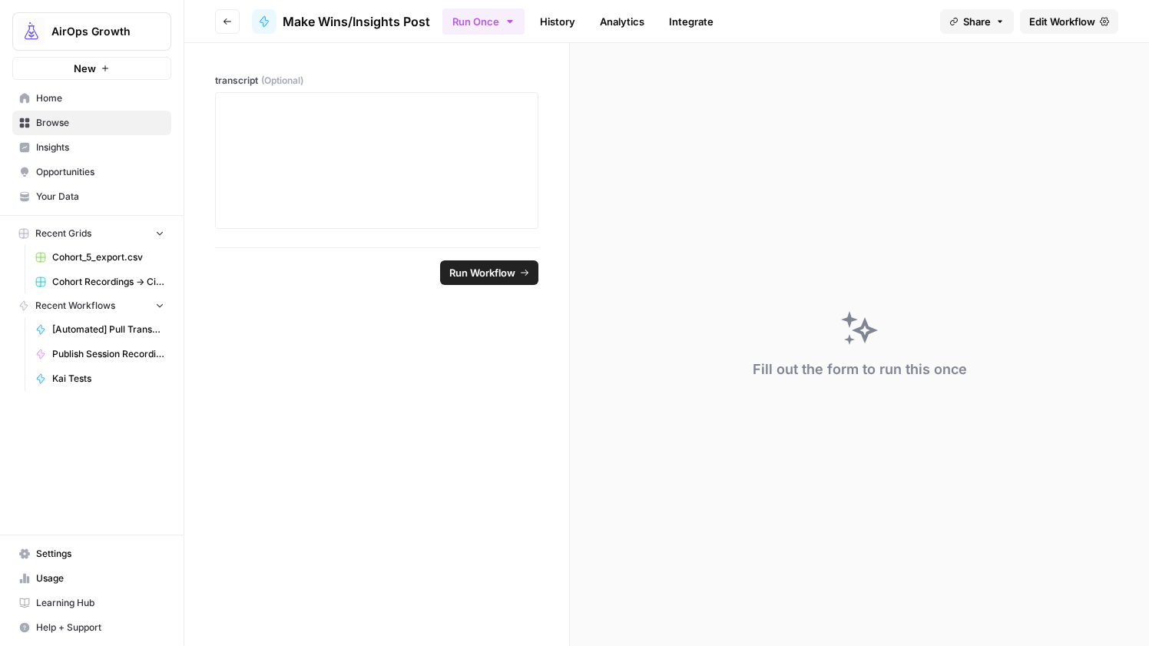
click at [230, 22] on icon "button" at bounding box center [227, 21] width 9 height 9
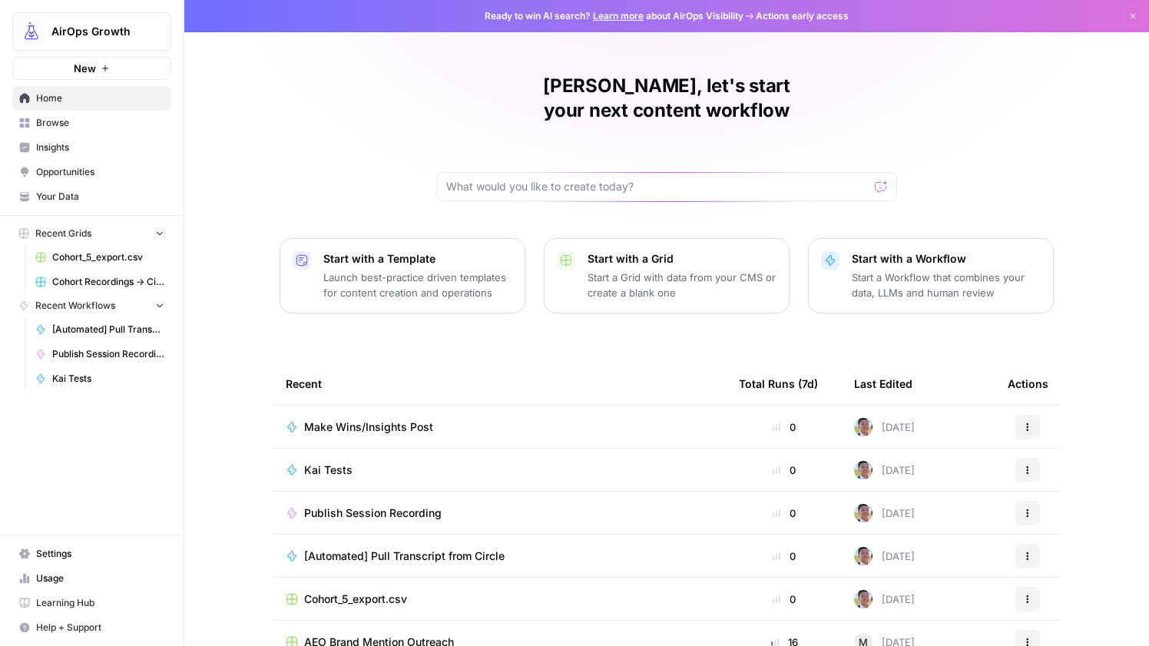
click at [65, 120] on span "Browse" at bounding box center [100, 123] width 128 height 14
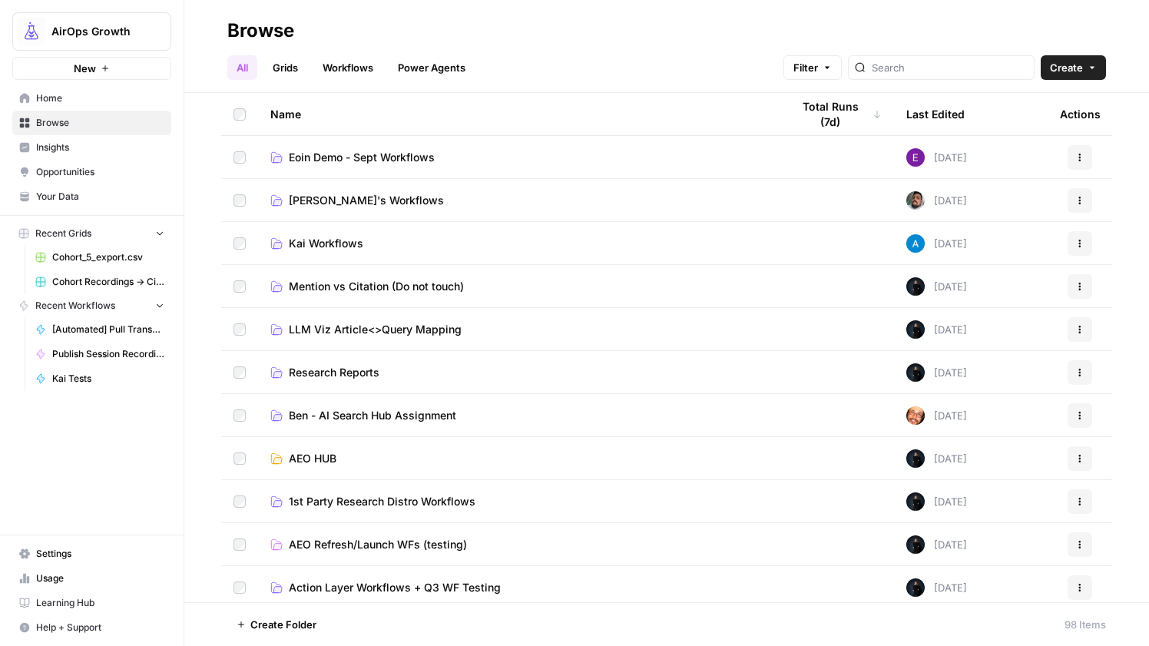
click at [343, 244] on span "Kai Workflows" at bounding box center [326, 243] width 75 height 15
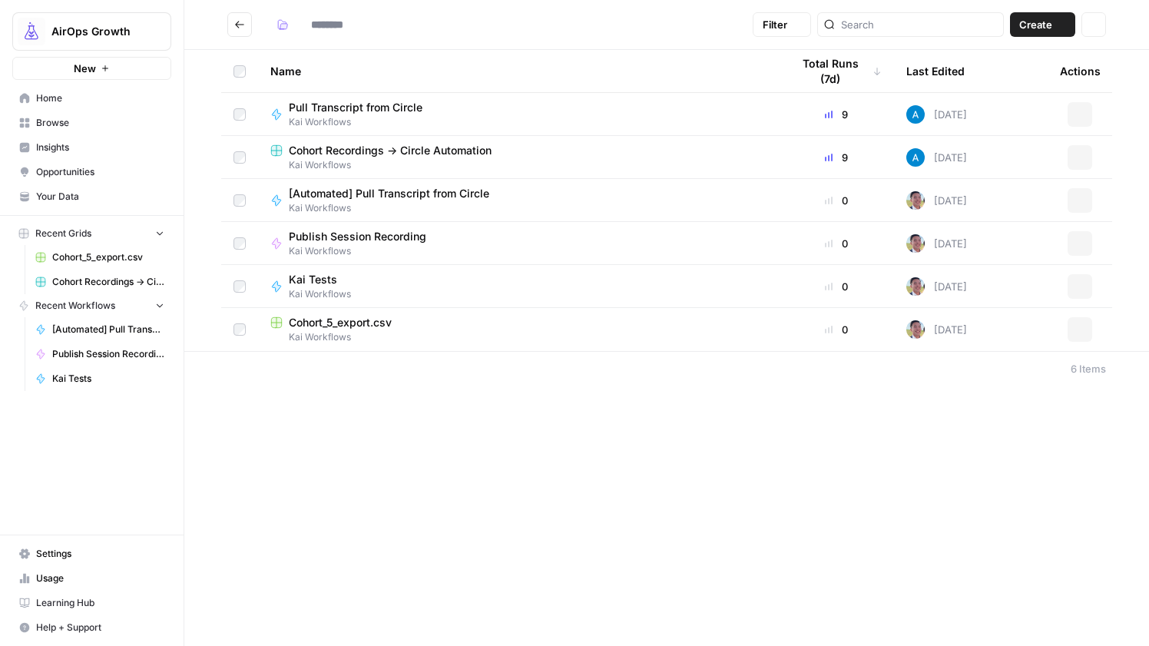
type input "**********"
click at [242, 21] on icon "Go back" at bounding box center [239, 24] width 11 height 11
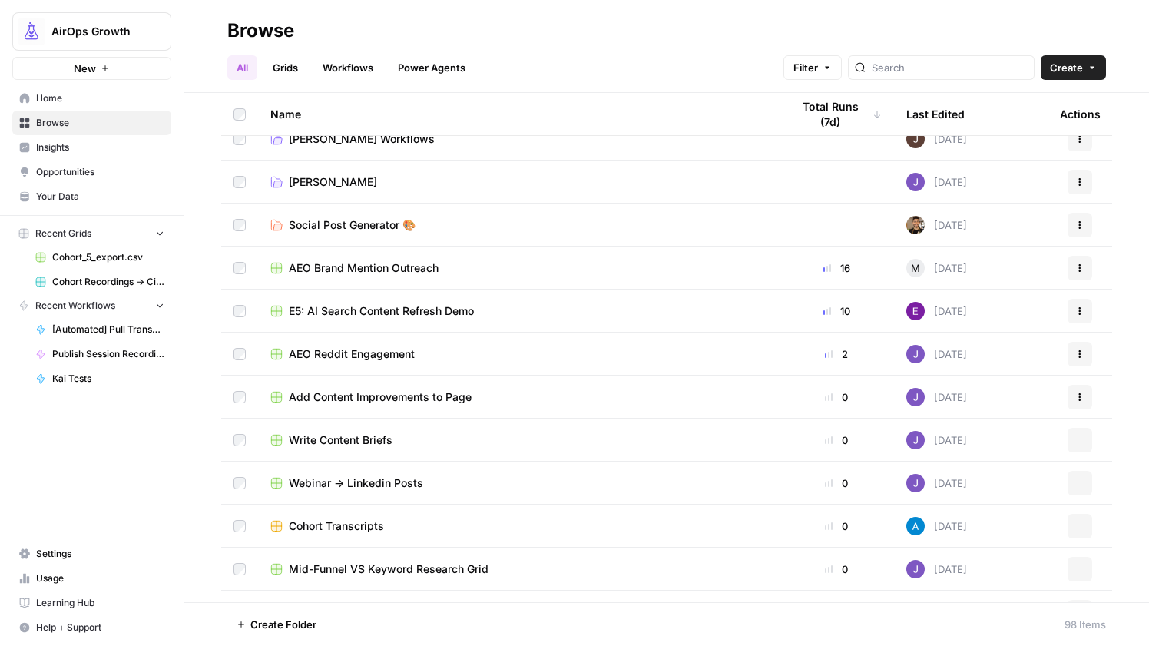
scroll to position [1539, 0]
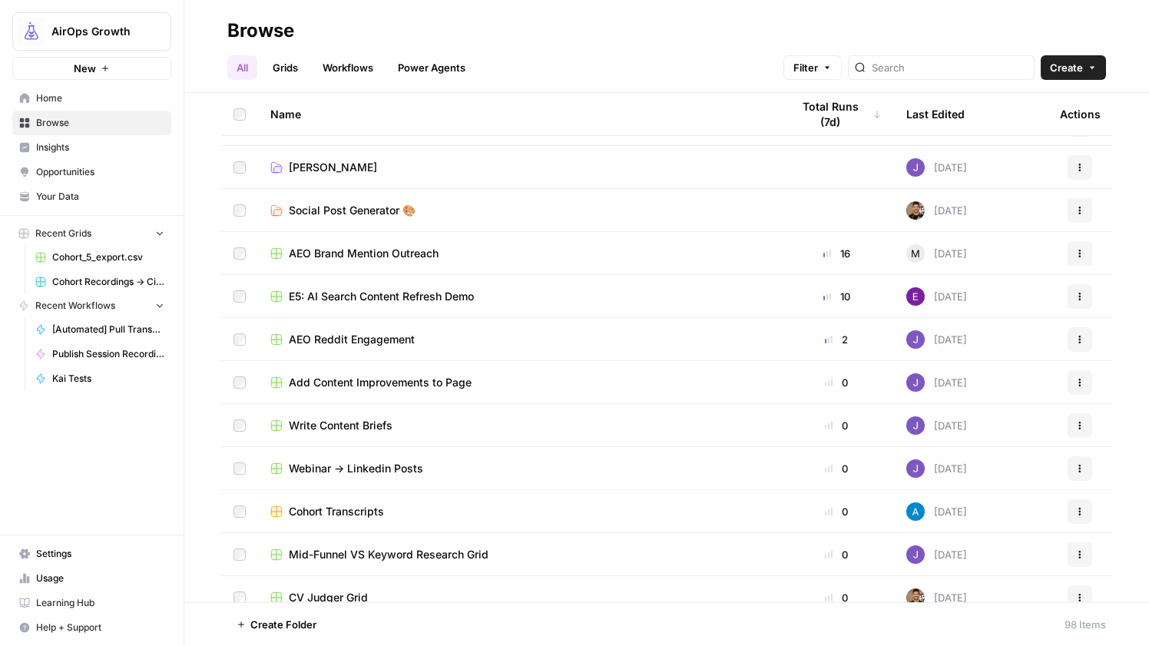
click at [942, 114] on div "Last Edited" at bounding box center [936, 114] width 58 height 42
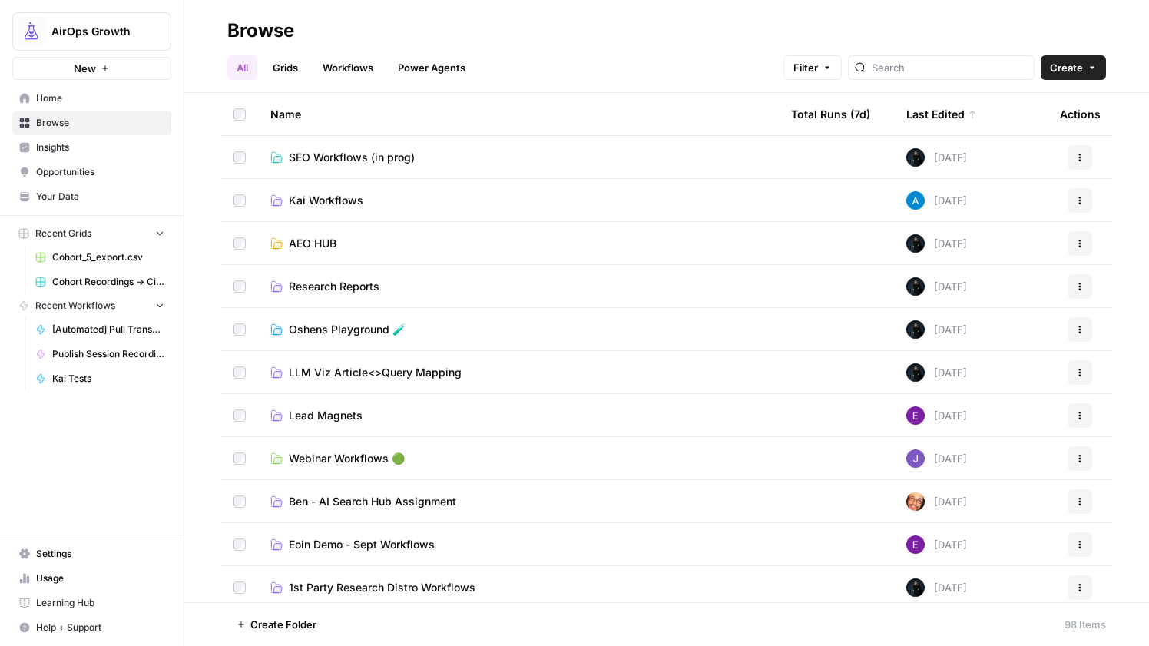
click at [323, 201] on span "Kai Workflows" at bounding box center [326, 200] width 75 height 15
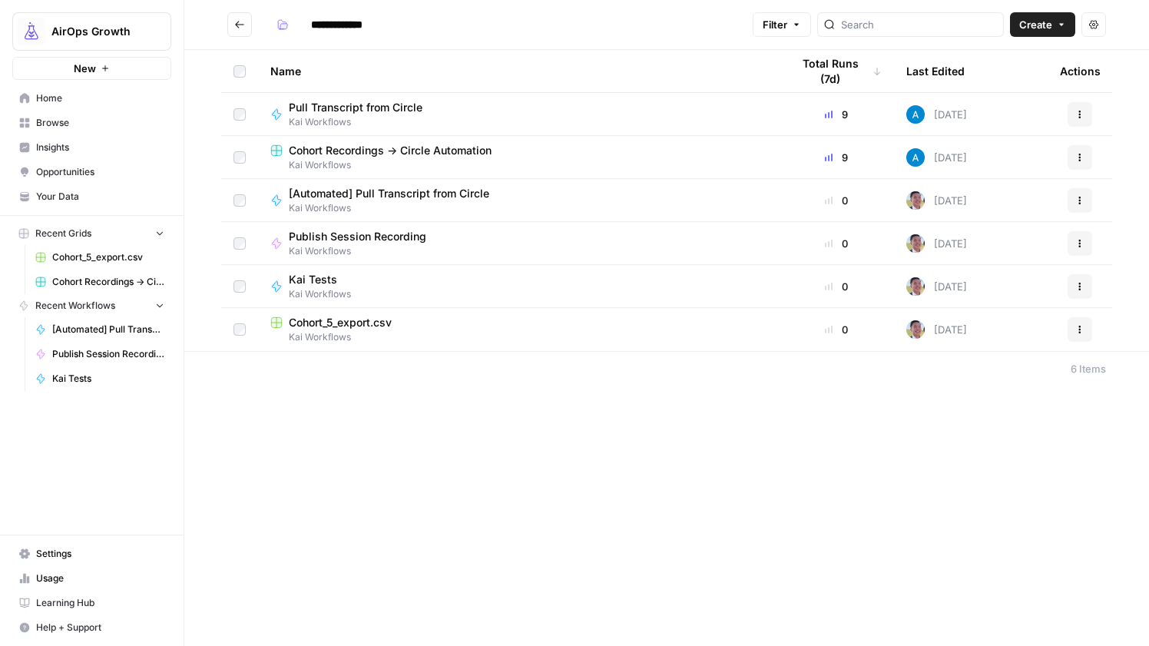
click at [238, 23] on icon "Go back" at bounding box center [239, 24] width 11 height 11
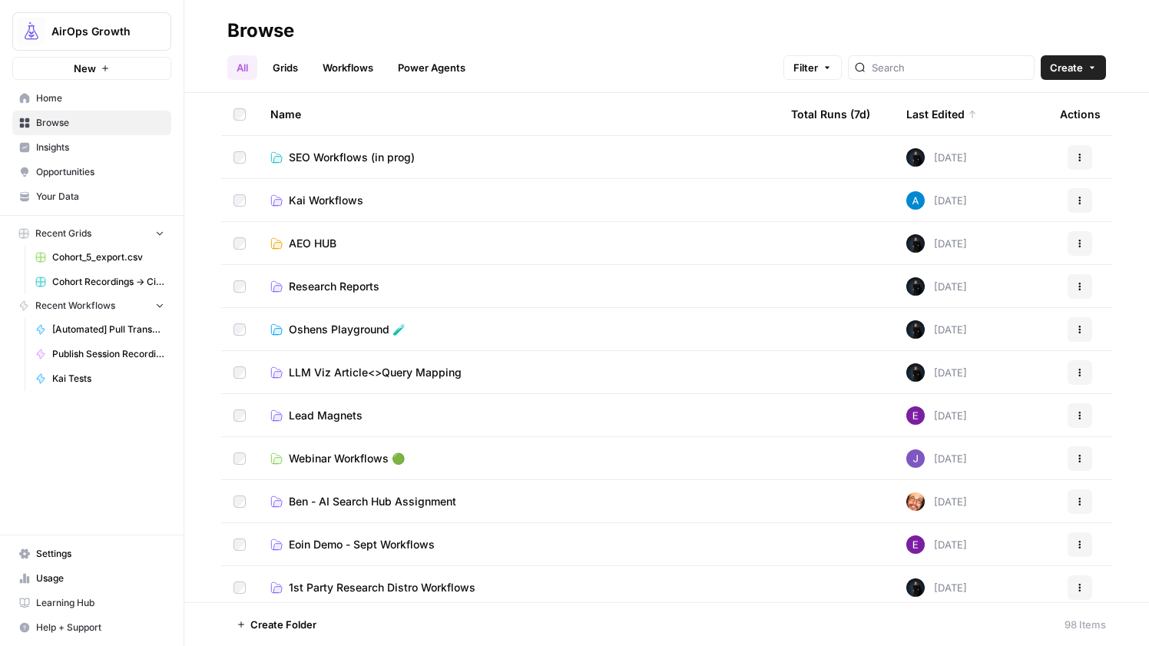
click at [337, 73] on link "Workflows" at bounding box center [347, 67] width 69 height 25
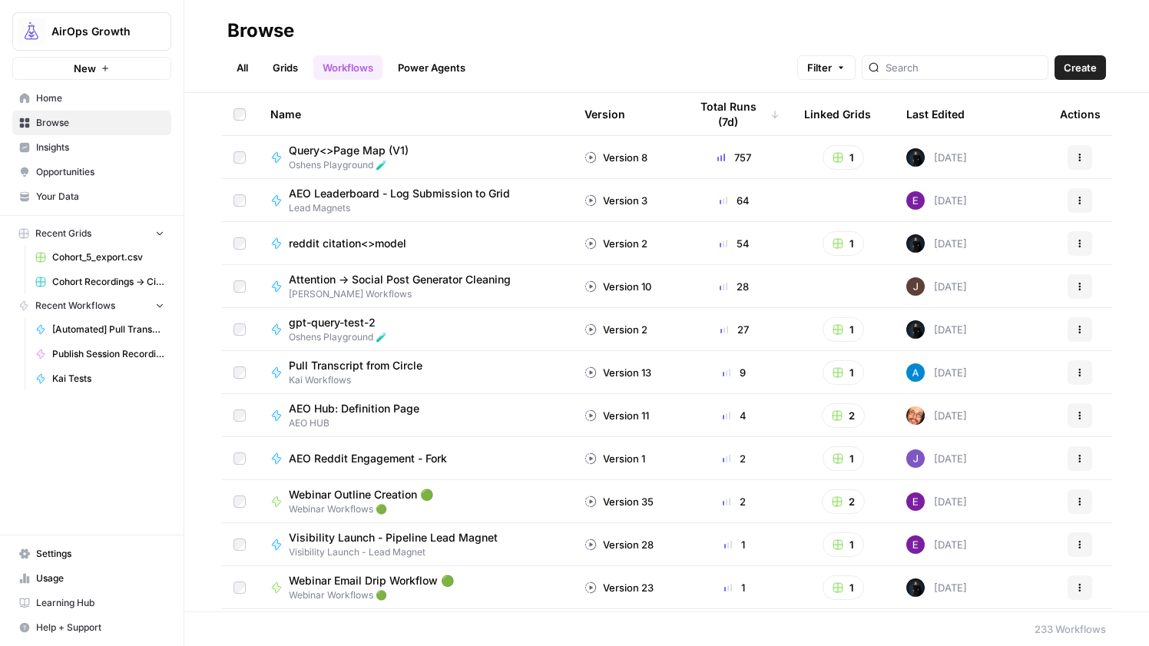
click at [952, 116] on div "Last Edited" at bounding box center [936, 114] width 58 height 42
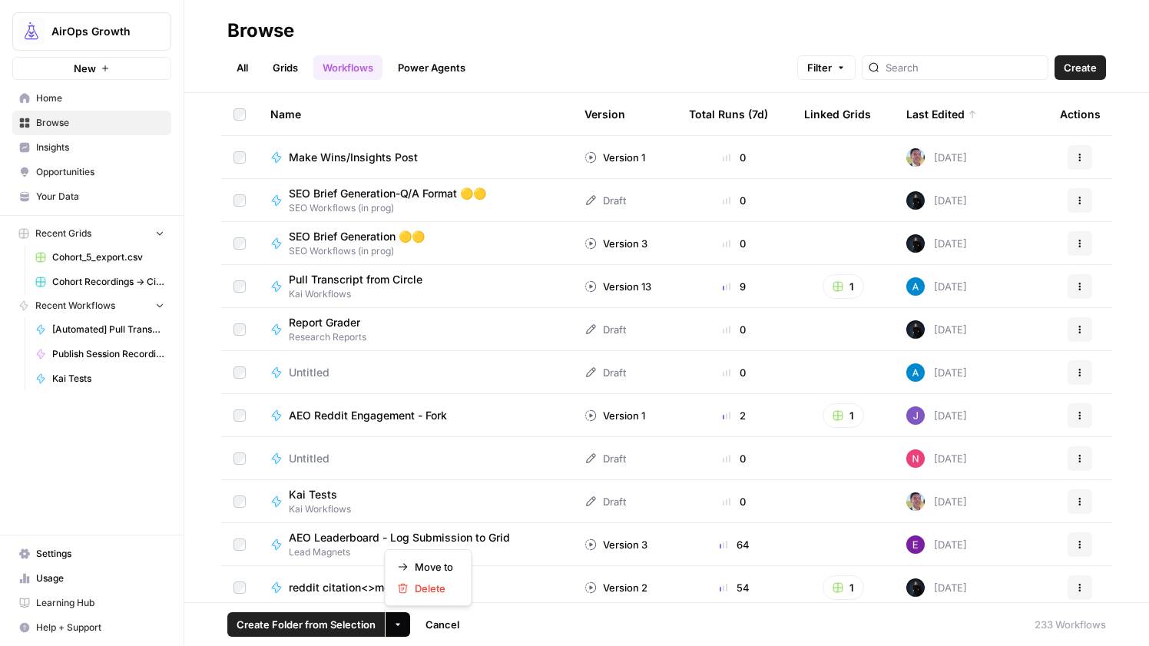
click at [396, 626] on icon "button" at bounding box center [397, 624] width 9 height 9
click at [436, 567] on span "Move to" at bounding box center [434, 566] width 38 height 15
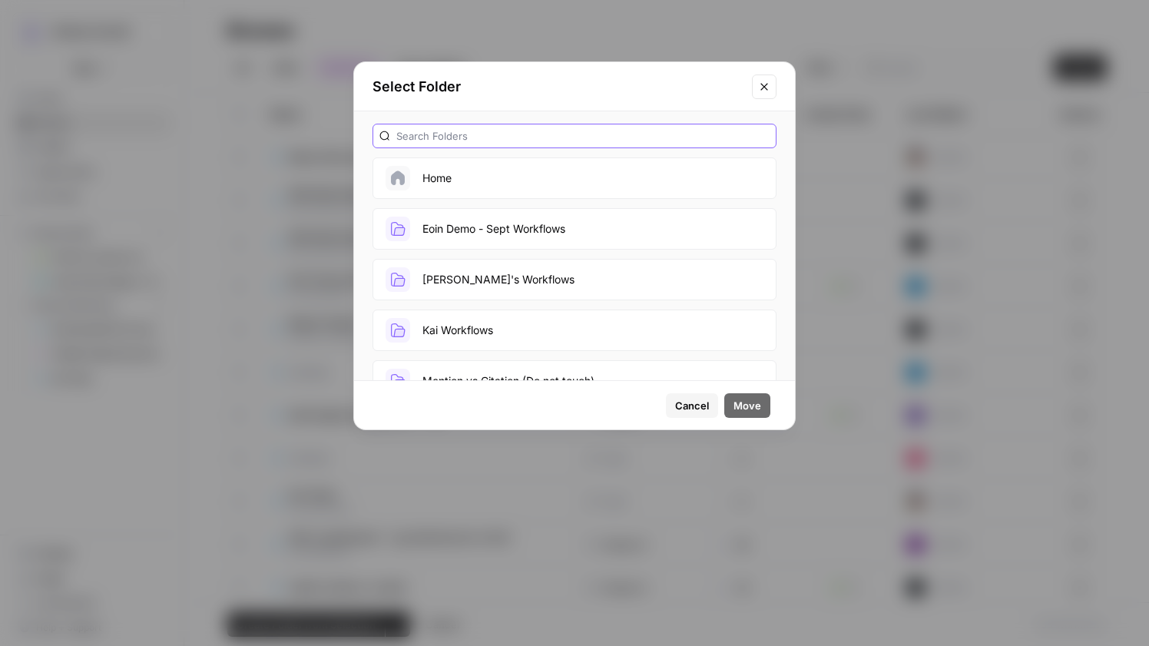
click at [493, 139] on input "text" at bounding box center [582, 135] width 373 height 15
click at [531, 337] on button "Kai Workflows" at bounding box center [575, 330] width 404 height 41
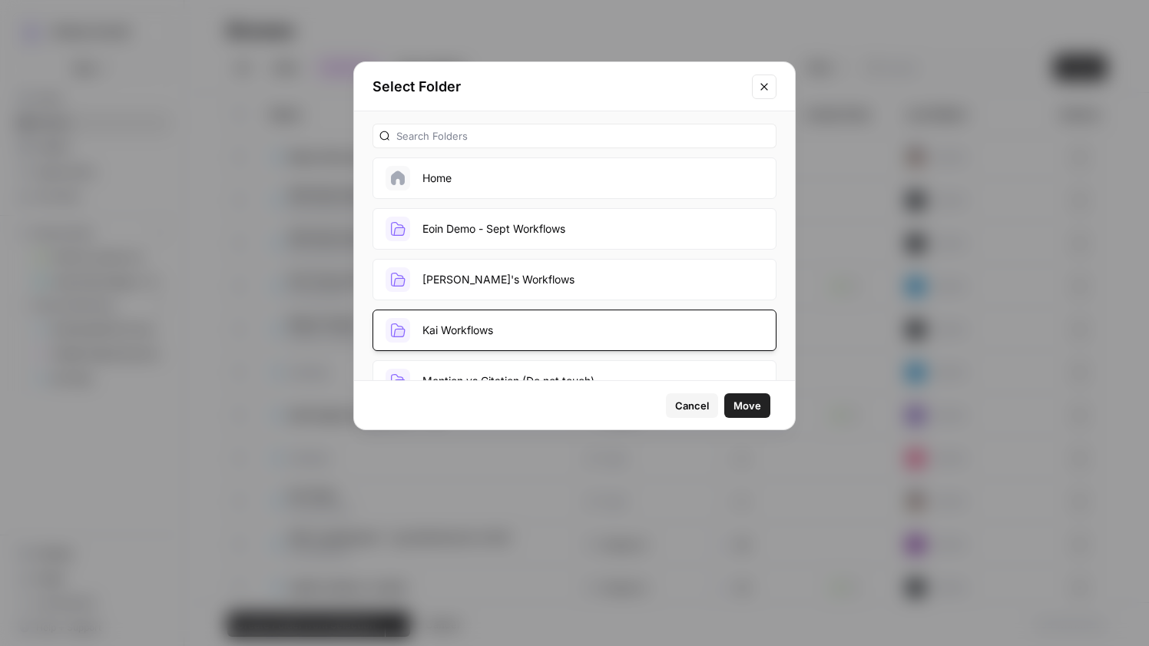
click at [758, 400] on span "Move" at bounding box center [748, 405] width 28 height 15
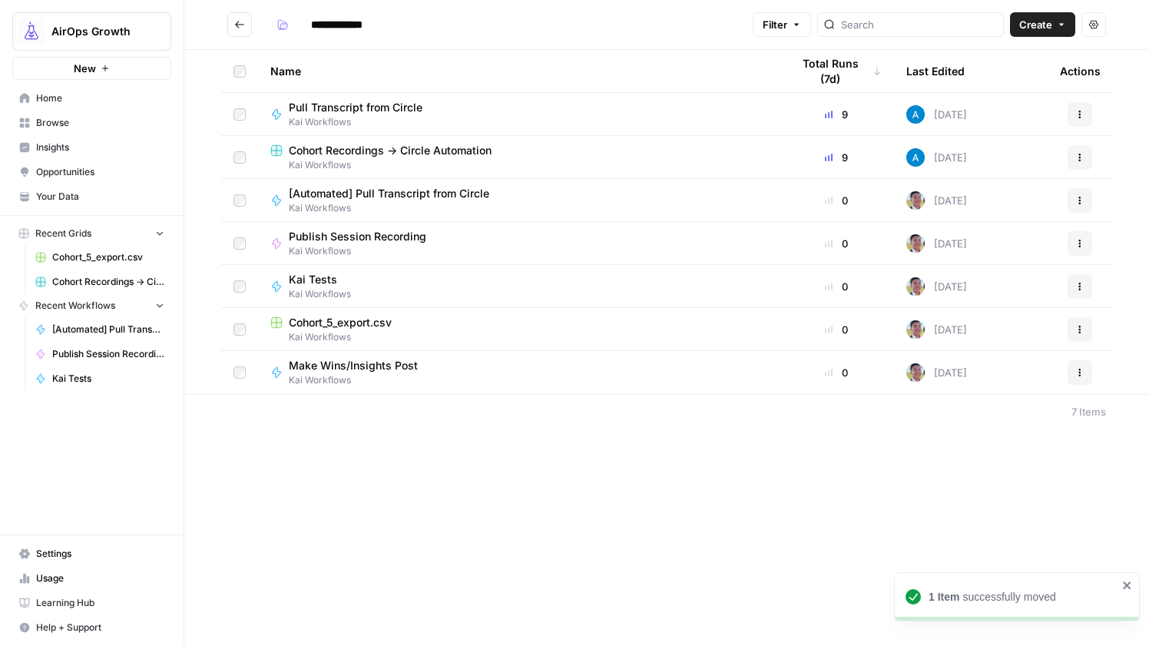
click at [388, 108] on span "Pull Transcript from Circle" at bounding box center [356, 107] width 134 height 15
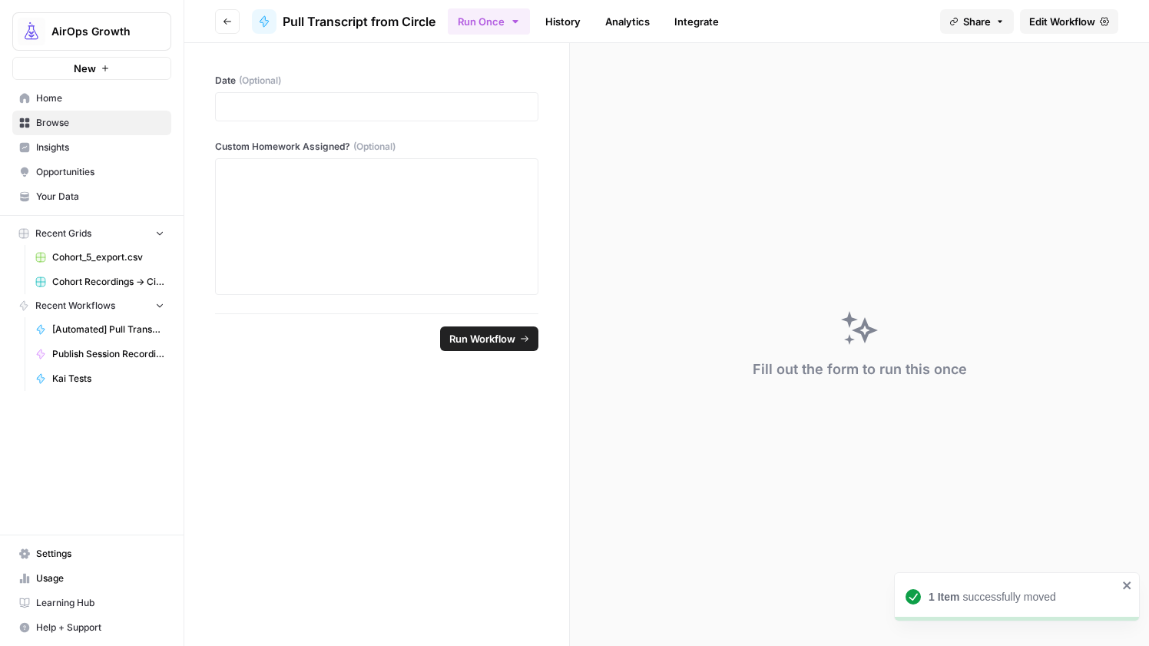
click at [1059, 28] on span "Edit Workflow" at bounding box center [1063, 21] width 66 height 15
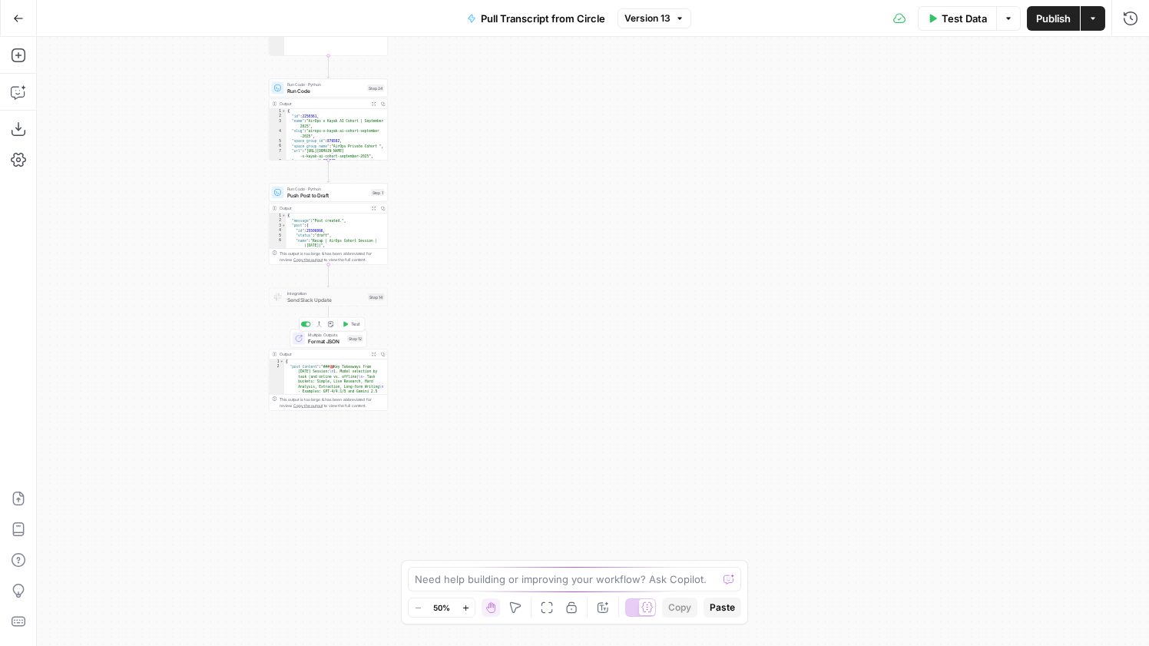
click at [344, 342] on div "Multiple Outputs Format JSON Step 12 Switch to single output Add Note Test" at bounding box center [328, 338] width 71 height 13
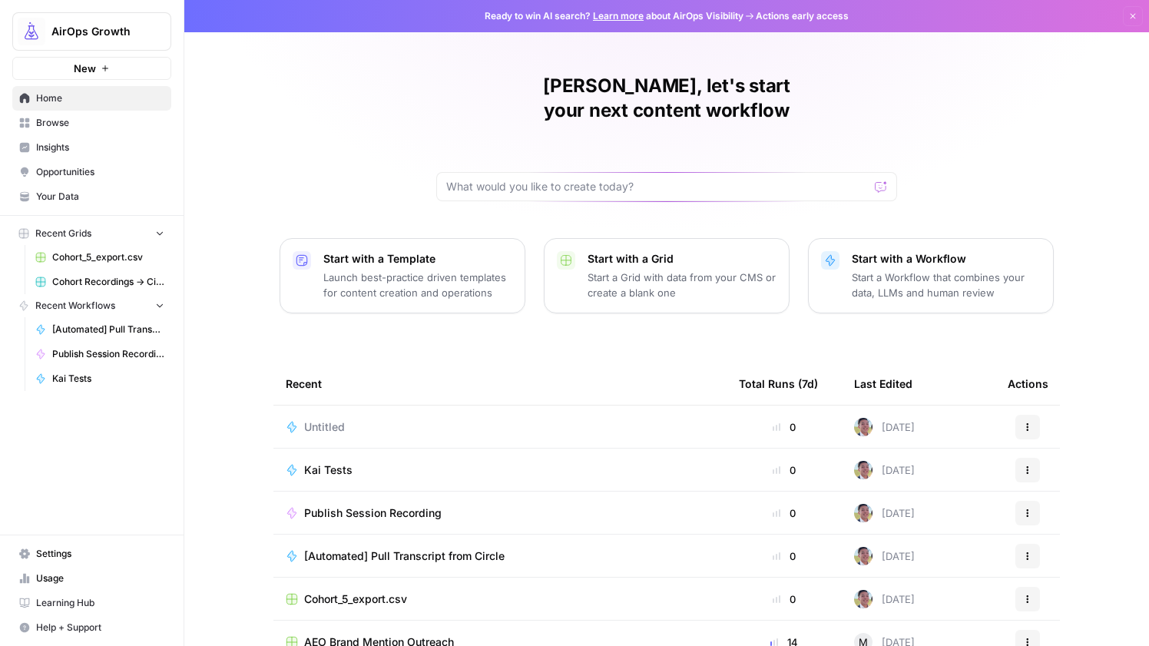
click at [405, 549] on span "[Automated] Pull Transcript from Circle" at bounding box center [404, 556] width 201 height 15
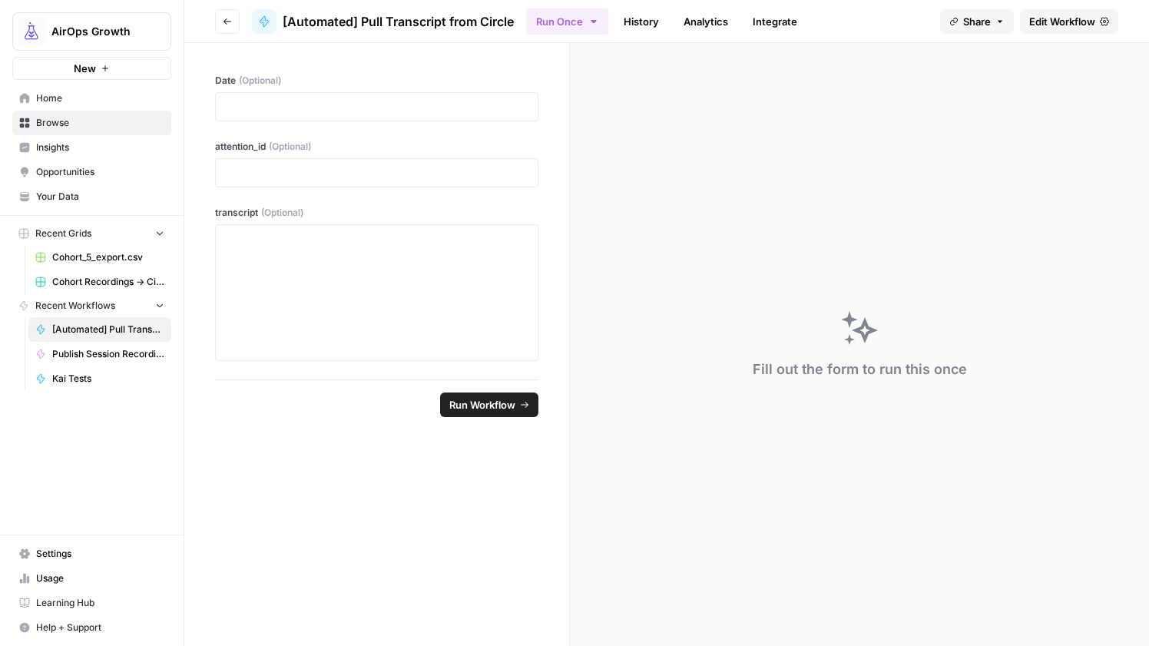
click at [224, 21] on icon "button" at bounding box center [228, 21] width 8 height 6
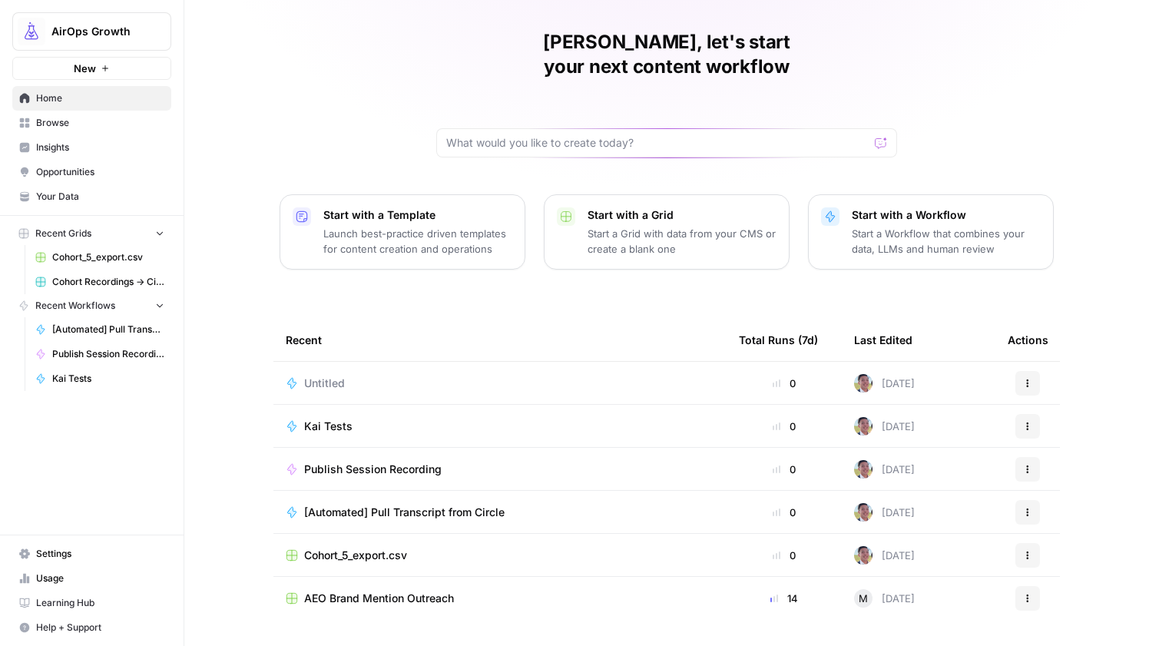
scroll to position [61, 0]
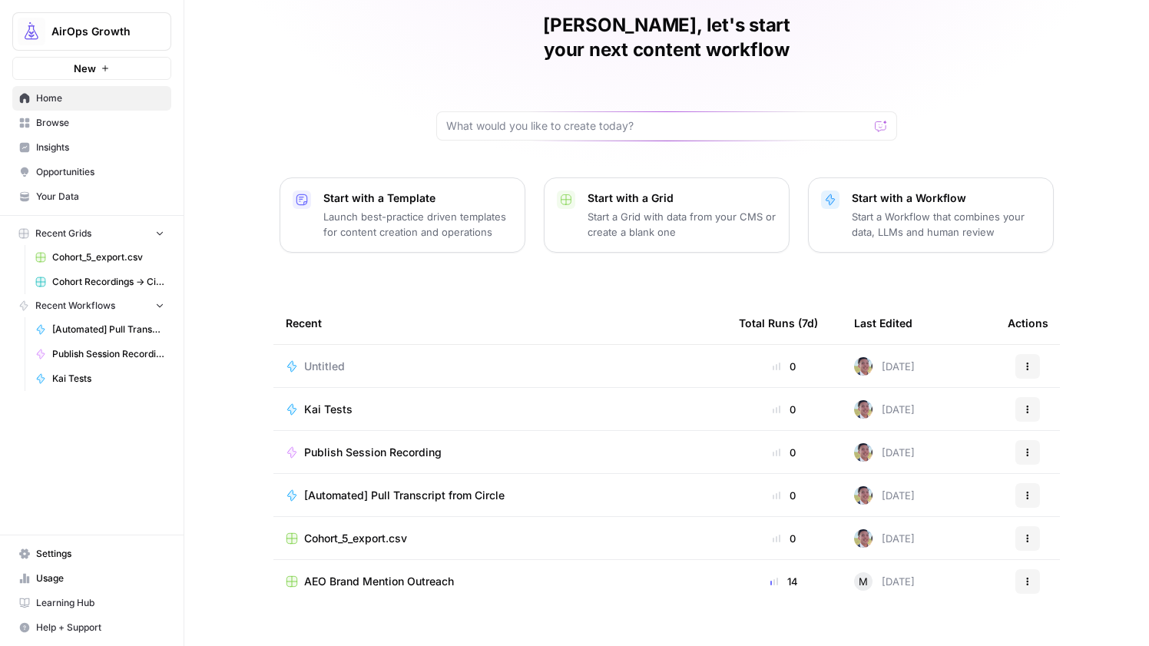
click at [88, 125] on span "Browse" at bounding box center [100, 123] width 128 height 14
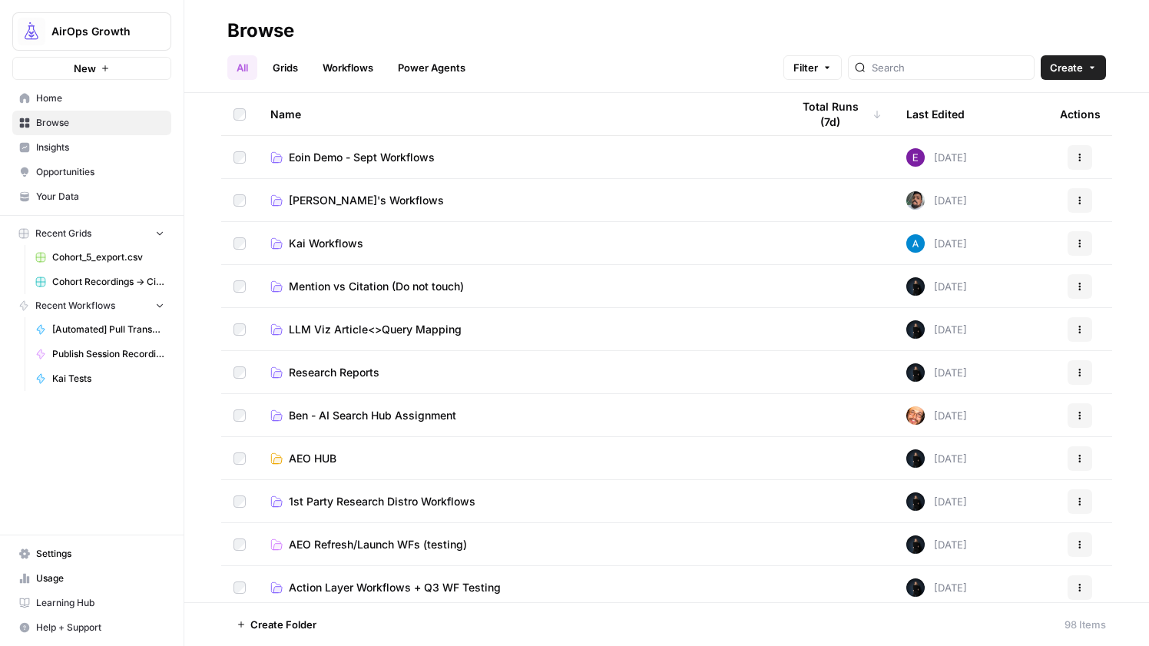
click at [324, 246] on span "Kai Workflows" at bounding box center [326, 243] width 75 height 15
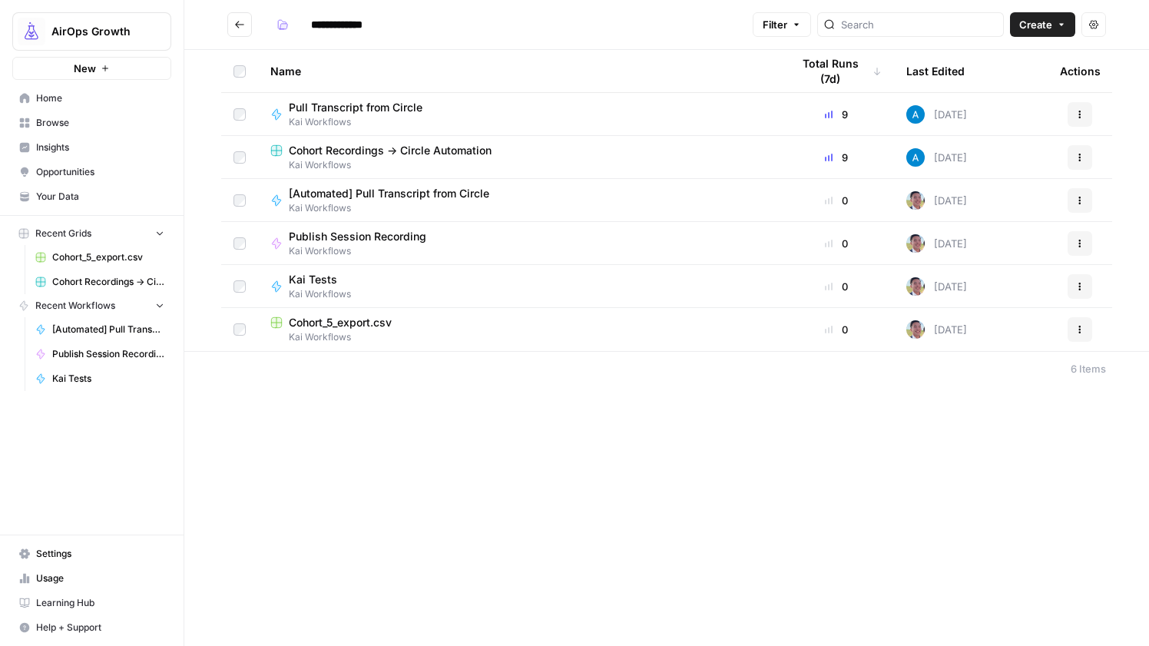
click at [368, 102] on span "Pull Transcript from Circle" at bounding box center [356, 107] width 134 height 15
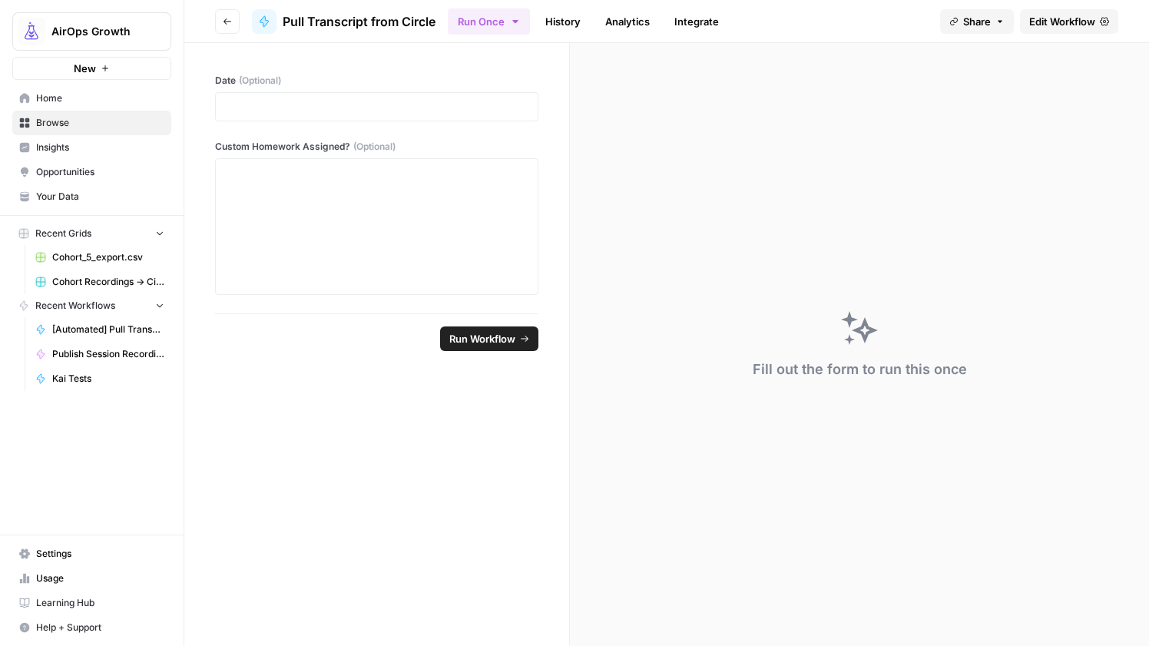
click at [1066, 11] on link "Edit Workflow" at bounding box center [1069, 21] width 98 height 25
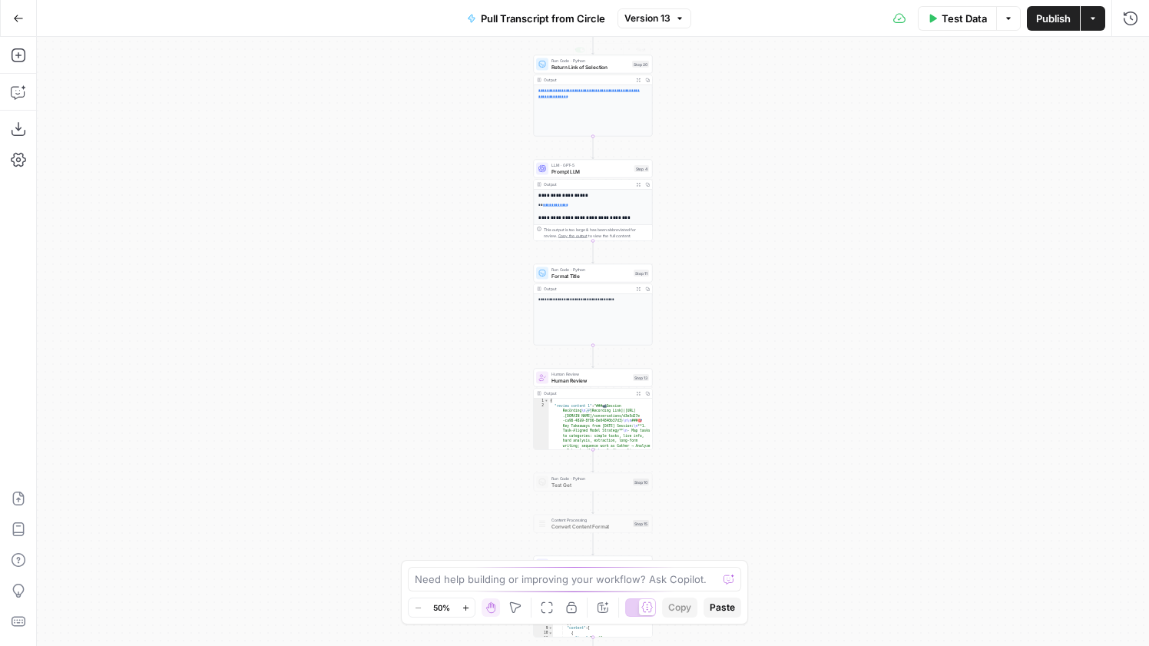
click at [665, 16] on span "Version 13" at bounding box center [648, 19] width 46 height 14
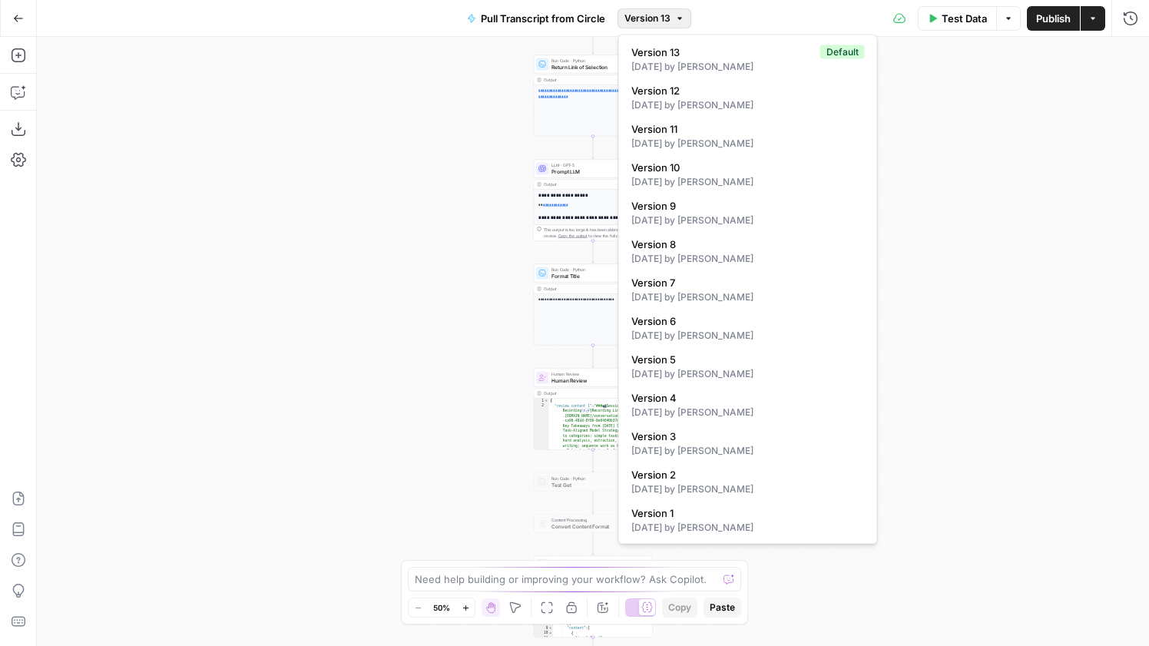
click at [665, 16] on span "Version 13" at bounding box center [648, 19] width 46 height 14
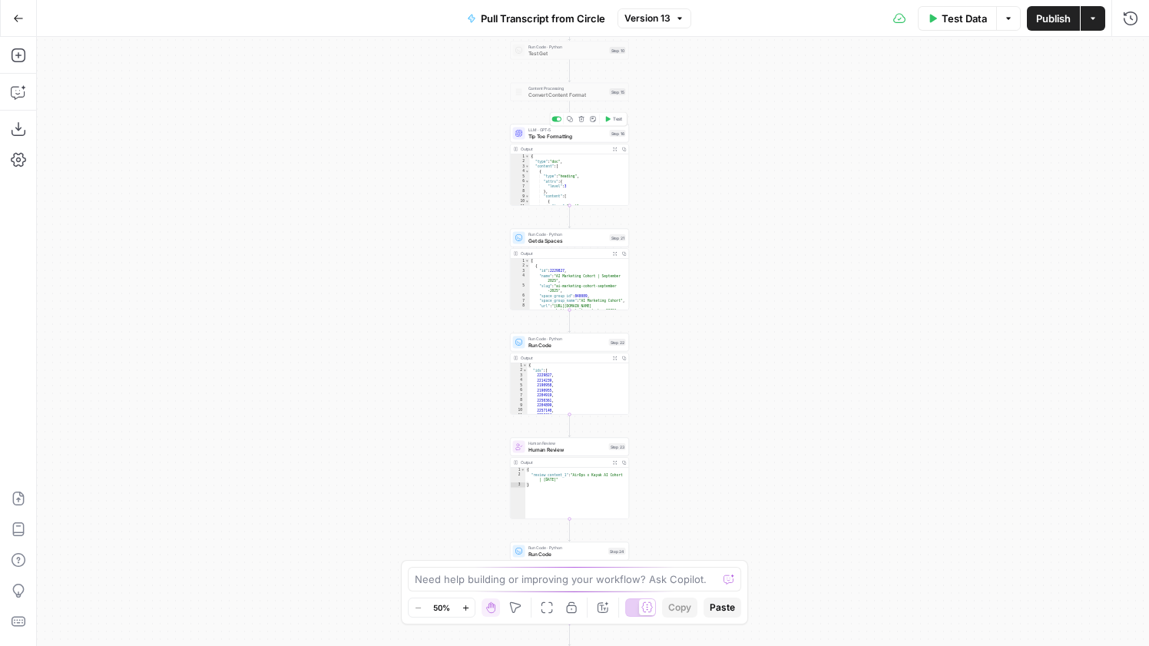
click at [568, 135] on span "Tip Toe Formatting" at bounding box center [568, 136] width 78 height 8
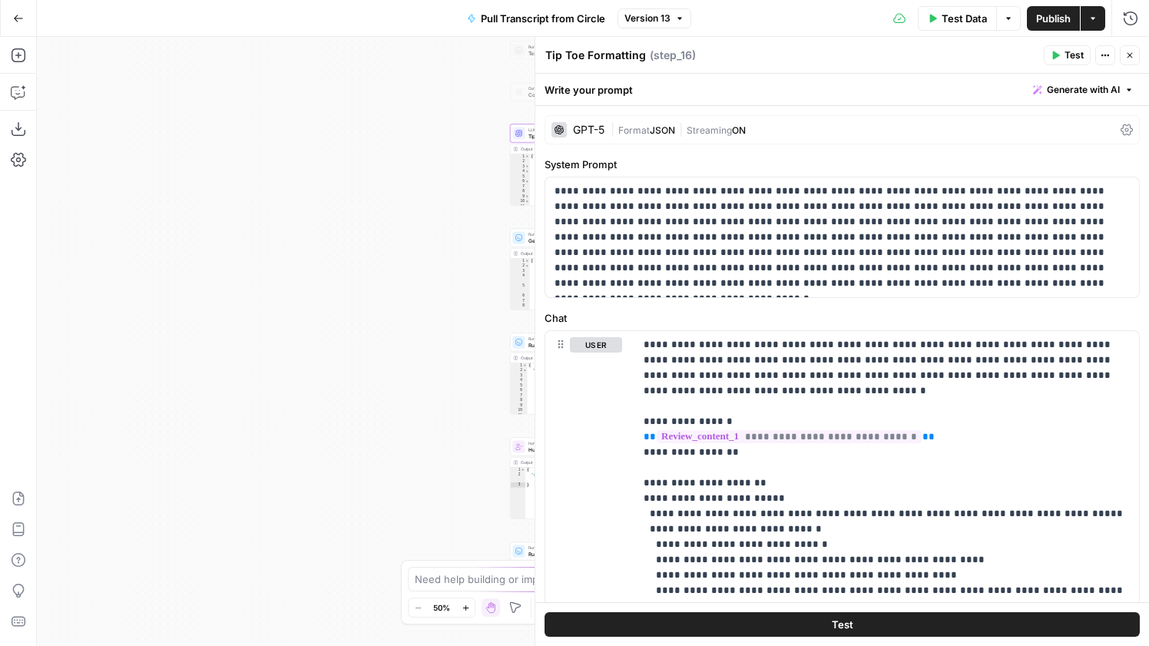
click at [1127, 55] on icon "button" at bounding box center [1130, 55] width 9 height 9
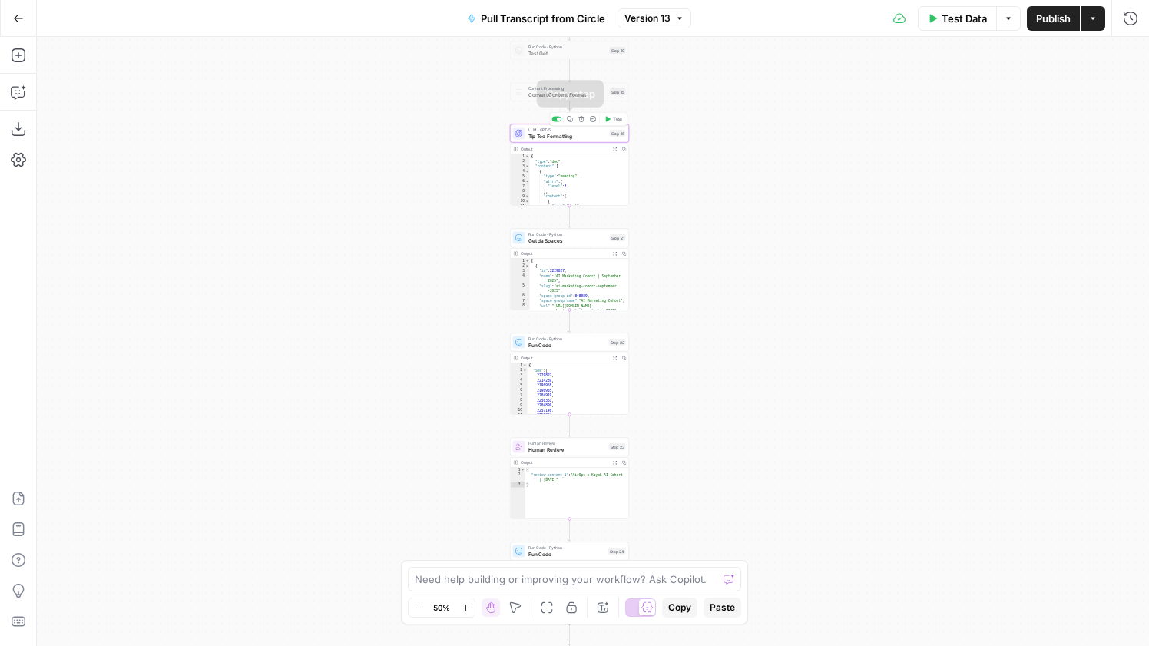
click at [570, 118] on icon "button" at bounding box center [570, 119] width 6 height 6
click at [578, 239] on span "Get da Spaces" at bounding box center [568, 241] width 78 height 8
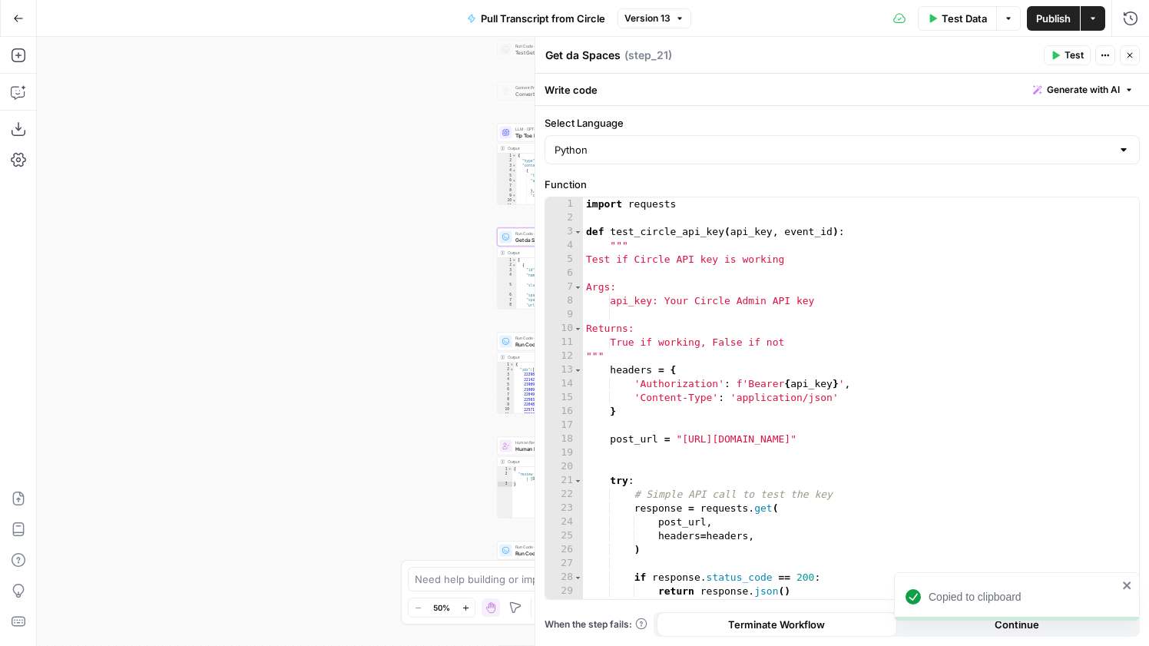
drag, startPoint x: 445, startPoint y: 281, endPoint x: 328, endPoint y: 307, distance: 119.5
click at [328, 307] on div "true false Workflow Input Settings Inputs Run Code · Python Pull Transcript fro…" at bounding box center [593, 341] width 1113 height 609
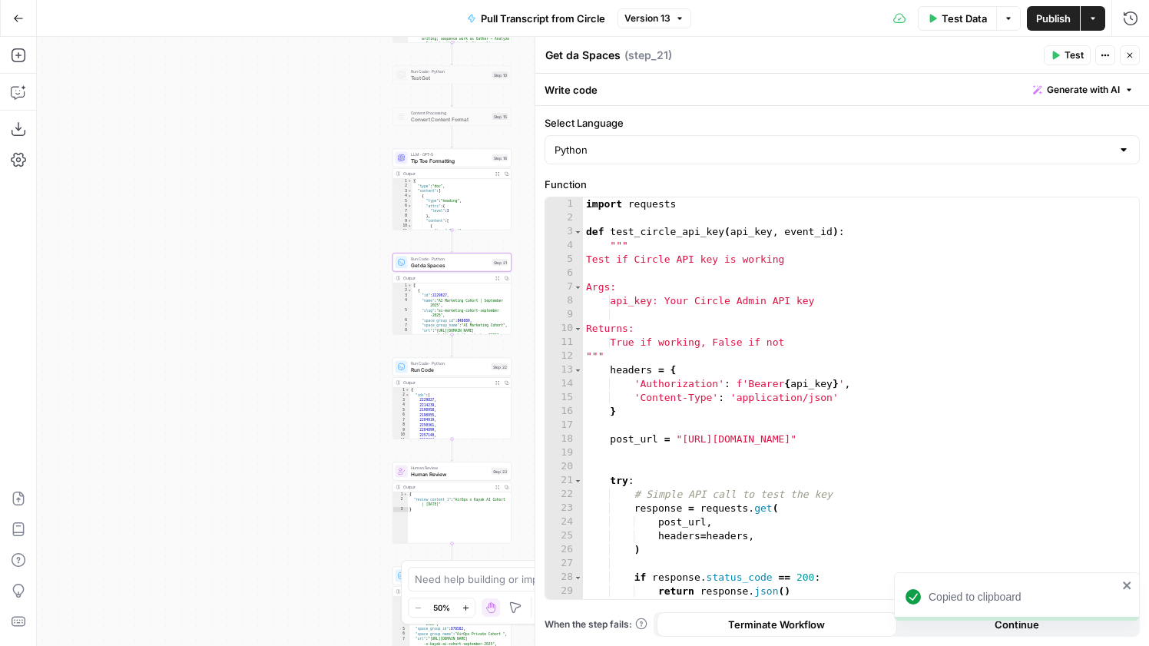
click at [500, 279] on button "Expand Output" at bounding box center [497, 278] width 9 height 9
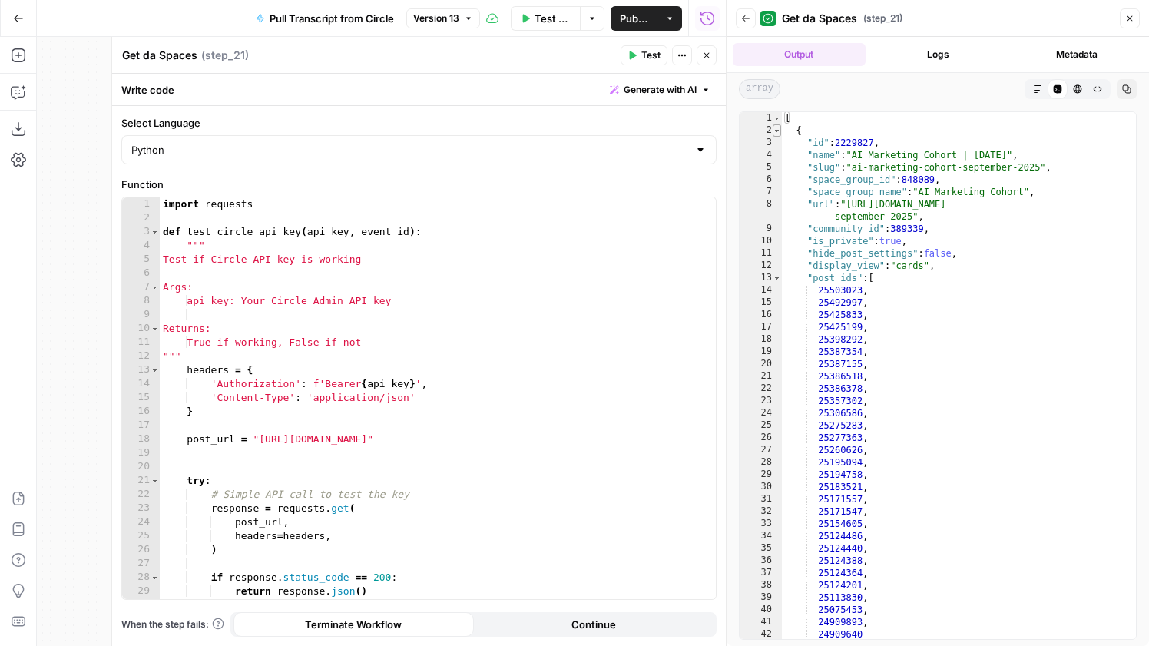
click at [781, 130] on span "Toggle code folding, rows 2 through 87" at bounding box center [777, 130] width 8 height 12
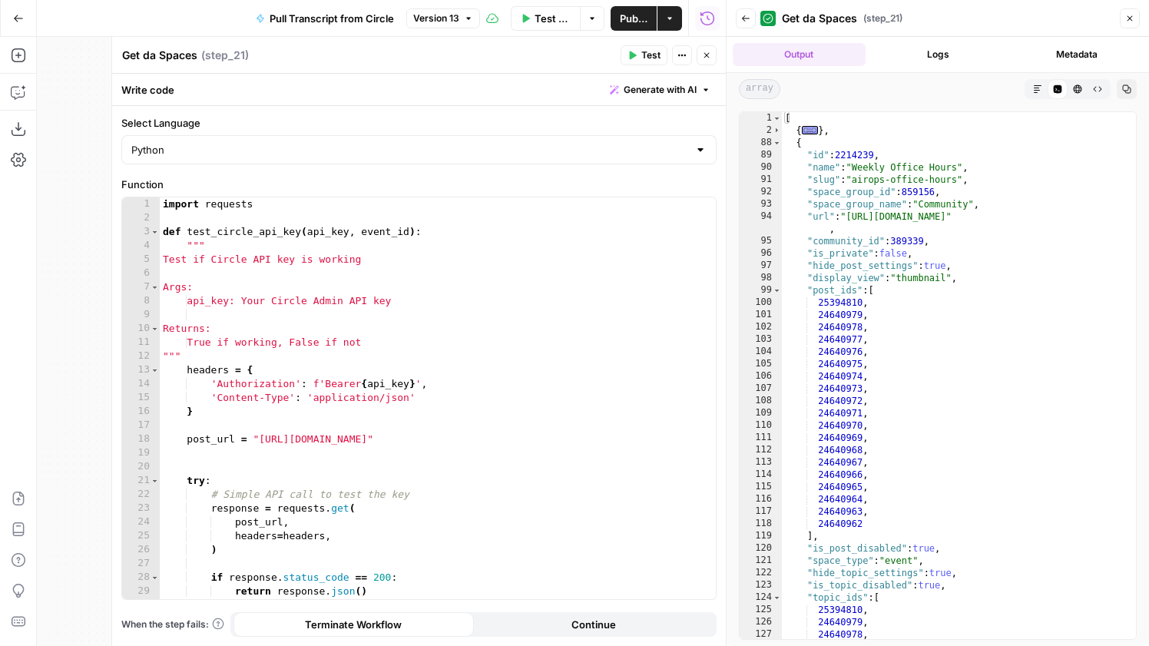
click at [781, 131] on div "2" at bounding box center [761, 130] width 42 height 12
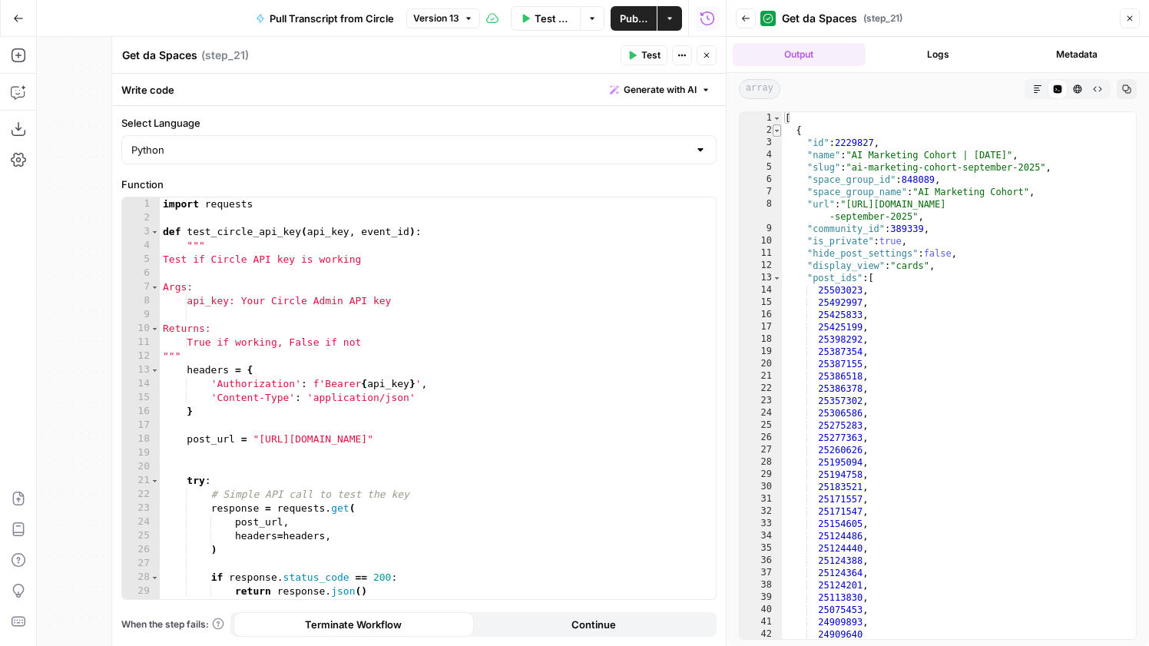
click at [779, 131] on span "Toggle code folding, rows 2 through 87" at bounding box center [777, 130] width 8 height 12
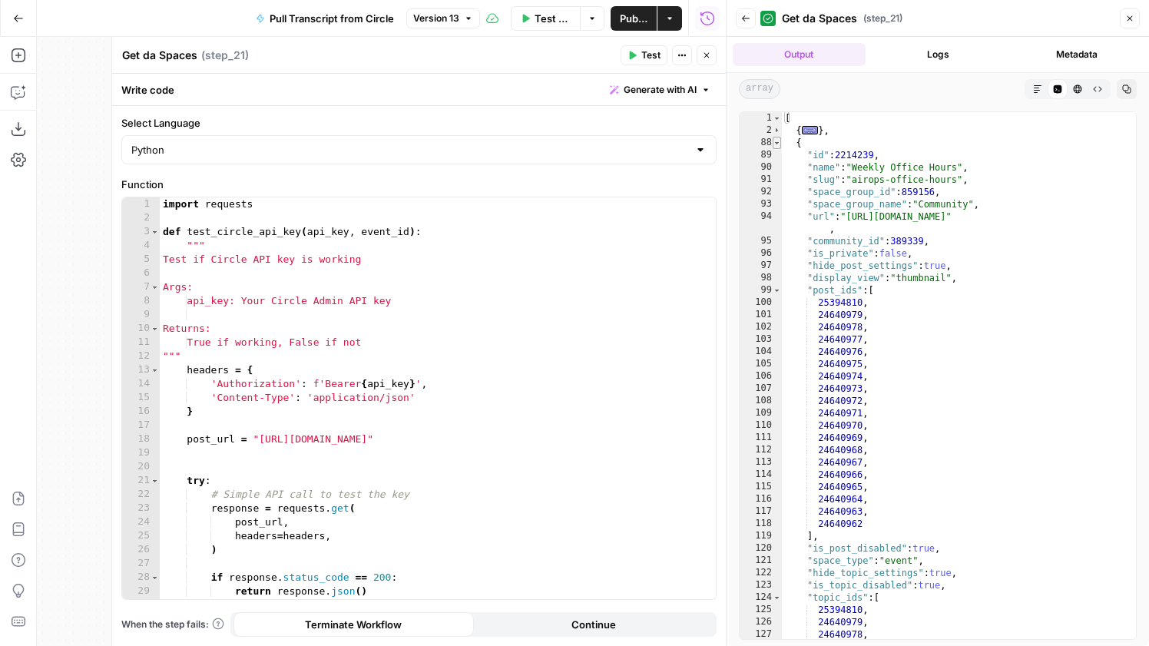
click at [779, 142] on span "Toggle code folding, rows 88 through 149" at bounding box center [777, 143] width 8 height 12
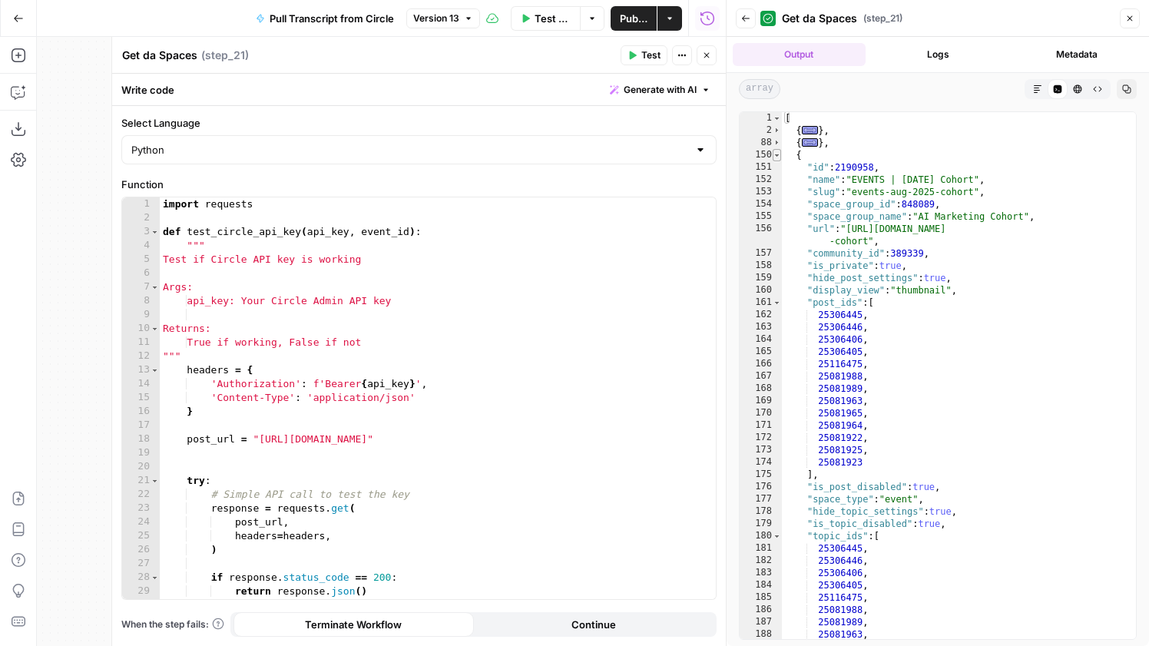
click at [779, 154] on span "Toggle code folding, rows 150 through 206" at bounding box center [777, 155] width 8 height 12
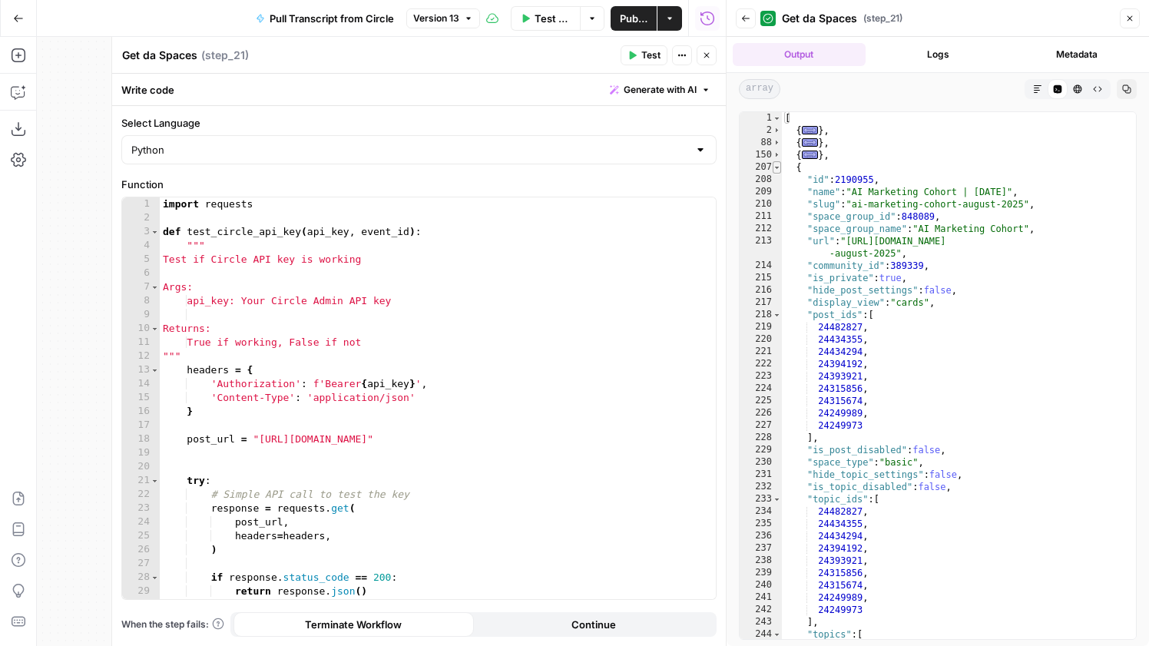
click at [779, 164] on span "Toggle code folding, rows 207 through 253" at bounding box center [777, 167] width 8 height 12
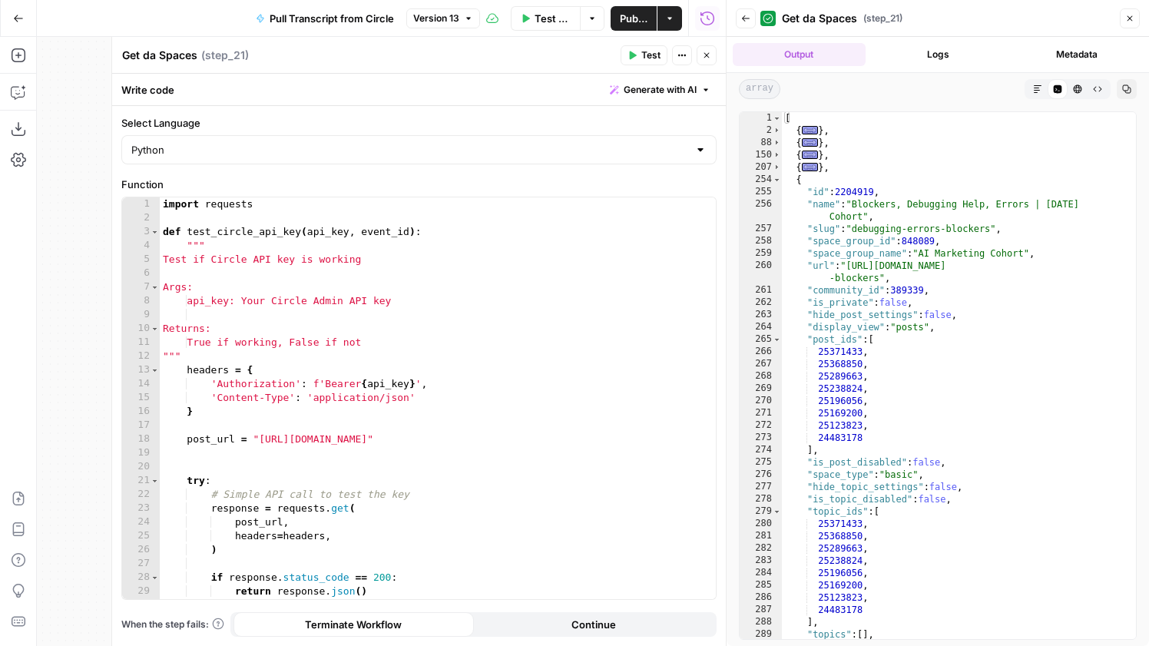
click at [778, 187] on div "255" at bounding box center [761, 192] width 42 height 12
click at [780, 182] on span "Toggle code folding, rows 254 through 293" at bounding box center [777, 180] width 8 height 12
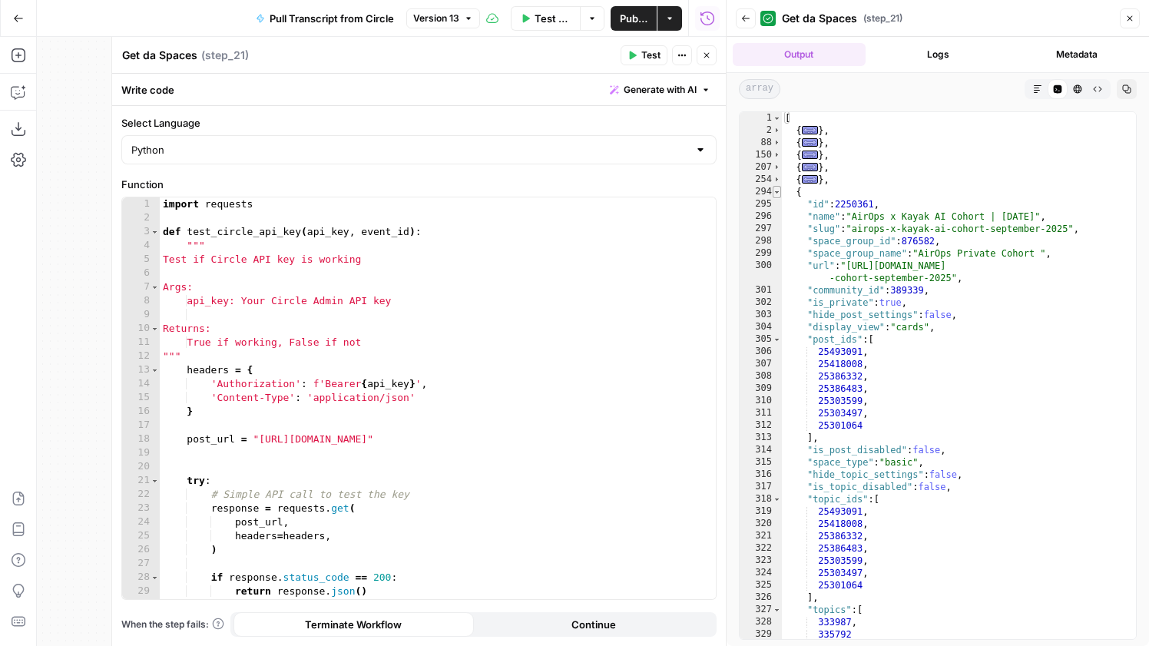
click at [779, 193] on span "Toggle code folding, rows 294 through 334" at bounding box center [777, 192] width 8 height 12
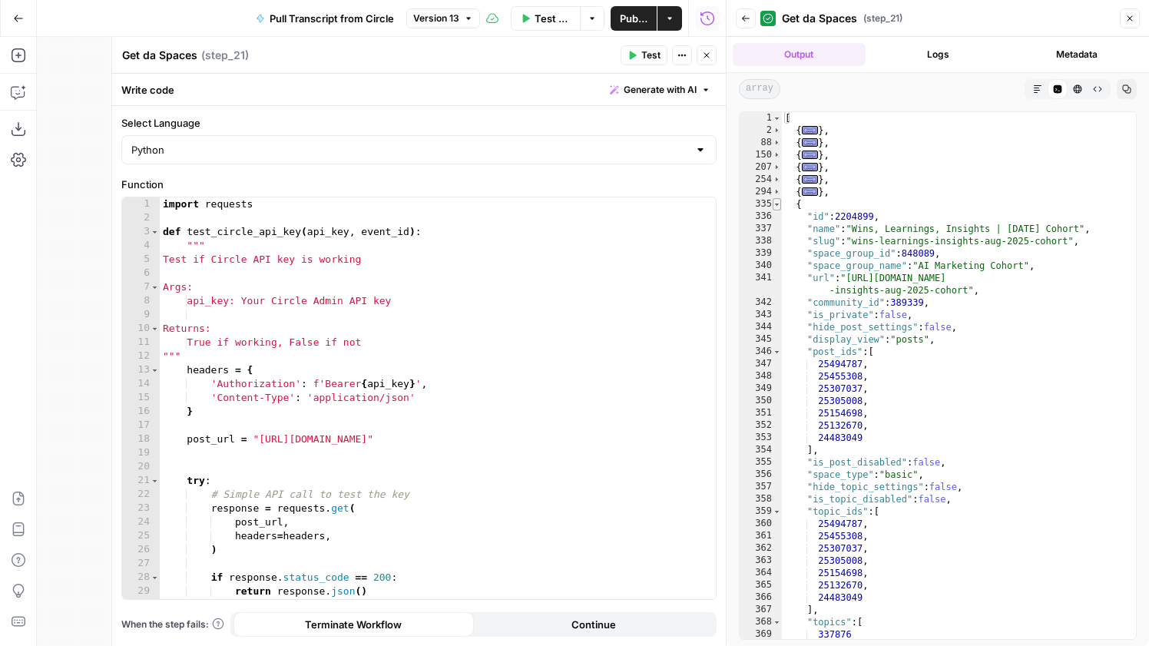
click at [778, 206] on span "Toggle code folding, rows 335 through 374" at bounding box center [777, 204] width 8 height 12
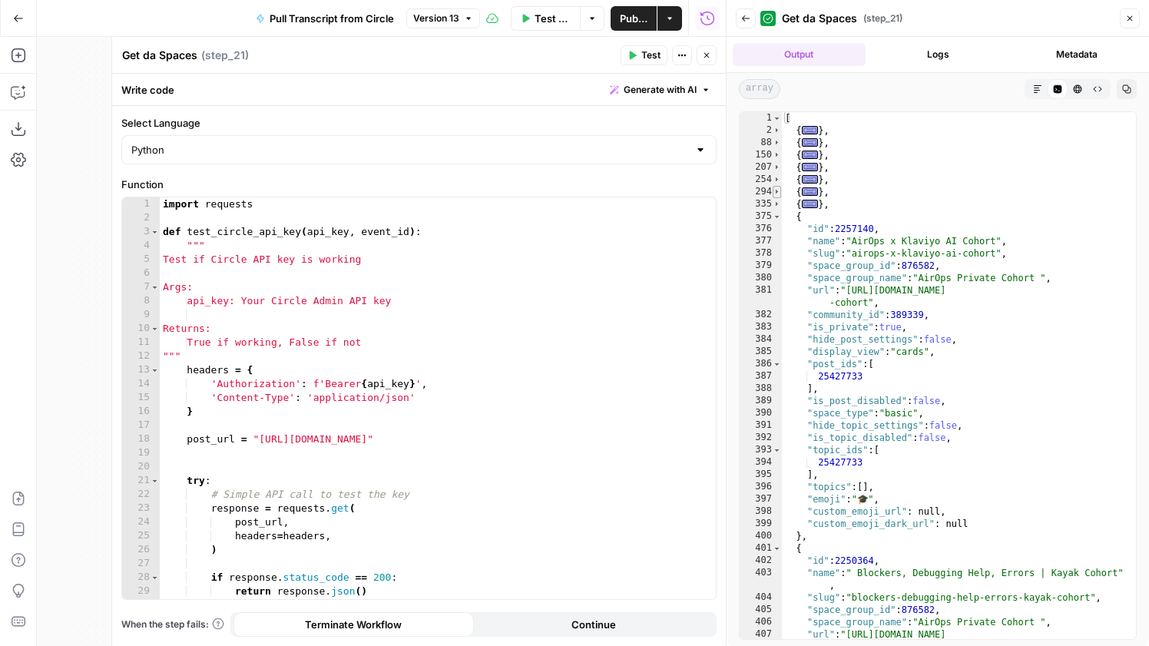
click at [778, 194] on span "Toggle code folding, rows 294 through 334" at bounding box center [777, 192] width 8 height 12
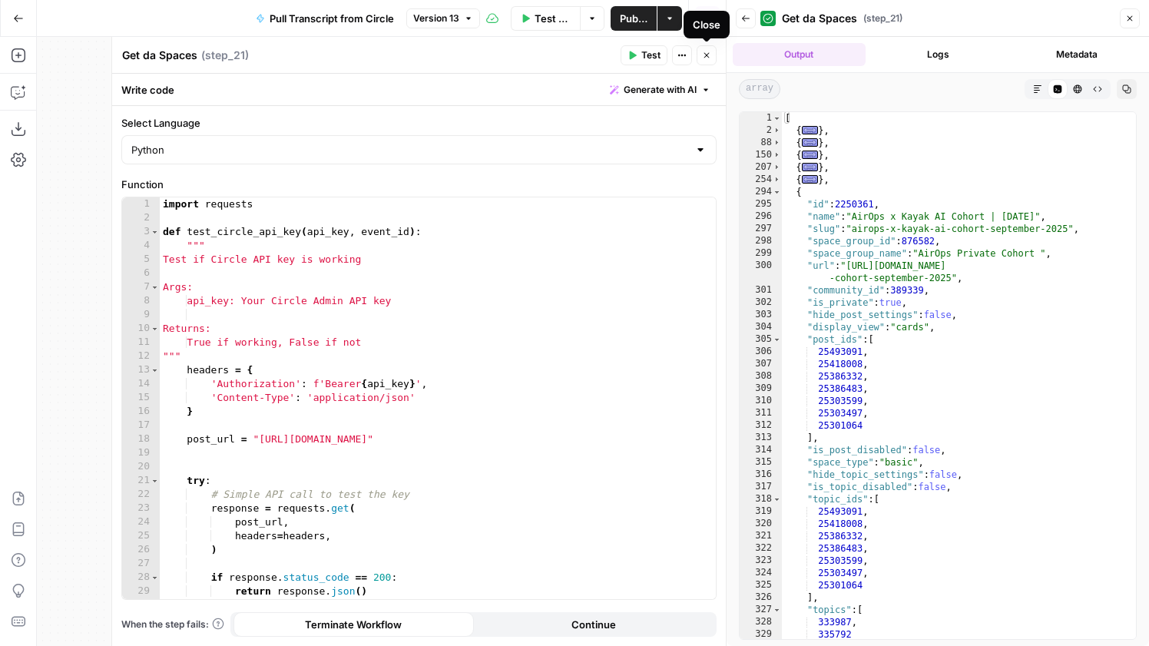
click at [705, 58] on icon "button" at bounding box center [706, 55] width 9 height 9
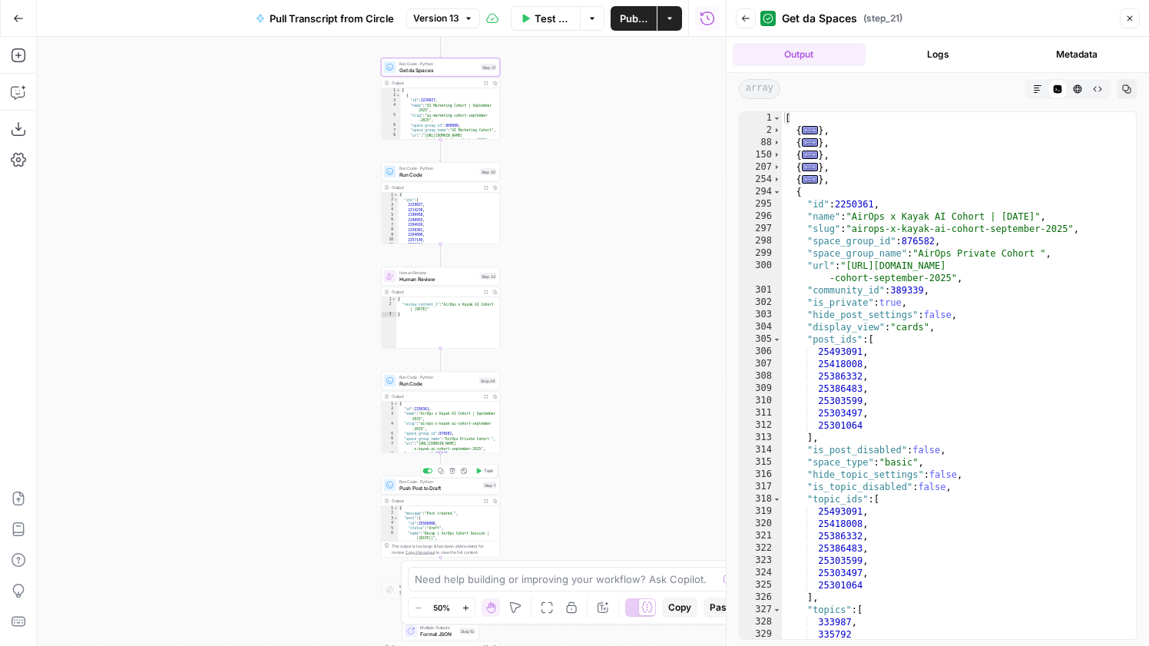
click at [468, 488] on span "Push Post to Draft" at bounding box center [440, 488] width 81 height 8
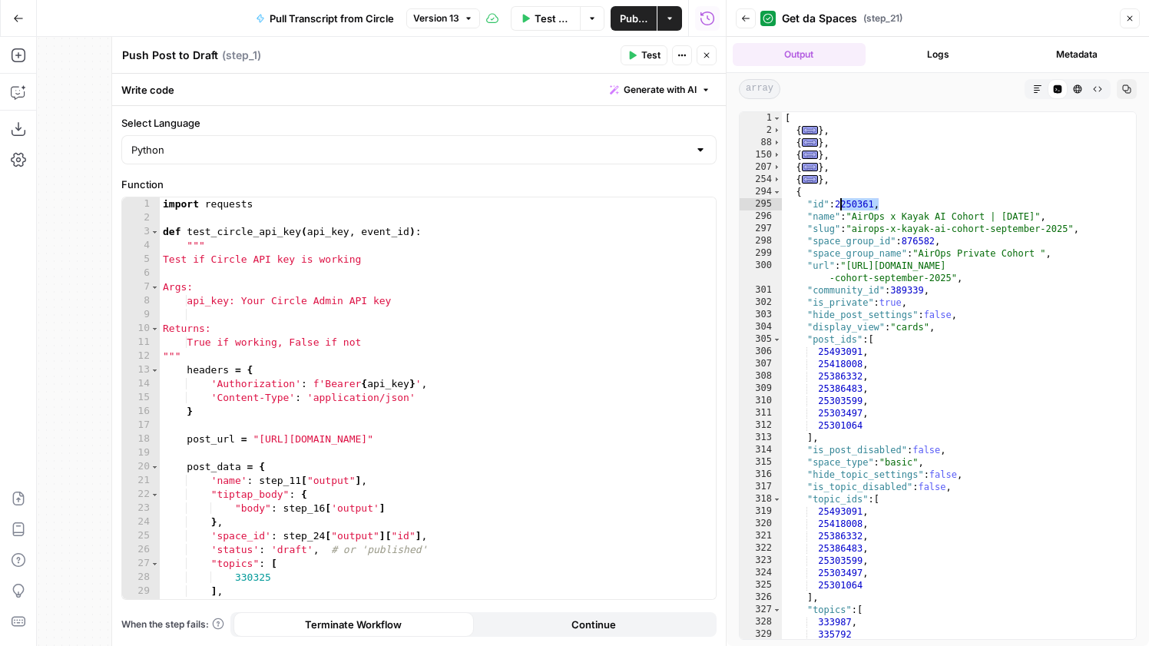
drag, startPoint x: 879, startPoint y: 203, endPoint x: 842, endPoint y: 203, distance: 36.9
click at [842, 203] on div "[ { ... } , { ... } , { ... } , { ... } , { ... } , { "id" : 2250361 , "name" :…" at bounding box center [959, 388] width 354 height 552
click at [780, 181] on span "Toggle code folding, rows 254 through 293" at bounding box center [777, 180] width 8 height 12
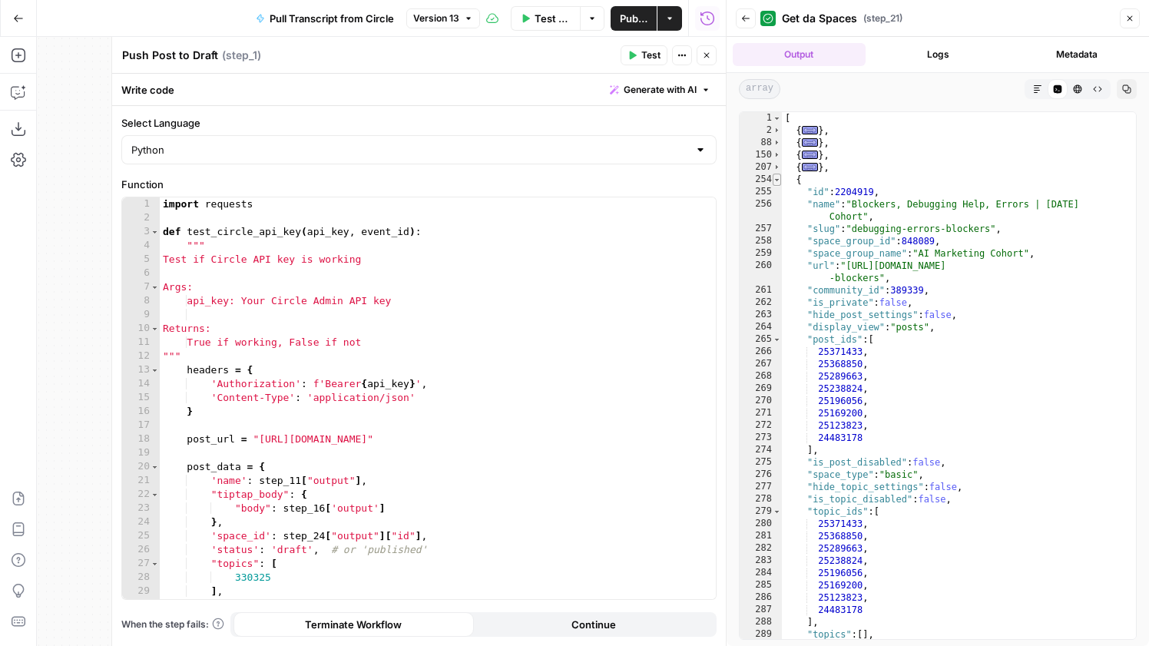
click at [780, 181] on span "Toggle code folding, rows 254 through 293" at bounding box center [777, 180] width 8 height 12
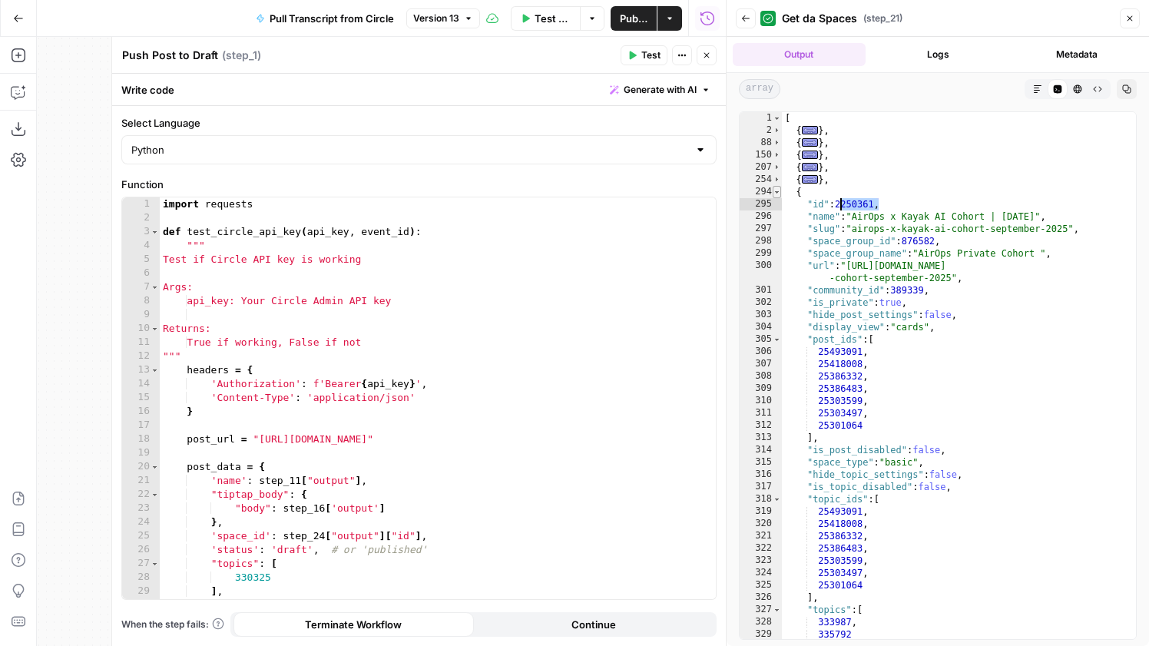
click at [780, 194] on span "Toggle code folding, rows 294 through 334" at bounding box center [777, 192] width 8 height 12
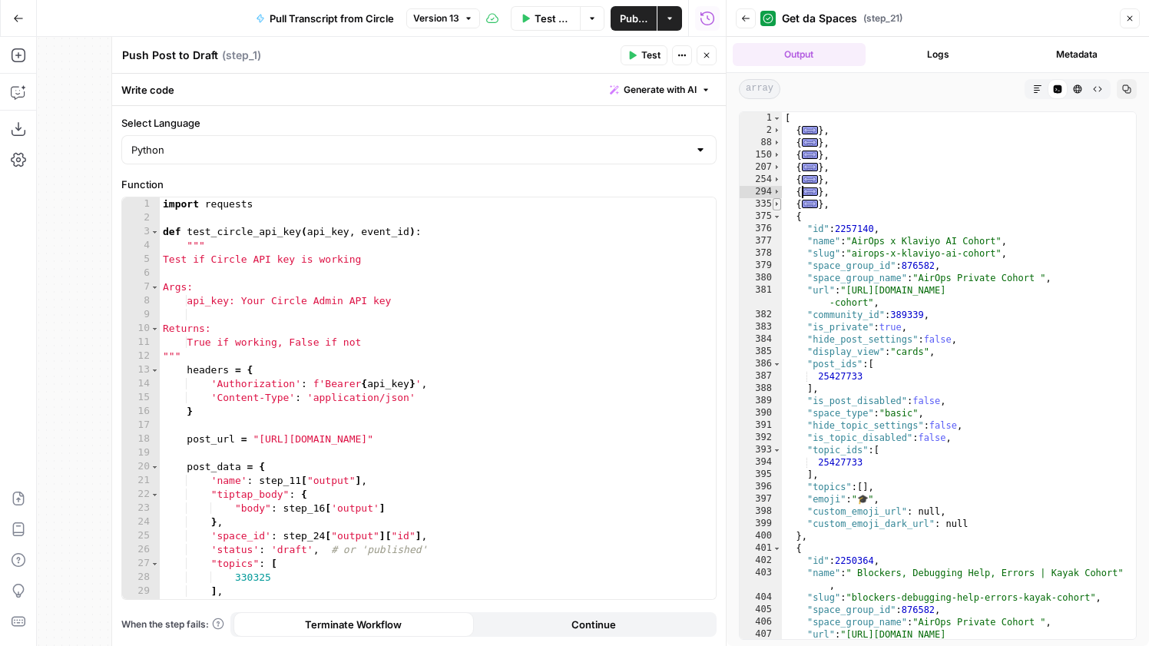
click at [778, 207] on span "Toggle code folding, rows 335 through 374" at bounding box center [777, 204] width 8 height 12
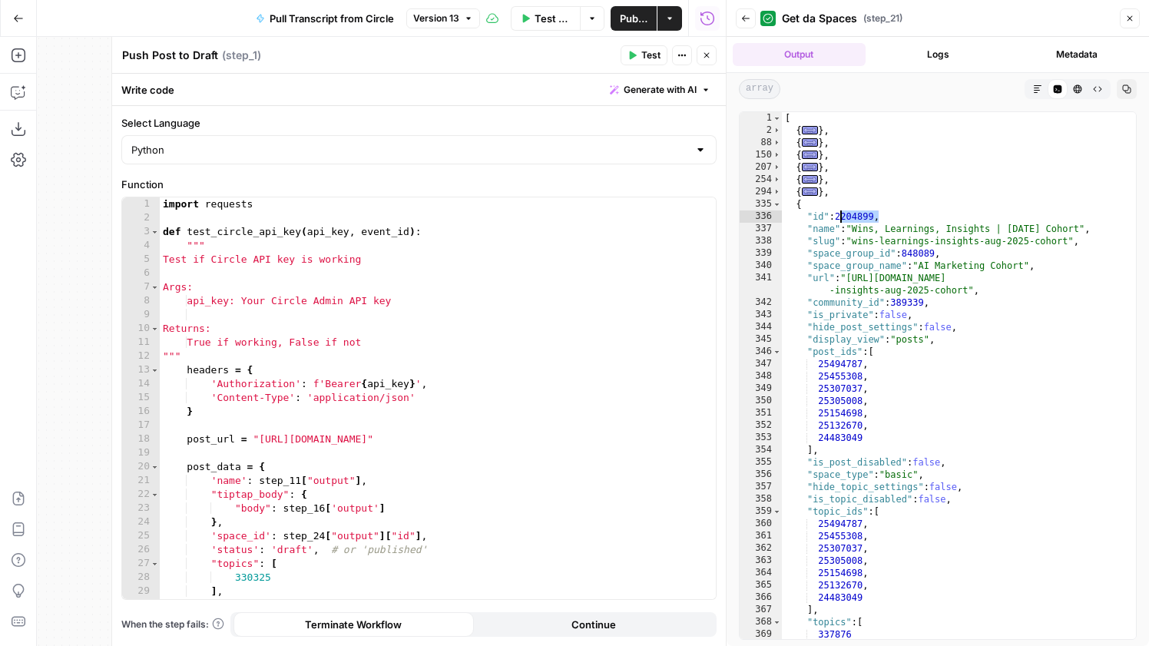
drag, startPoint x: 880, startPoint y: 218, endPoint x: 843, endPoint y: 215, distance: 37.0
click at [843, 215] on div "[ { ... } , { ... } , { ... } , { ... } , { ... } , { ... } , { "id" : 2204899 …" at bounding box center [959, 388] width 354 height 552
type textarea "**********"
click at [704, 54] on icon "button" at bounding box center [706, 55] width 9 height 9
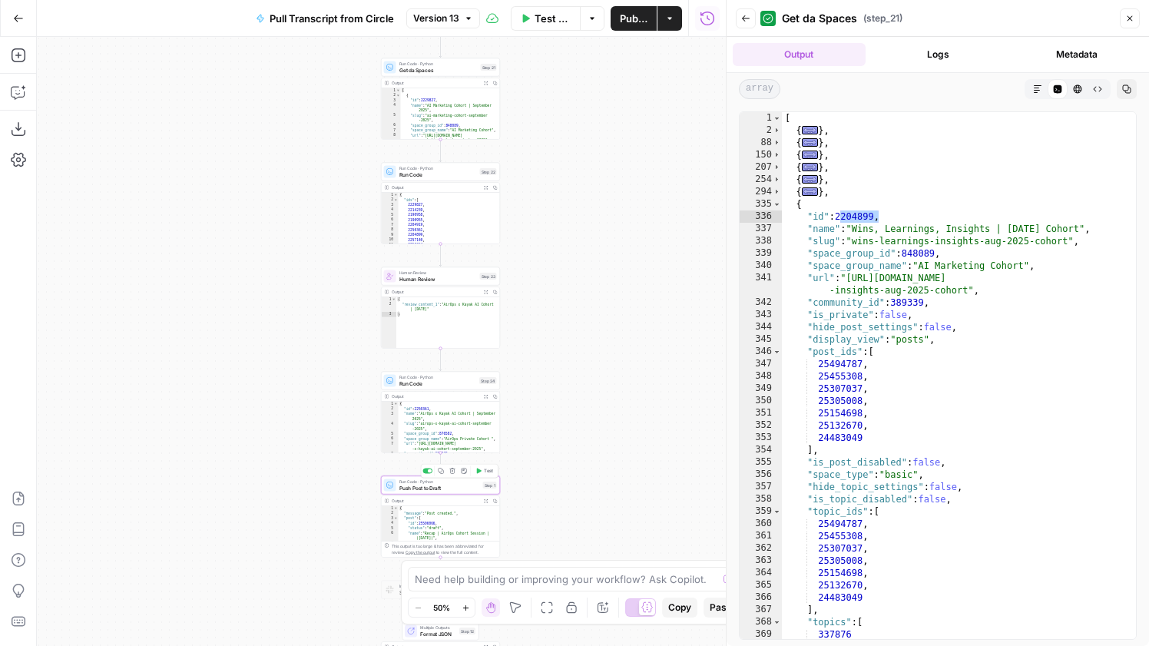
click at [439, 471] on icon "button" at bounding box center [440, 470] width 5 height 5
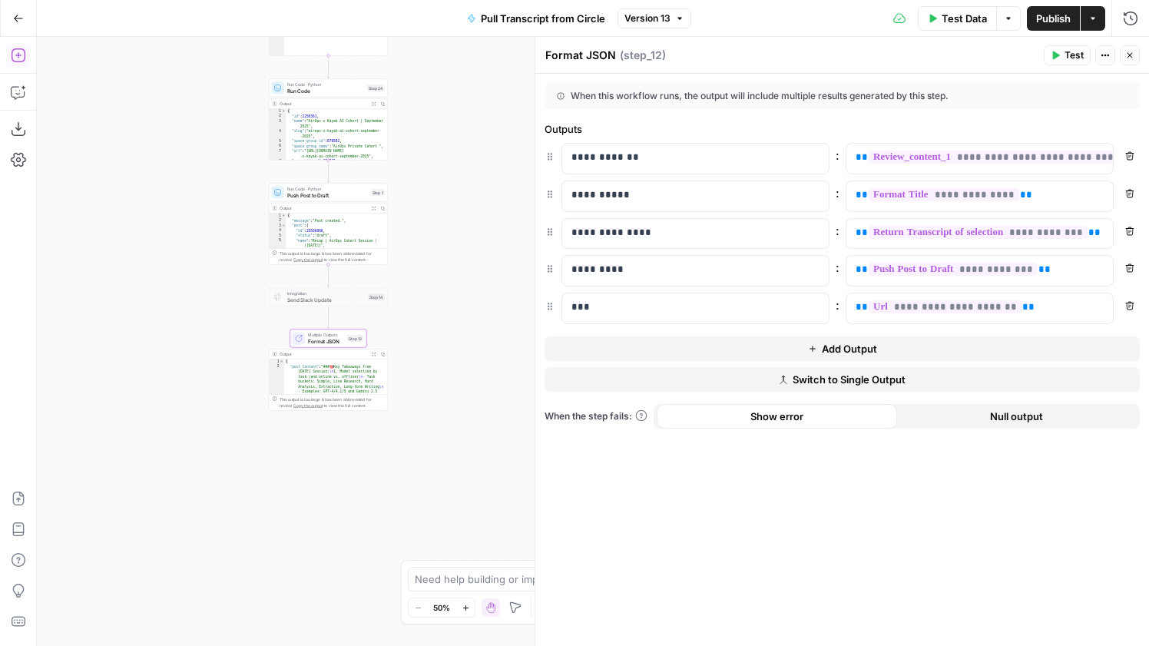
click at [26, 58] on button "Add Steps" at bounding box center [18, 55] width 25 height 25
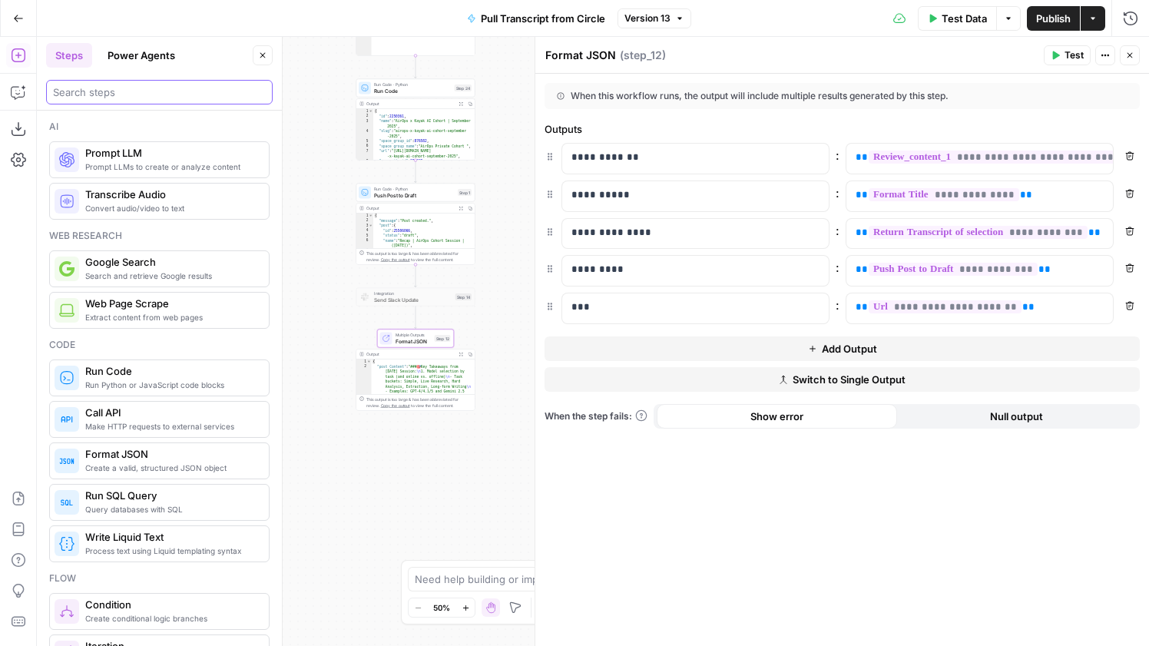
click at [166, 95] on input "search" at bounding box center [159, 92] width 213 height 15
type input "s"
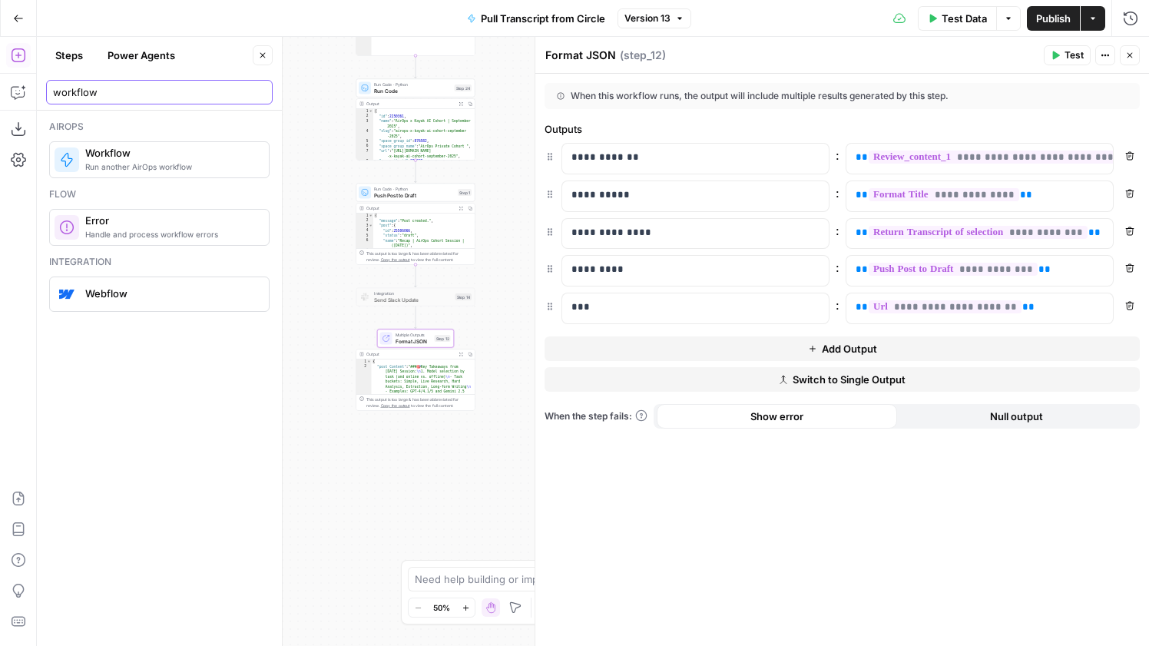
type input "workflow"
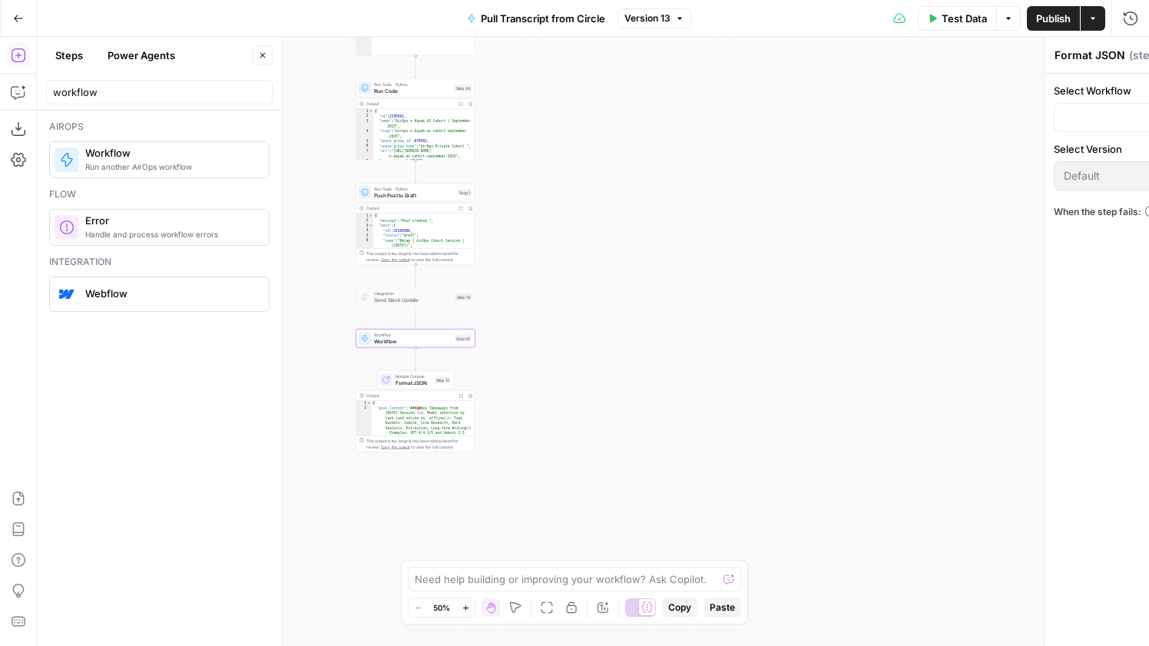
type textarea "Workflow"
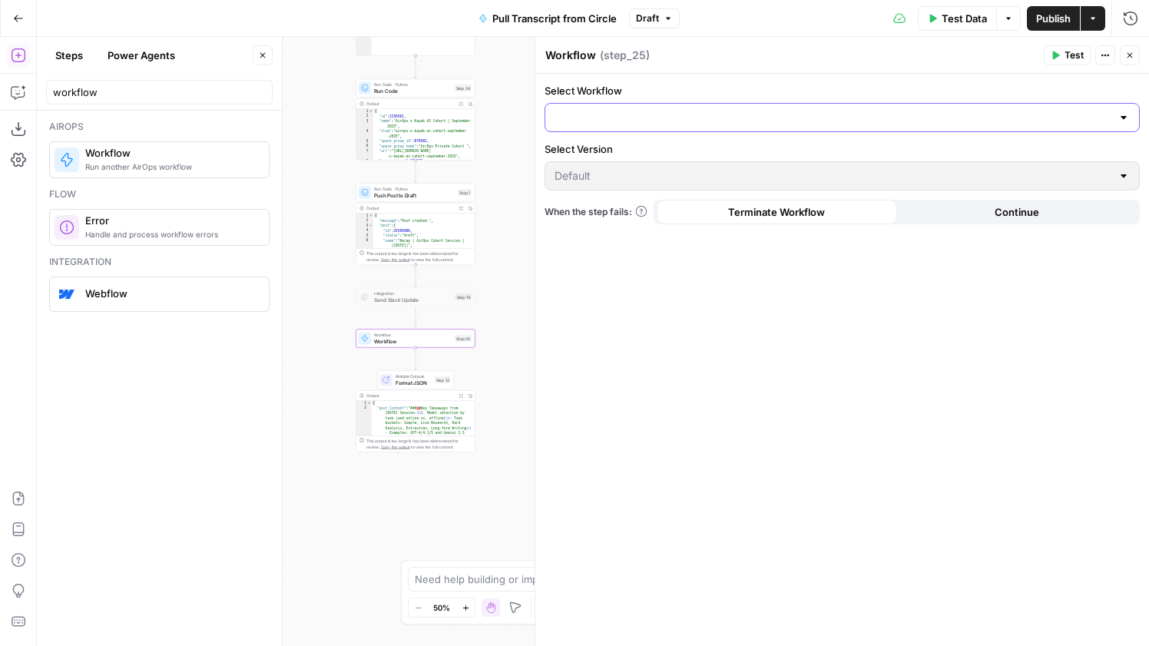
click at [663, 124] on input "Select Workflow" at bounding box center [833, 117] width 557 height 15
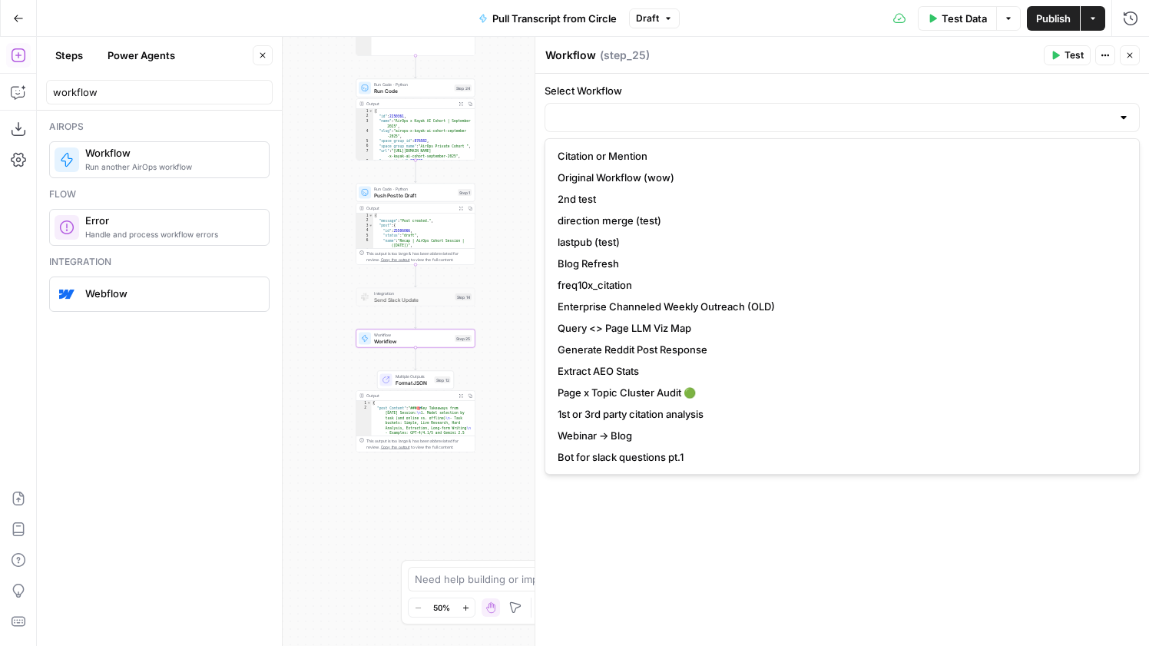
click at [688, 125] on div at bounding box center [842, 117] width 595 height 29
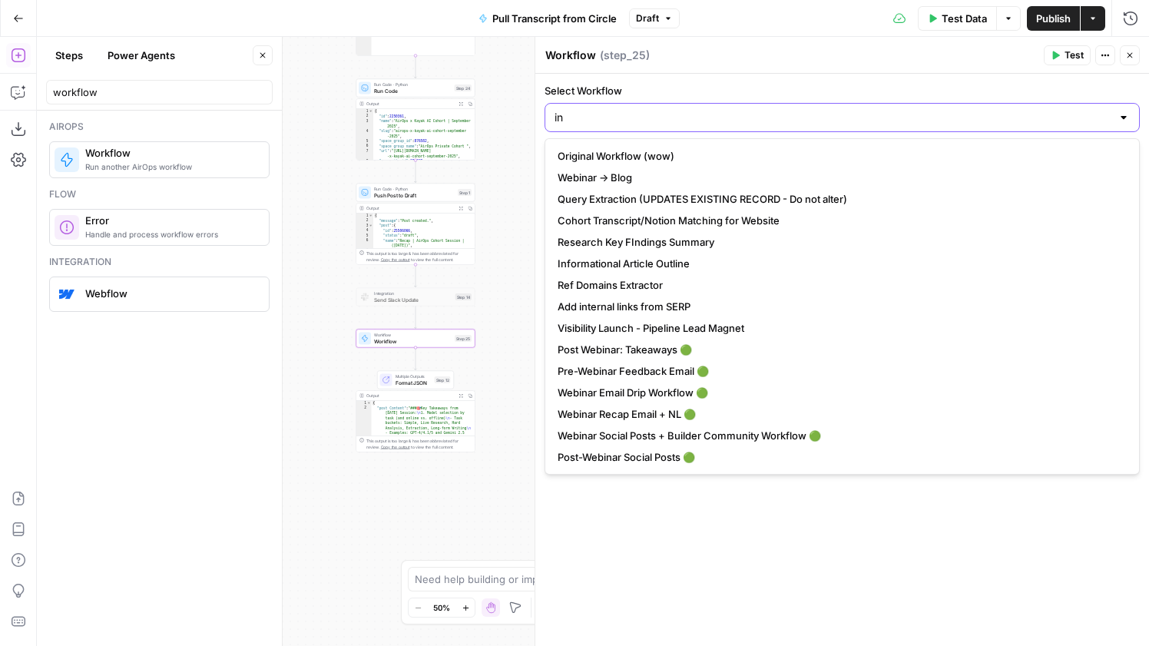
type input "i"
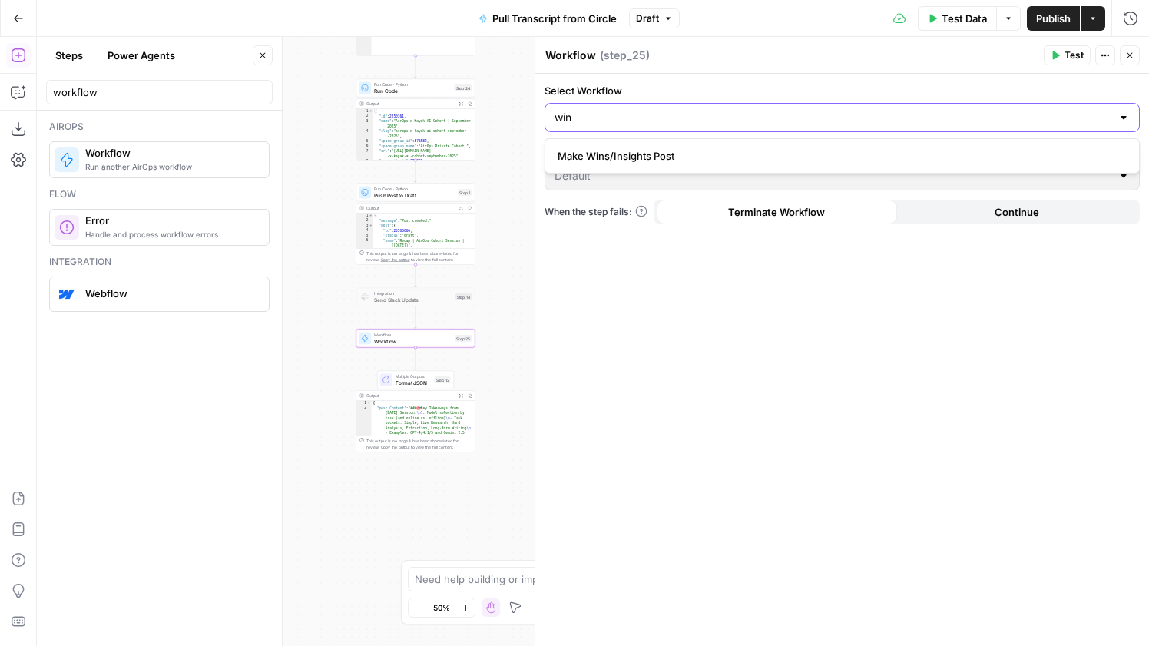
type input "win"
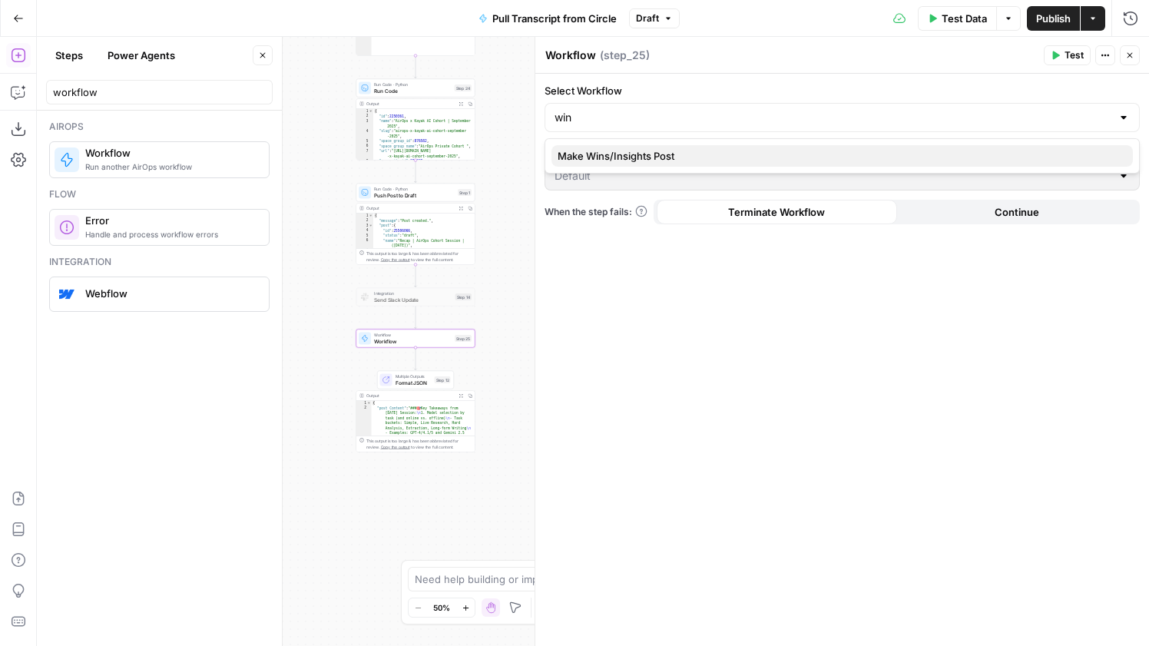
click at [713, 154] on span "Make Wins/Insights Post" at bounding box center [839, 155] width 563 height 15
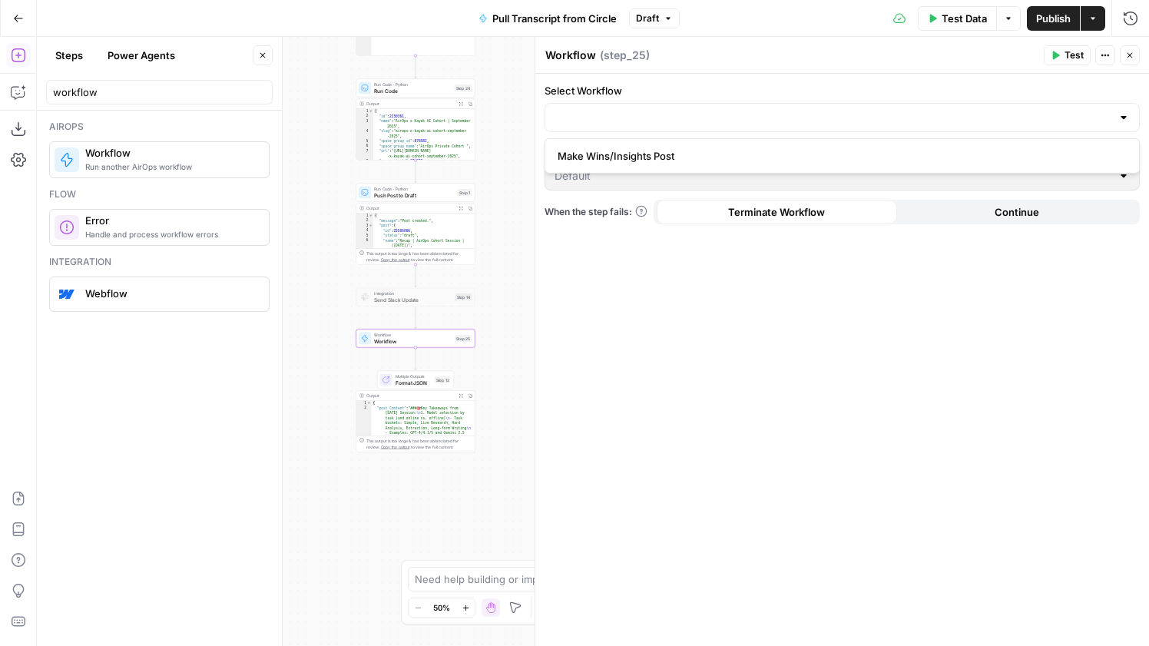
type input "Make Wins/Insights Post"
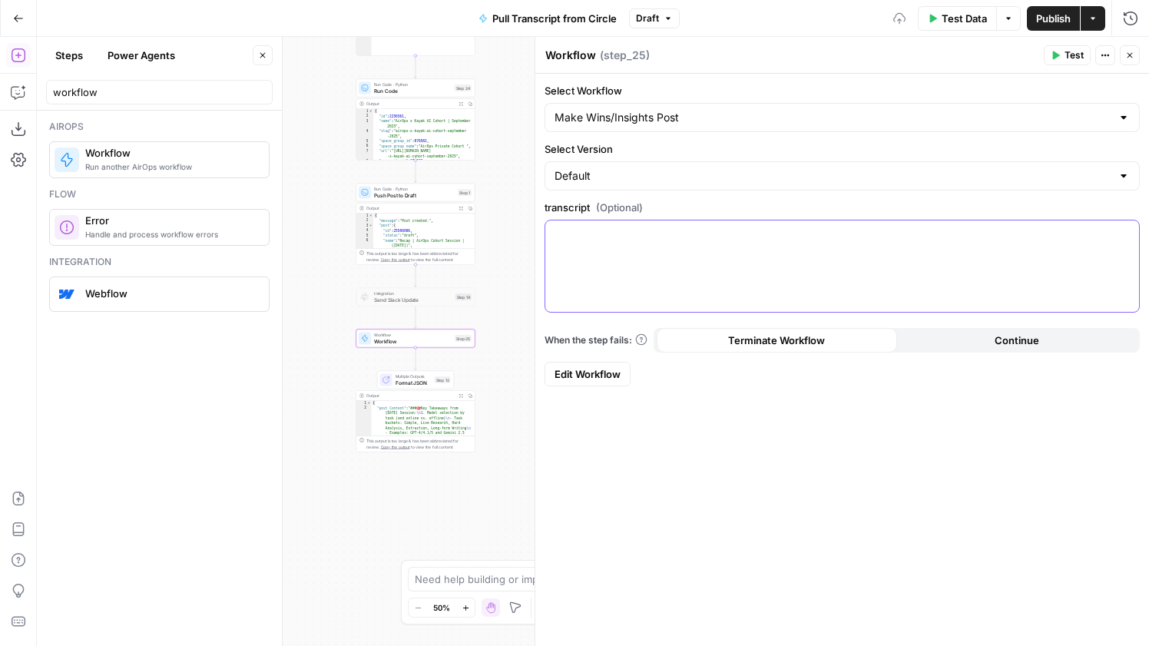
click at [613, 252] on div at bounding box center [843, 266] width 594 height 91
click at [1130, 231] on button "Variables Menu" at bounding box center [1125, 234] width 12 height 12
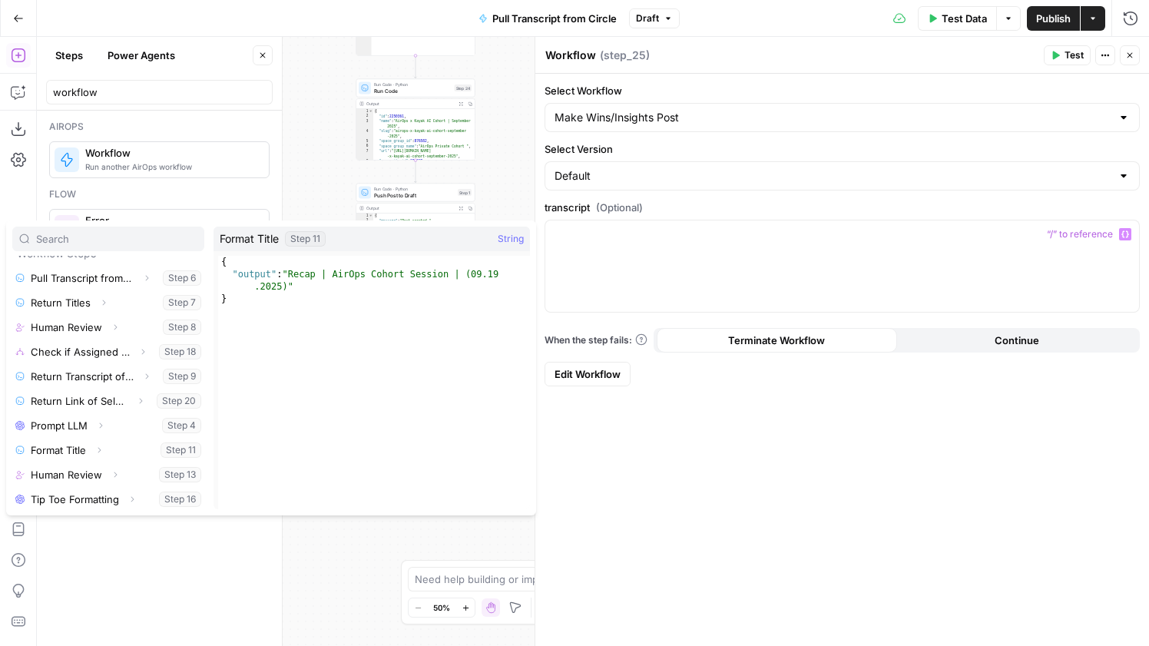
scroll to position [99, 0]
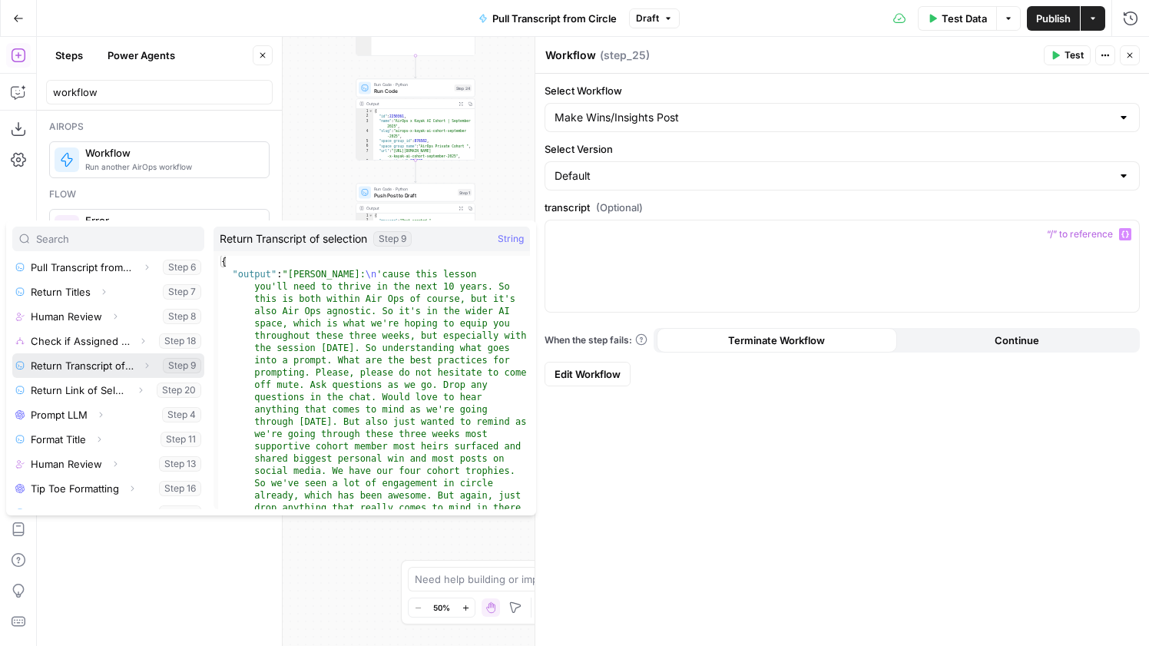
click at [146, 368] on icon "button" at bounding box center [146, 365] width 9 height 9
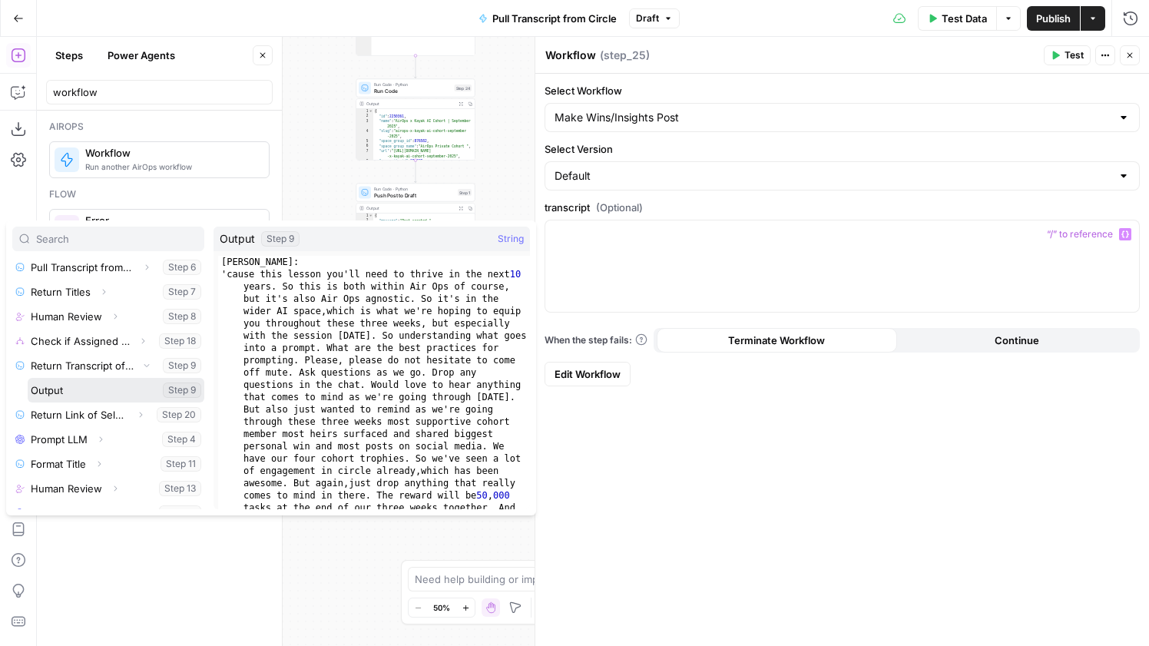
click at [122, 386] on button "Select variable Output" at bounding box center [116, 390] width 177 height 25
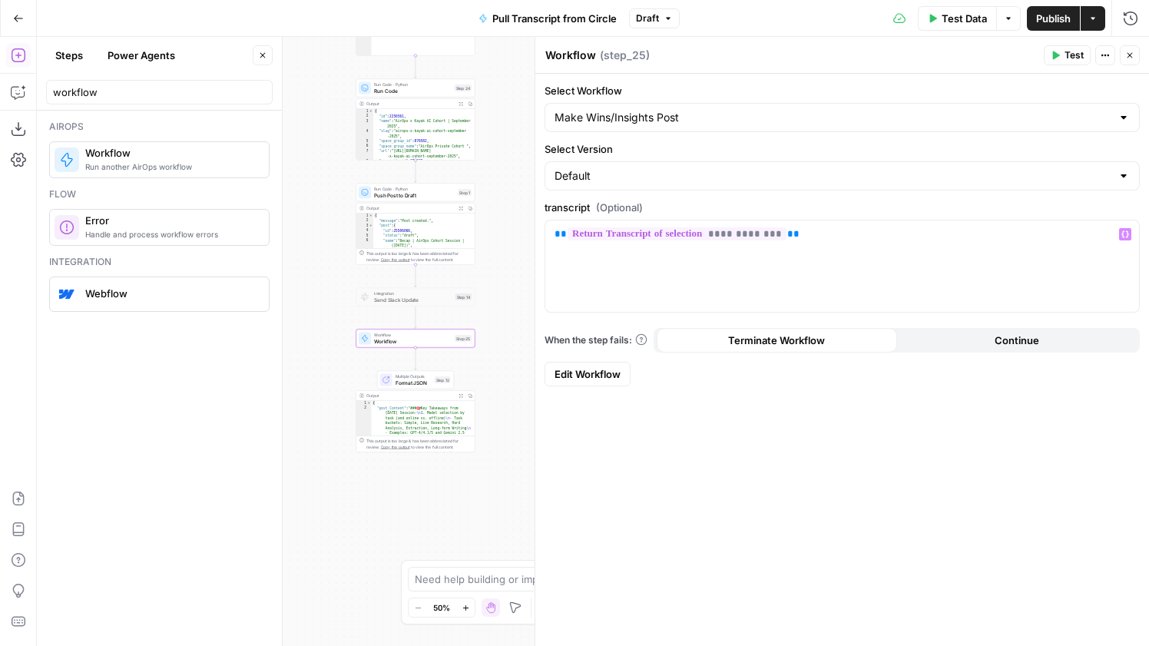
click at [1131, 56] on icon "button" at bounding box center [1130, 55] width 9 height 9
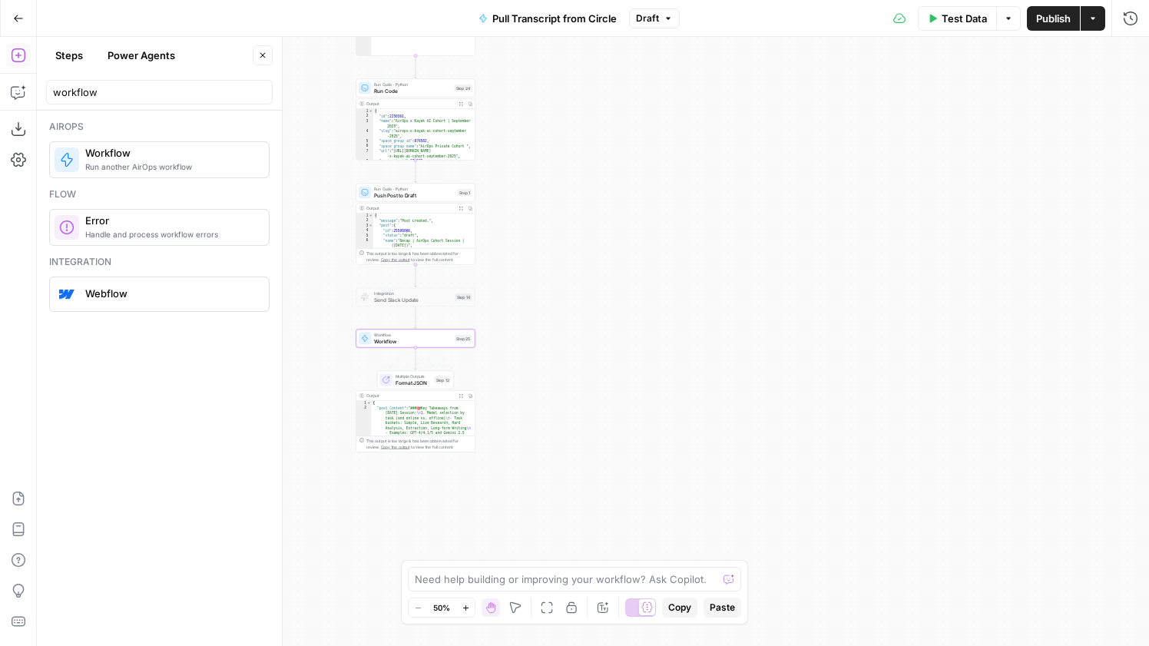
click at [412, 380] on span "Format JSON" at bounding box center [414, 383] width 36 height 8
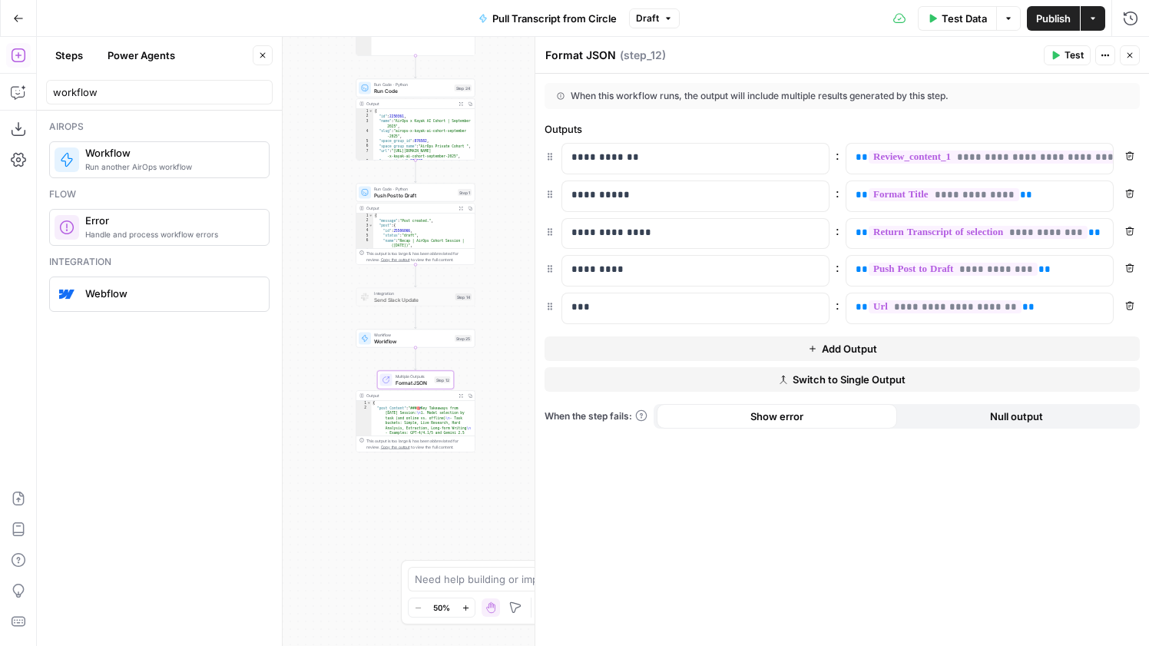
click at [19, 17] on icon "button" at bounding box center [18, 18] width 11 height 11
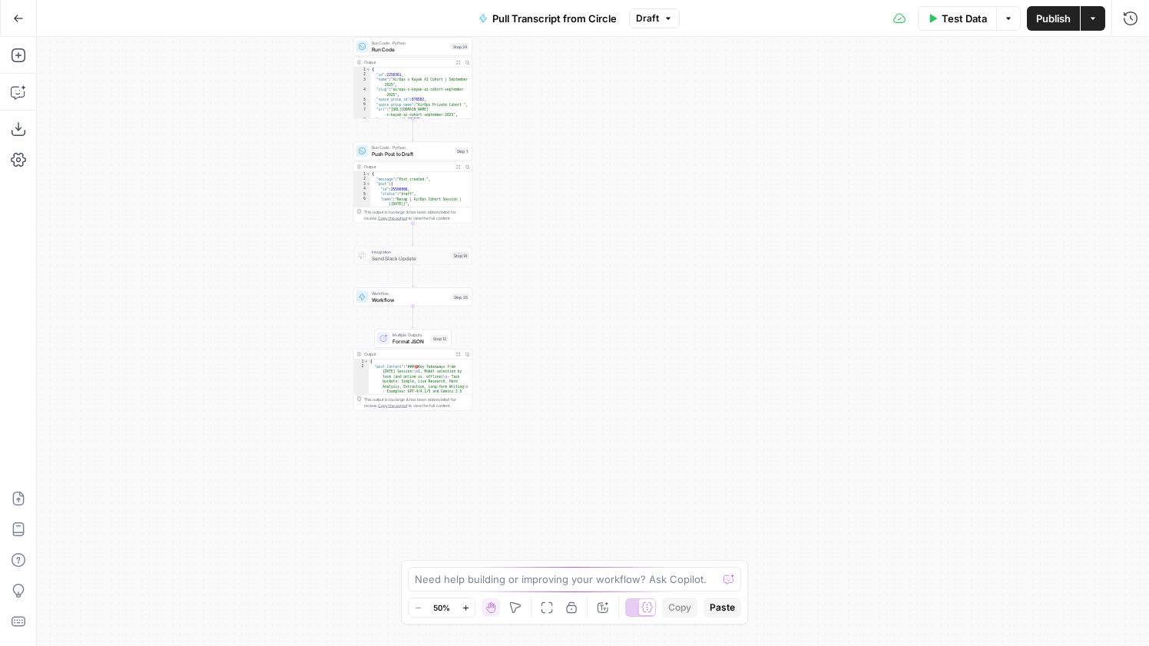
click at [409, 339] on span "Format JSON" at bounding box center [411, 341] width 36 height 8
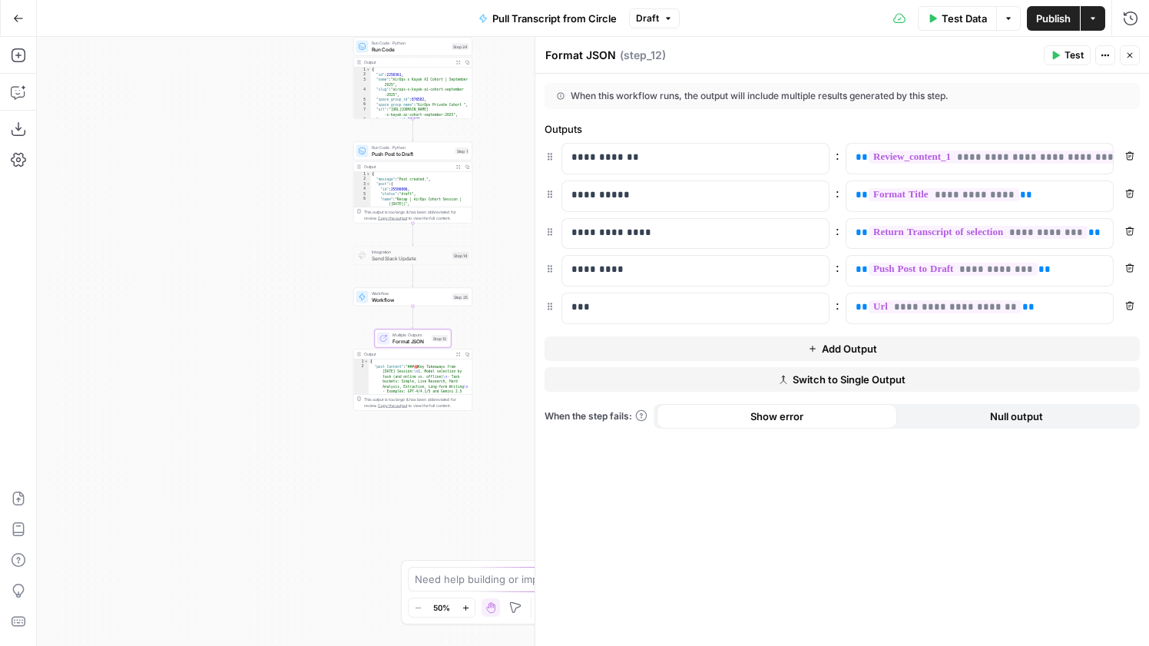
click at [731, 352] on button "Add Output" at bounding box center [842, 349] width 595 height 25
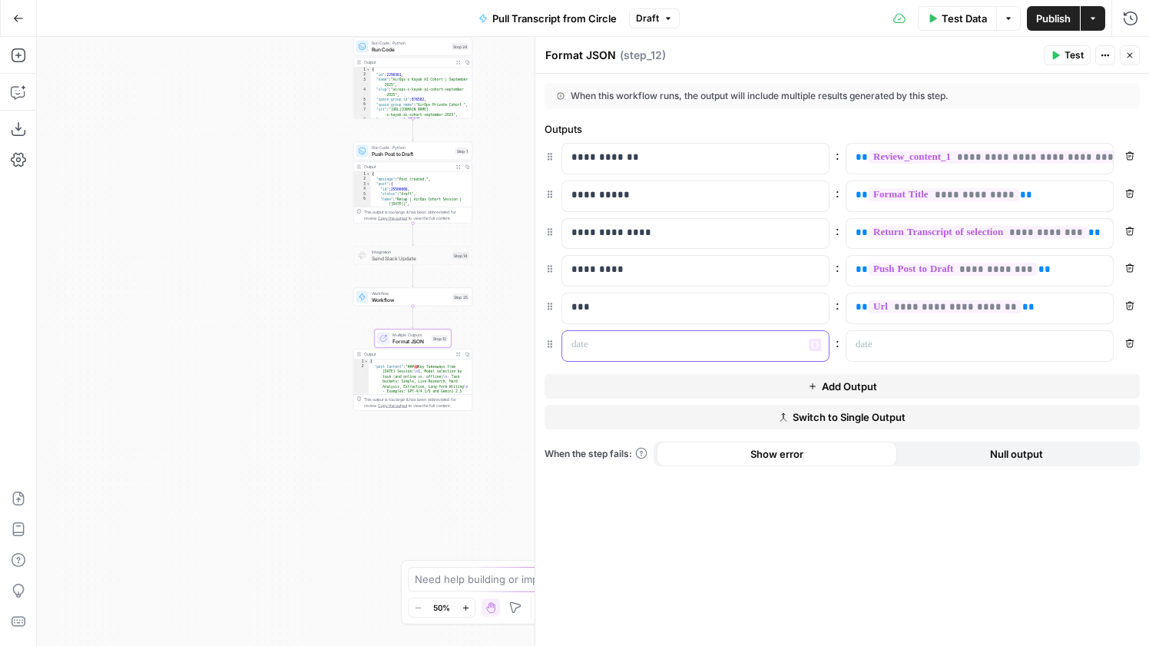
click at [615, 353] on div at bounding box center [683, 346] width 242 height 30
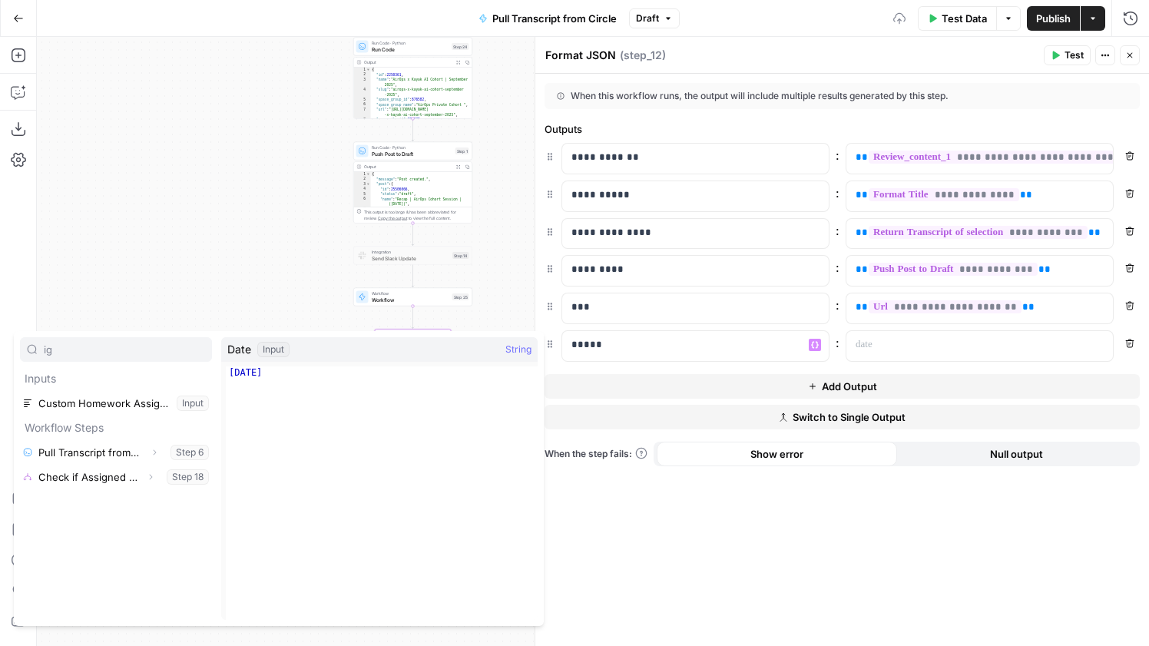
type input "i"
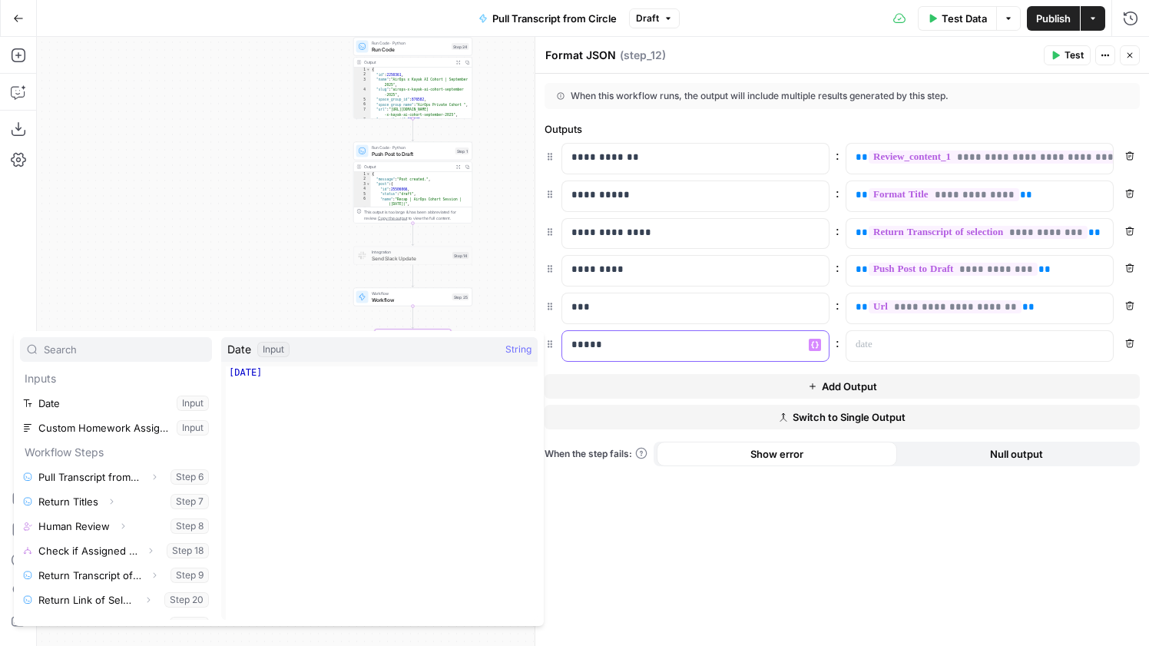
click at [633, 343] on p "*****" at bounding box center [696, 344] width 248 height 15
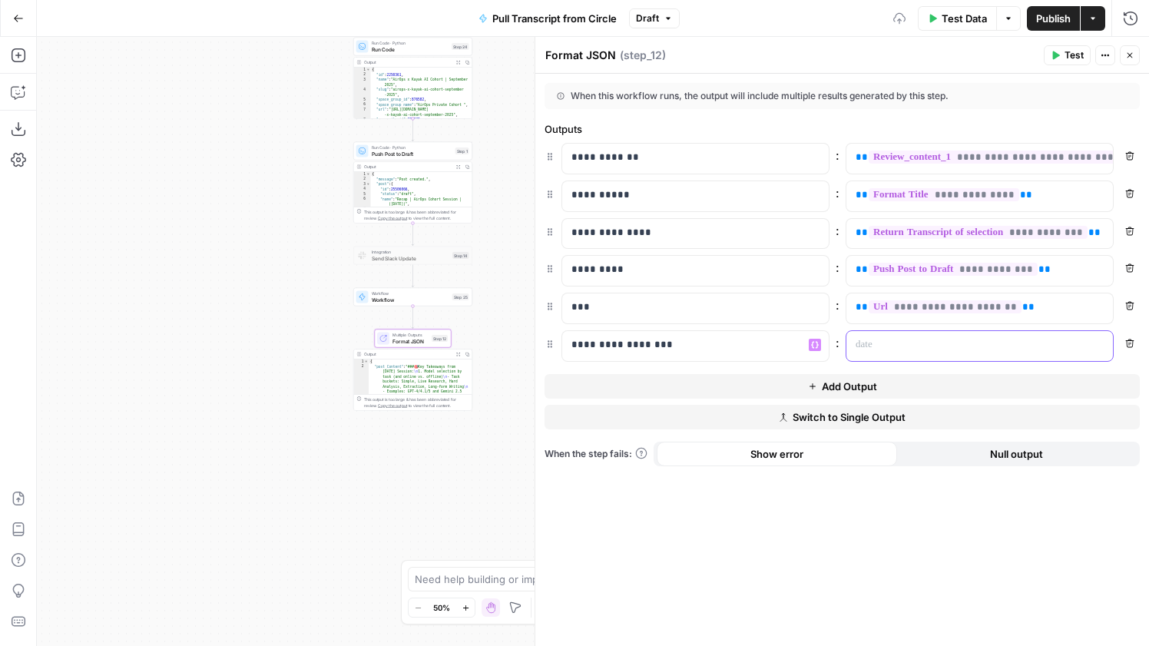
click at [1032, 339] on p at bounding box center [968, 344] width 224 height 15
click at [1093, 340] on button "Variables Menu" at bounding box center [1099, 345] width 12 height 12
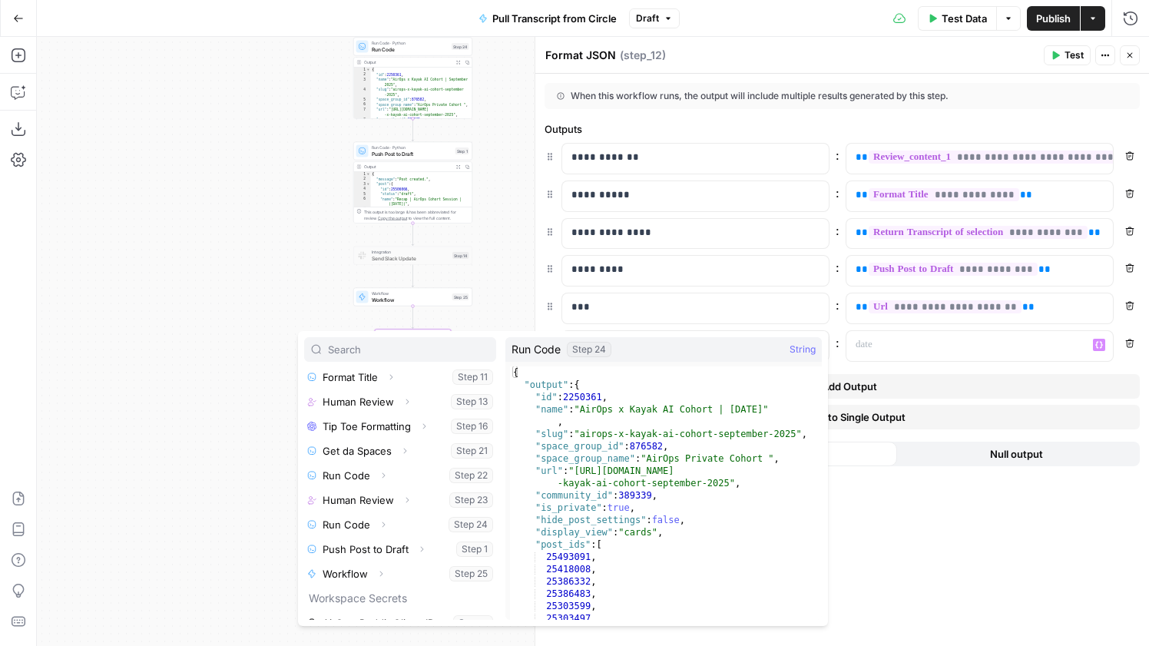
scroll to position [300, 0]
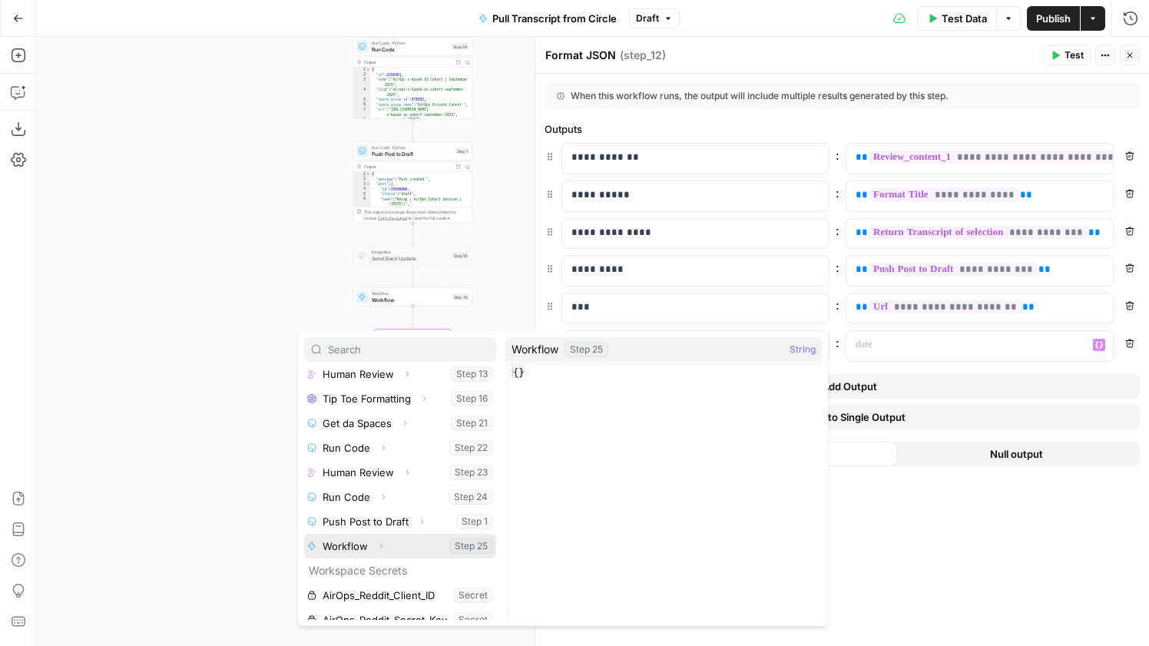
click at [380, 546] on icon "button" at bounding box center [380, 546] width 9 height 9
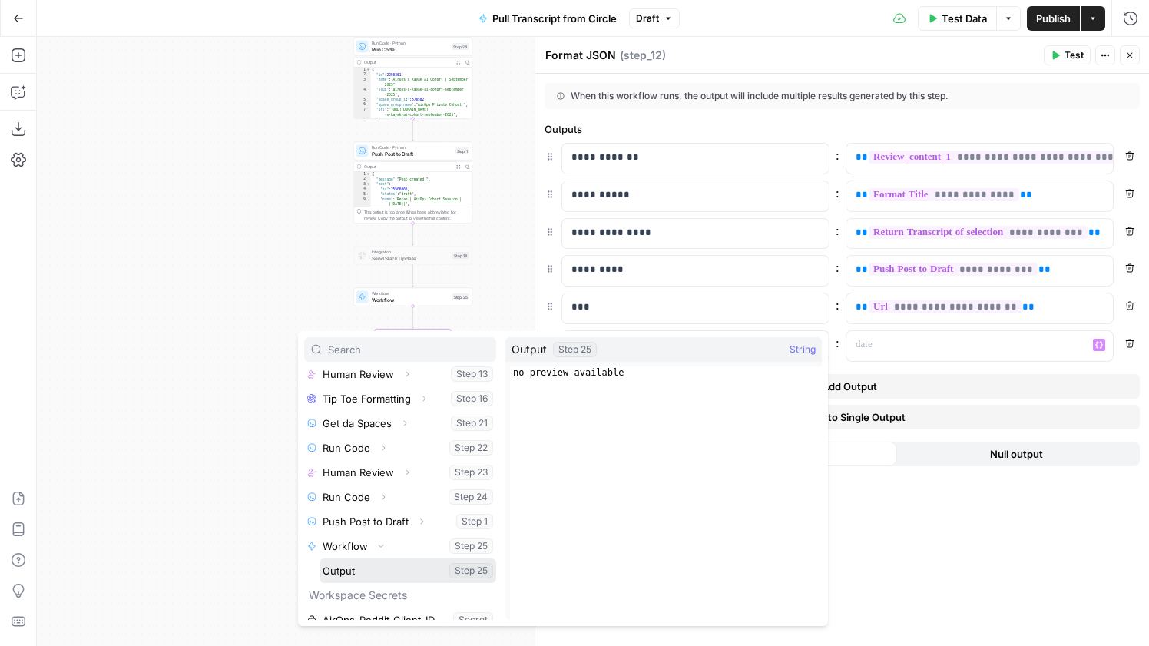
click at [399, 563] on button "Select variable Output" at bounding box center [408, 571] width 177 height 25
